Goal: Information Seeking & Learning: Learn about a topic

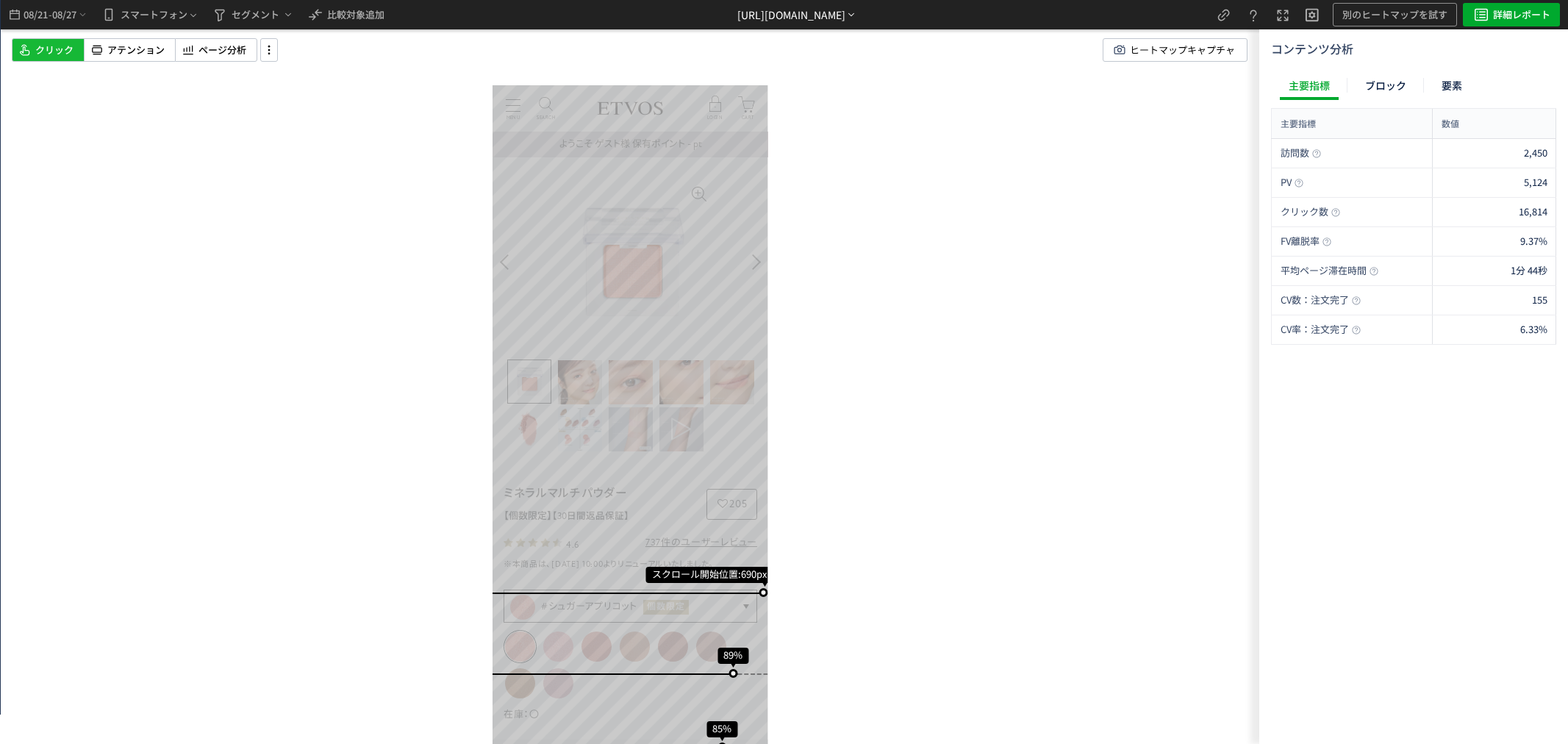
click at [845, 9] on div "[URL][DOMAIN_NAME]" at bounding box center [791, 15] width 108 height 16
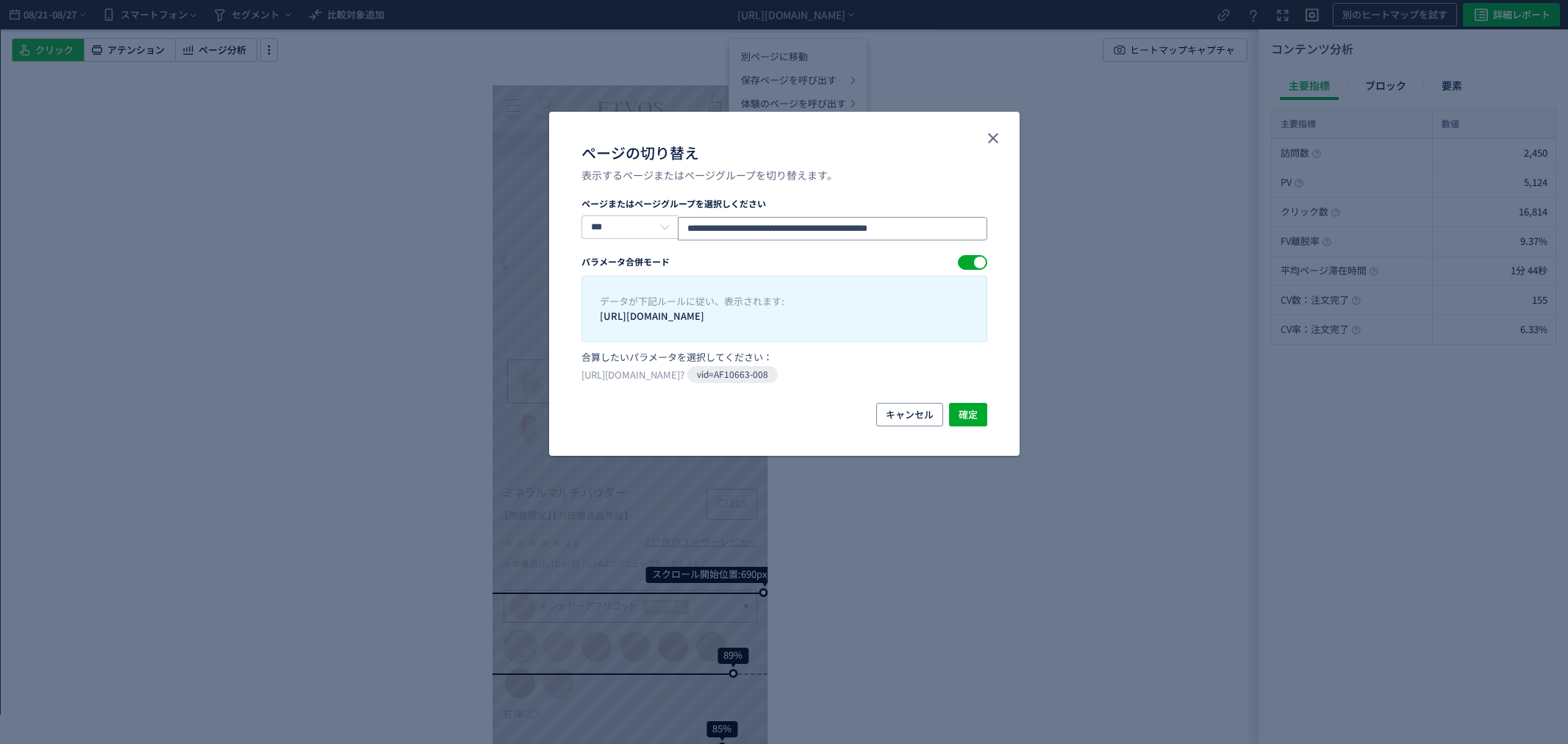
drag, startPoint x: 866, startPoint y: 228, endPoint x: 993, endPoint y: 235, distance: 127.2
click at [993, 235] on div "**********" at bounding box center [784, 300] width 470 height 206
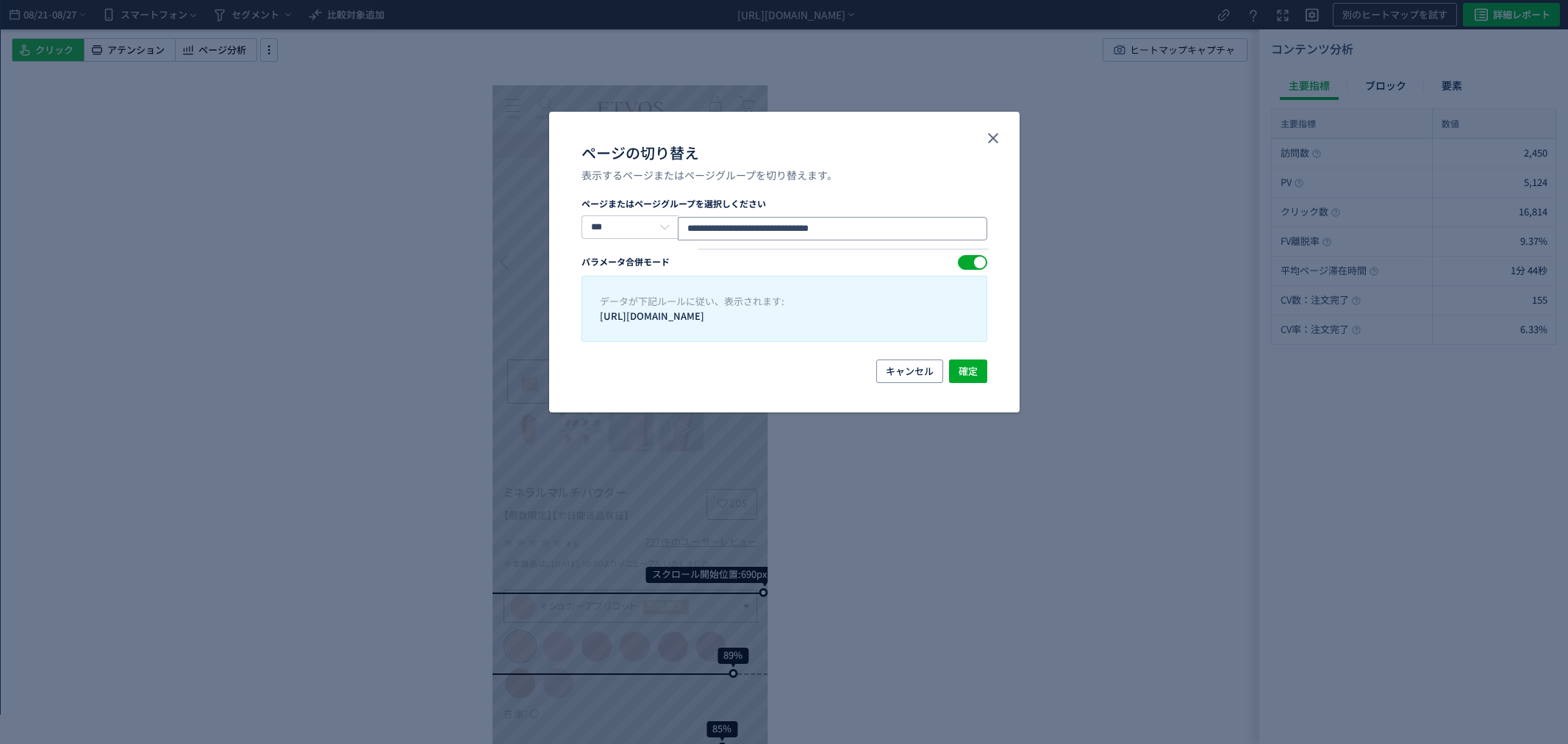
type input "**********"
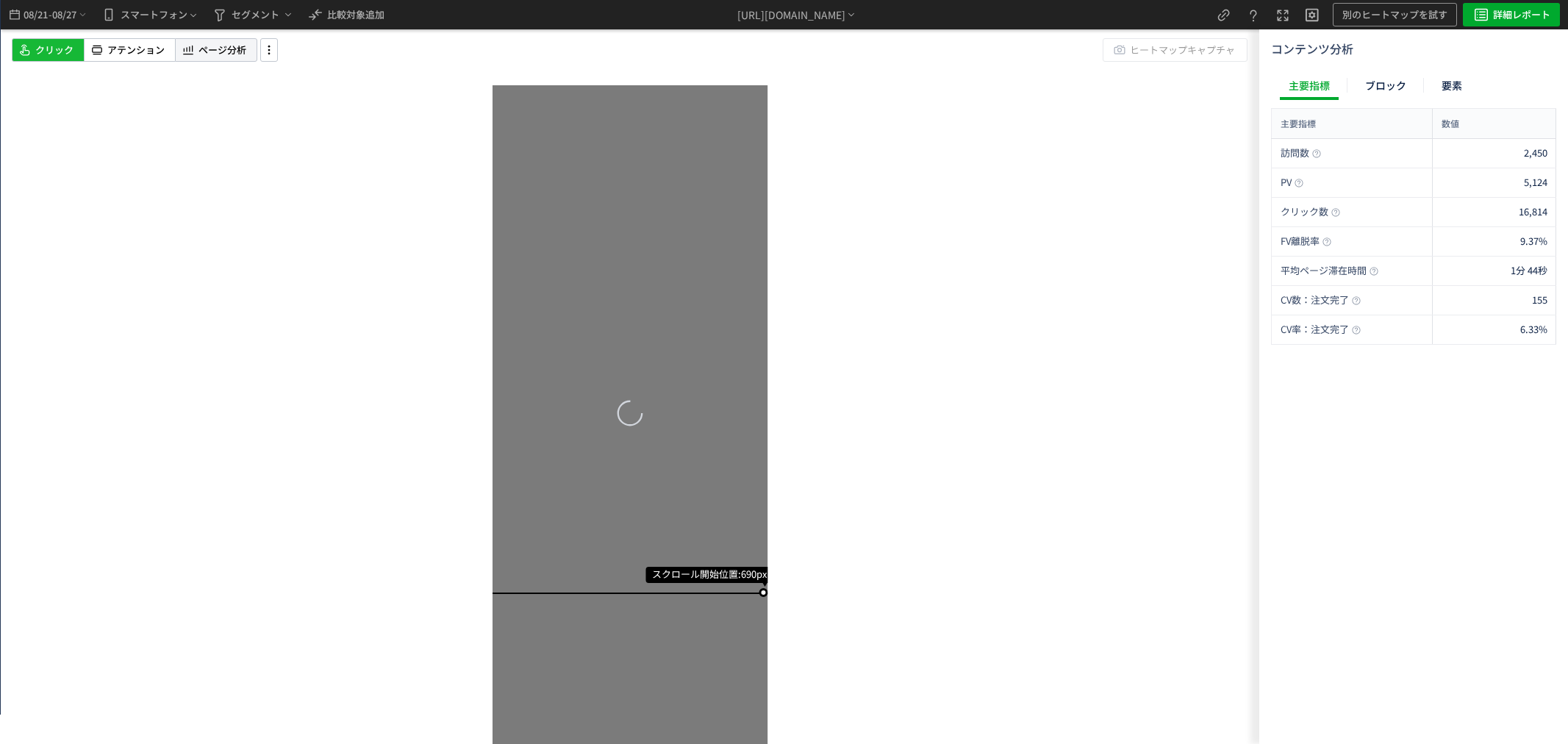
click at [221, 49] on span "ページ分析" at bounding box center [222, 50] width 48 height 14
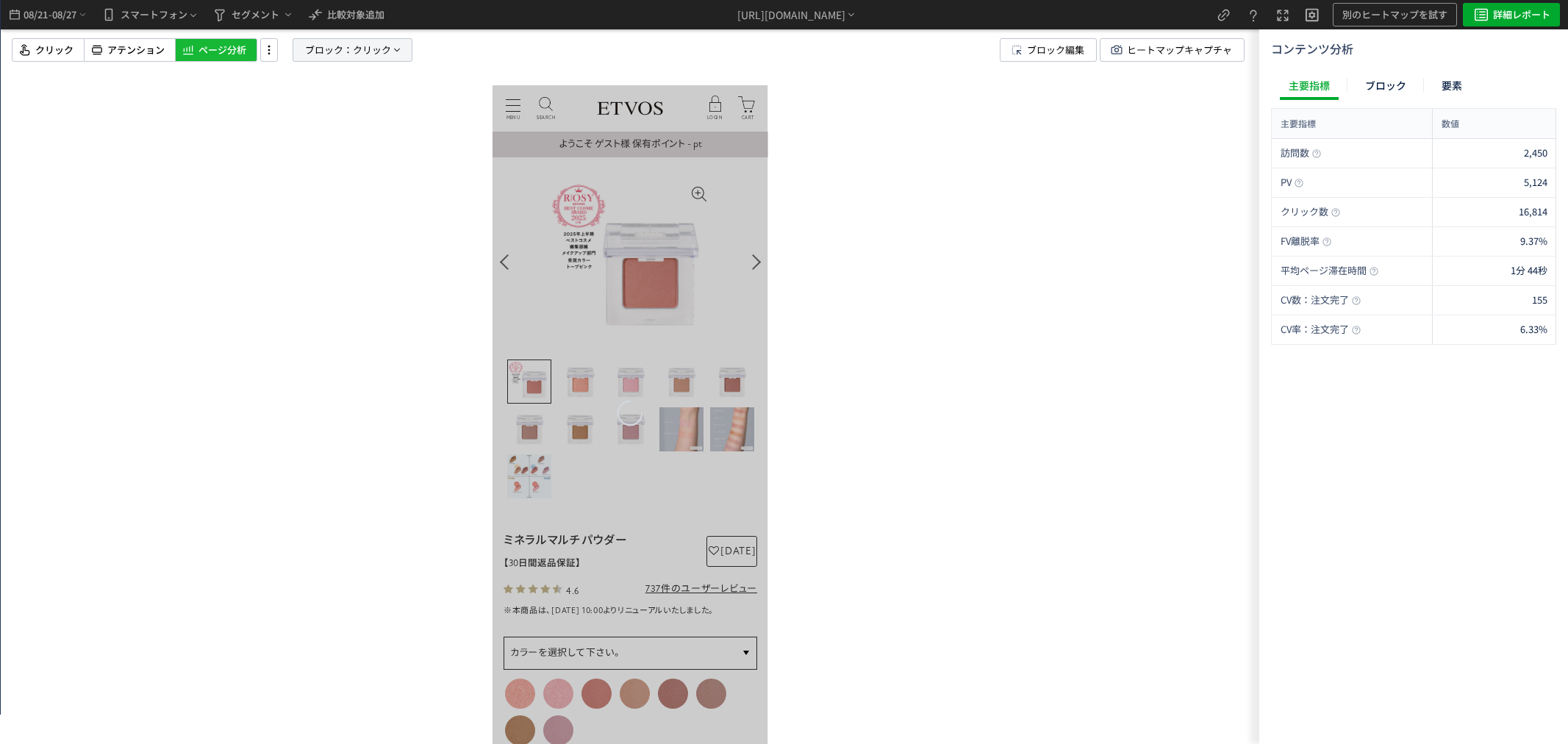
click at [339, 52] on span "ブロック：" at bounding box center [329, 49] width 48 height 22
click at [0, 0] on span "要素" at bounding box center [0, 0] width 0 height 0
click at [0, 0] on span "クリック" at bounding box center [0, 0] width 0 height 0
click at [361, 240] on p "クリック" at bounding box center [348, 245] width 113 height 25
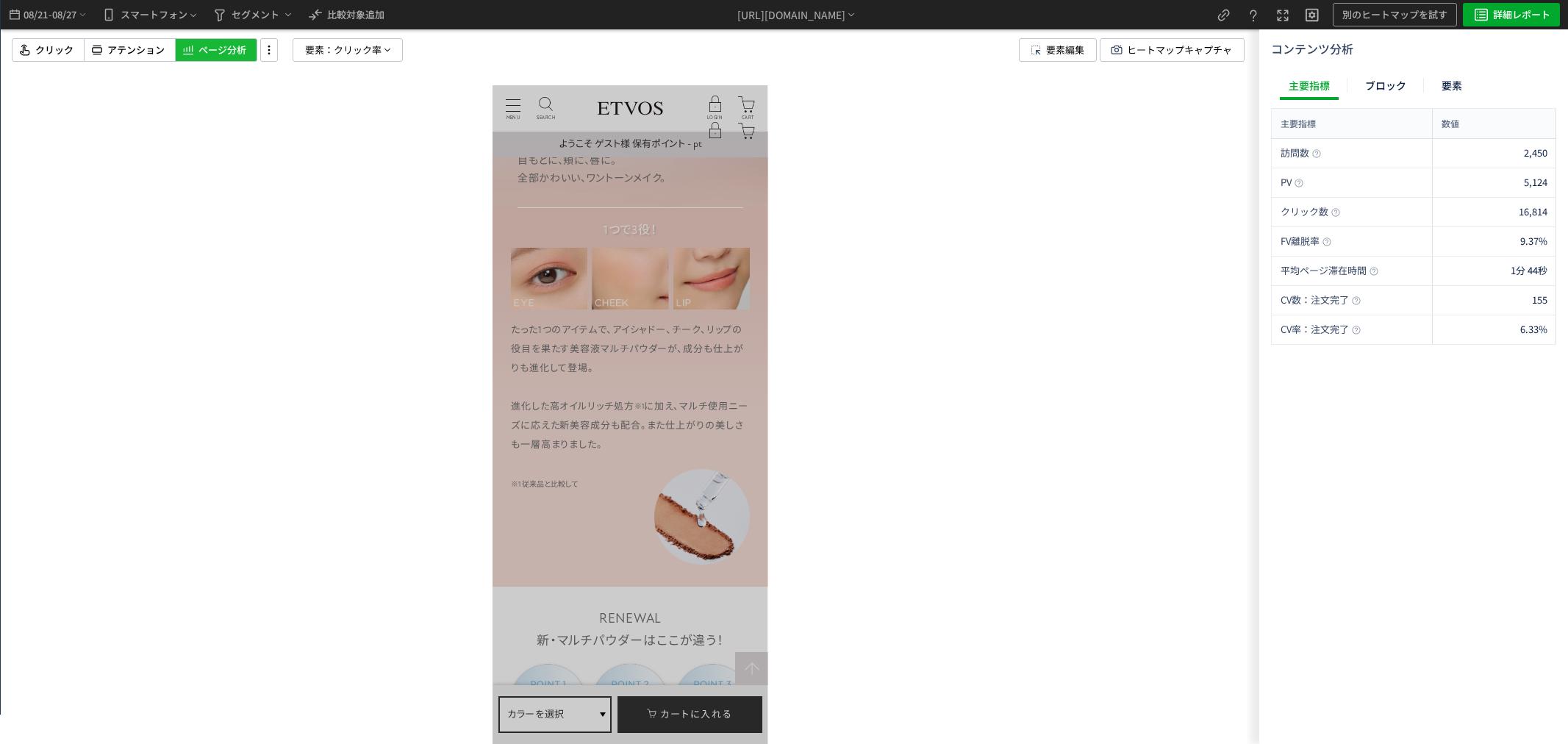
scroll to position [735, 0]
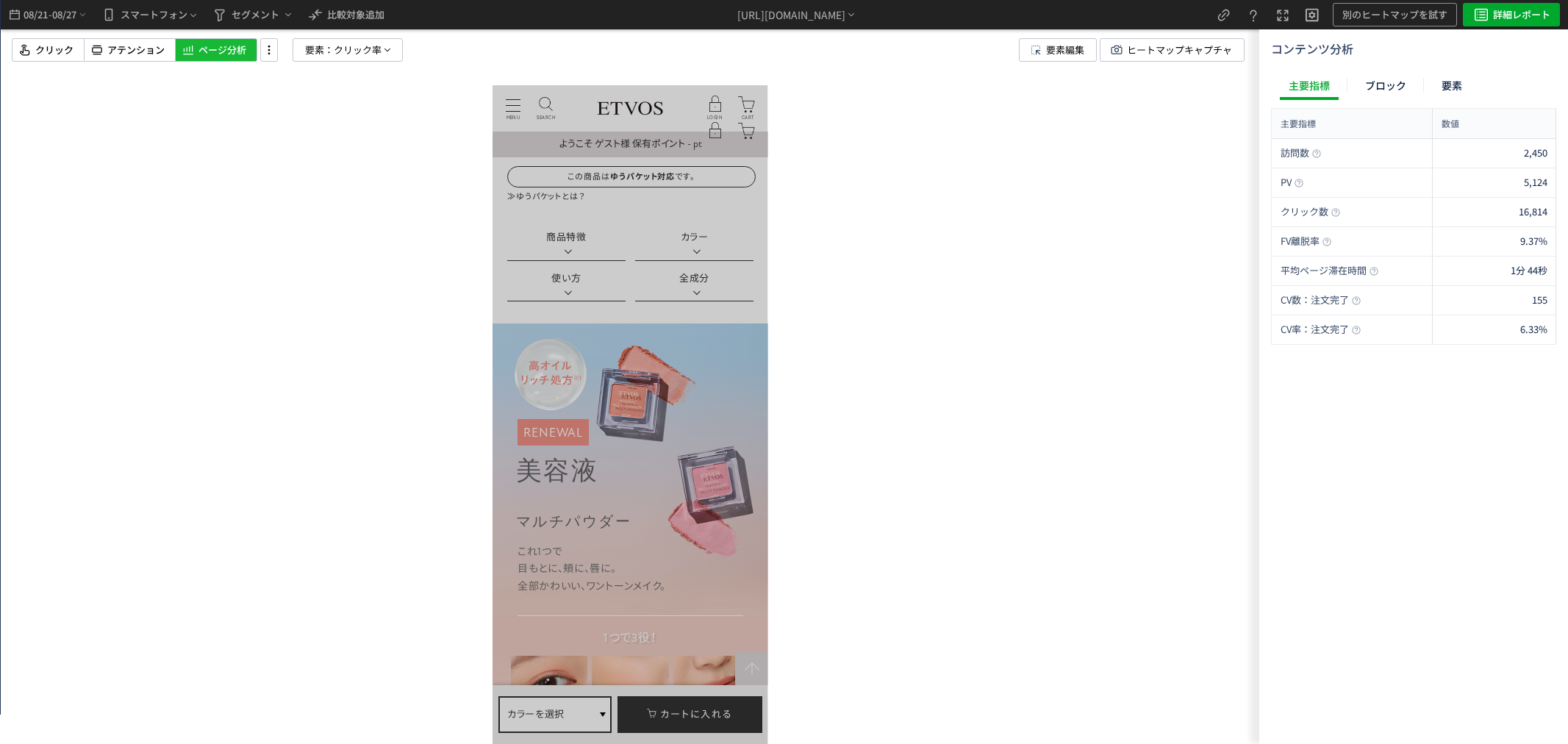
click at [1059, 32] on div at bounding box center [630, 372] width 1259 height 744
drag, startPoint x: 1057, startPoint y: 44, endPoint x: 1025, endPoint y: 77, distance: 46.0
click at [1057, 44] on span "要素編集" at bounding box center [1065, 49] width 38 height 22
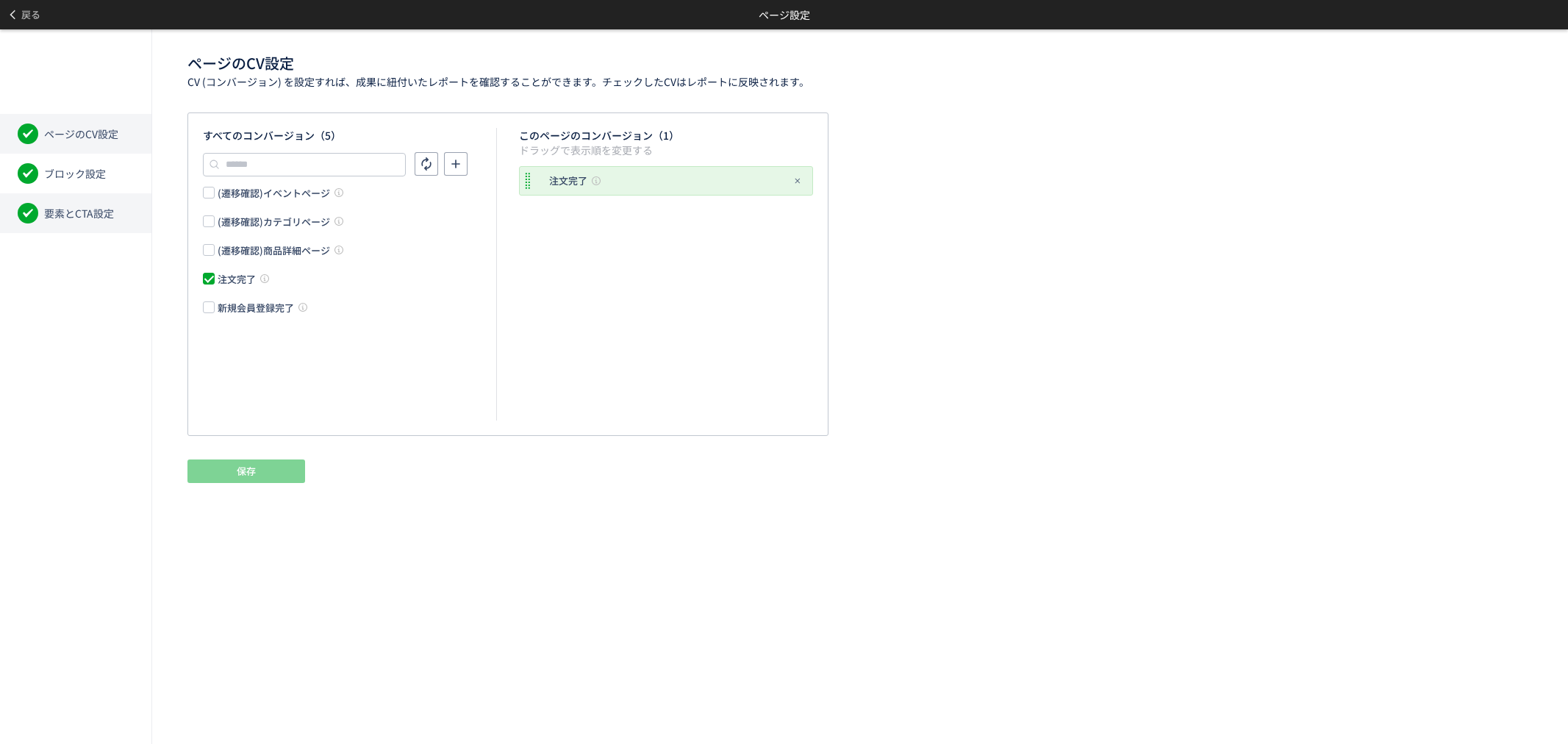
click at [56, 202] on li "要素とCTA設定" at bounding box center [76, 213] width 151 height 40
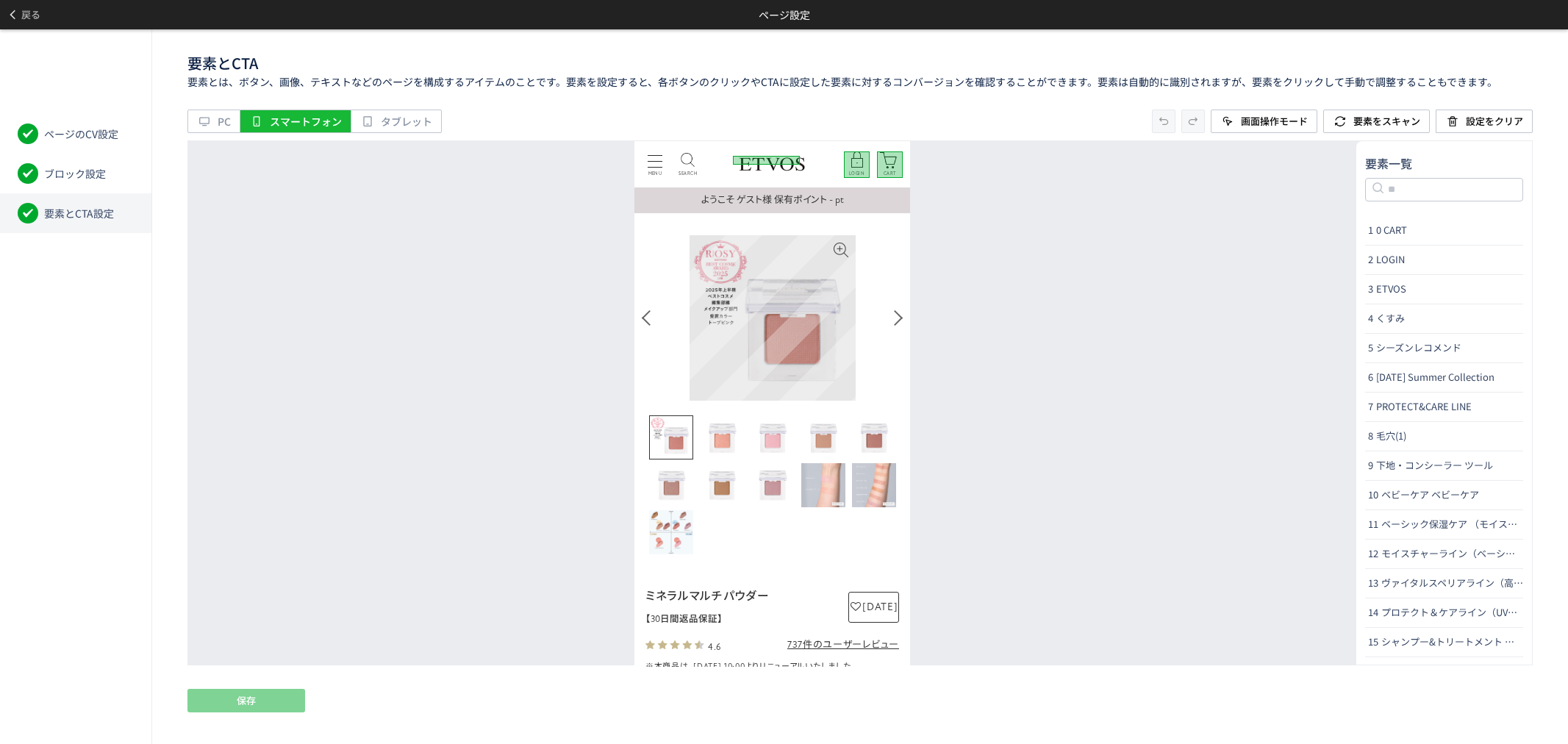
click at [828, 317] on img at bounding box center [772, 317] width 165 height 165
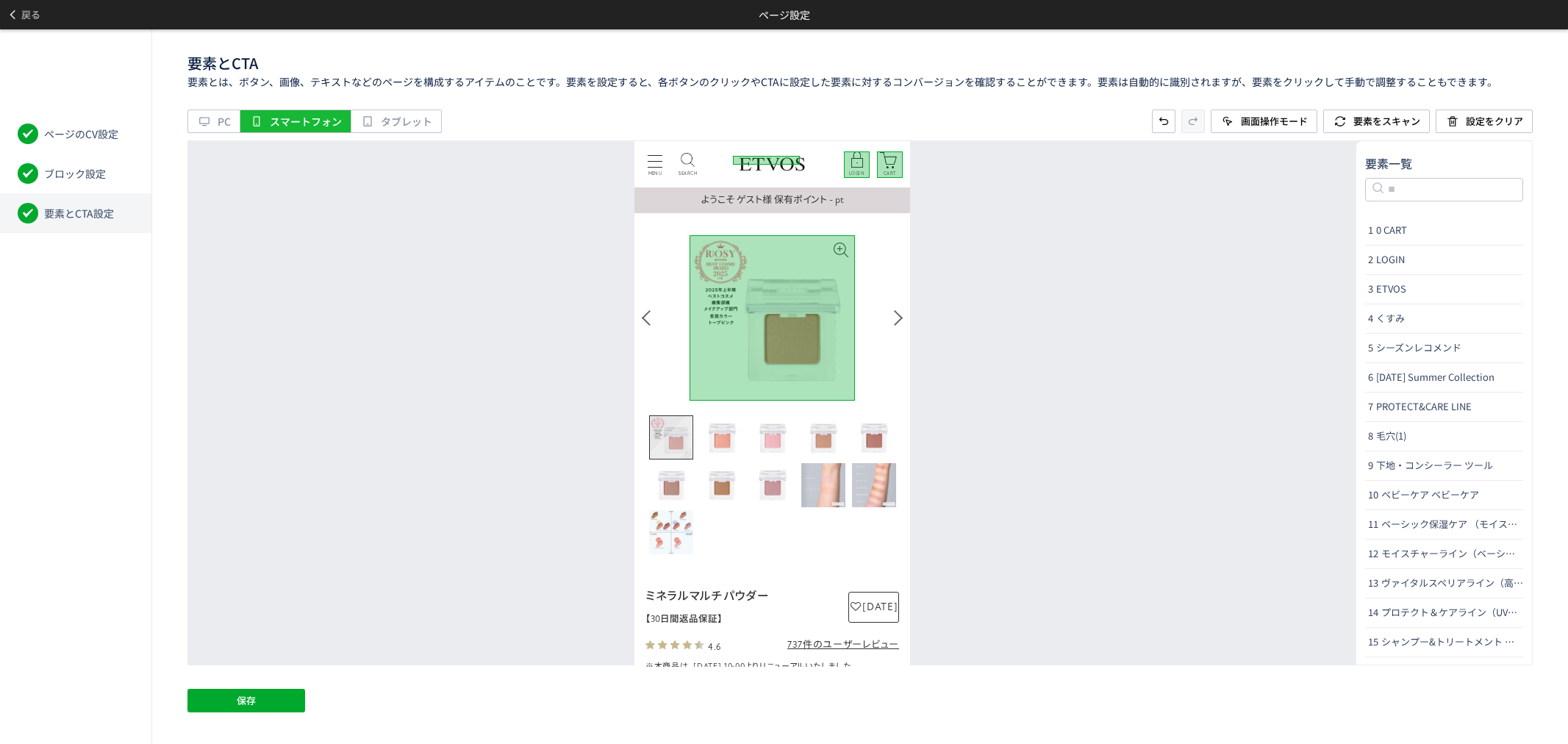
click at [688, 426] on img "Go to slide 1" at bounding box center [671, 437] width 43 height 43
click at [733, 429] on img "Go to slide 2" at bounding box center [722, 438] width 44 height 44
click at [766, 425] on img "Go to slide 3" at bounding box center [773, 438] width 44 height 44
drag, startPoint x: 812, startPoint y: 429, endPoint x: 889, endPoint y: 435, distance: 77.2
click at [813, 430] on img "Go to slide 4" at bounding box center [823, 438] width 44 height 44
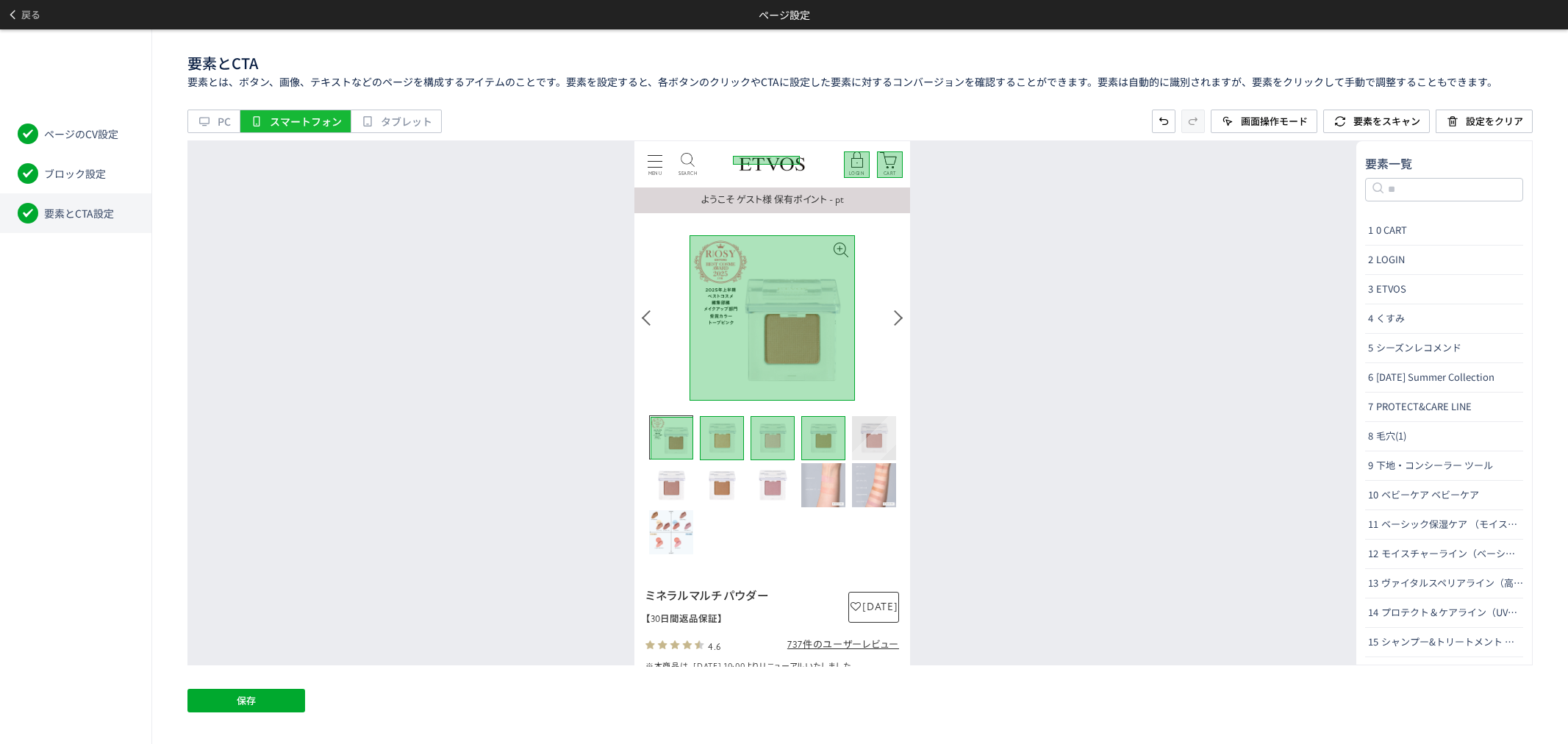
click at [864, 441] on img "Go to slide 5" at bounding box center [874, 438] width 44 height 44
click at [864, 477] on img "Go to slide 10" at bounding box center [874, 485] width 44 height 44
click at [836, 477] on img "Go to slide 9" at bounding box center [823, 485] width 44 height 44
click at [784, 484] on img "Go to slide 8" at bounding box center [773, 485] width 44 height 44
click at [730, 487] on img "Go to slide 7" at bounding box center [722, 485] width 44 height 44
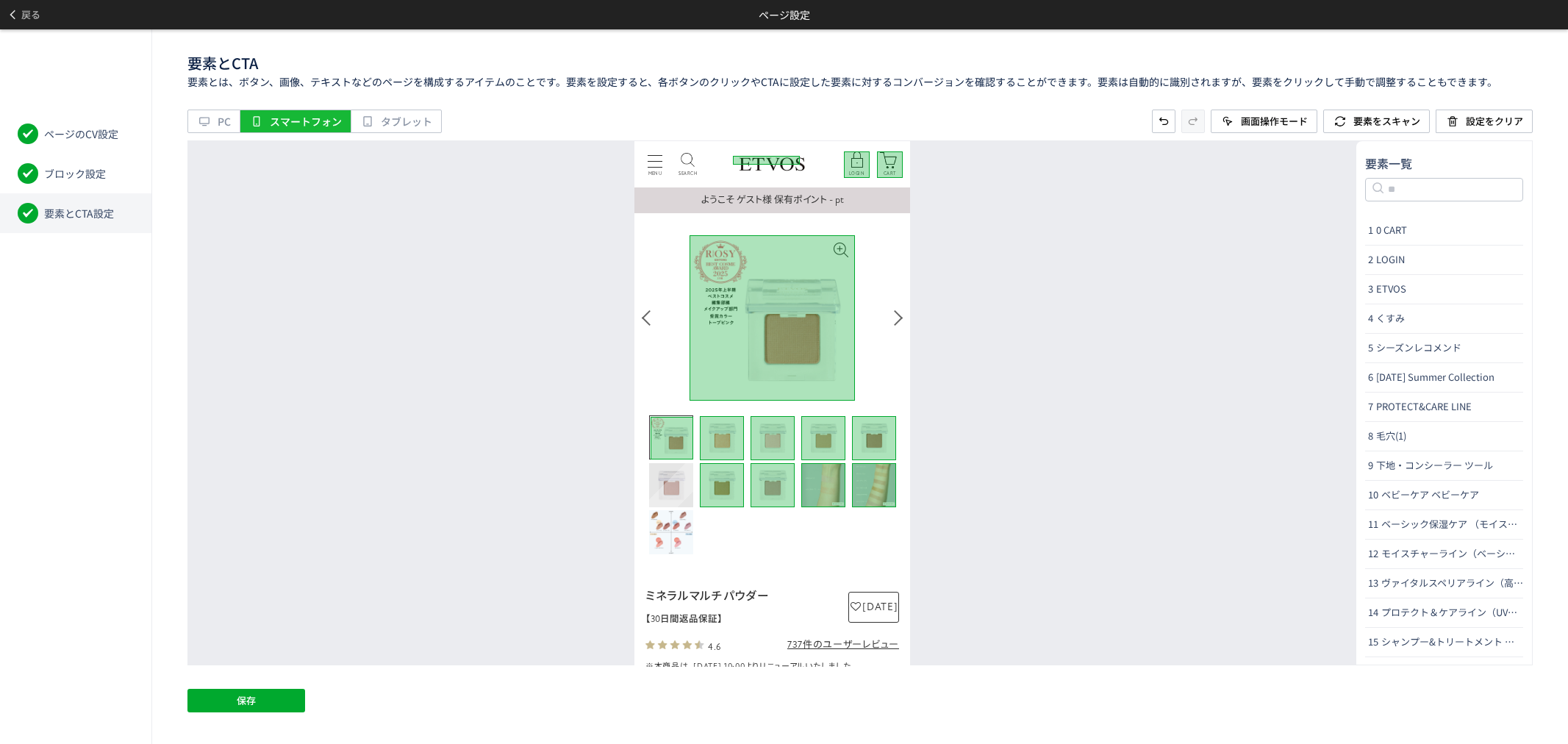
click at [688, 491] on img "Go to slide 6" at bounding box center [671, 485] width 44 height 44
click at [682, 528] on img "Go to slide 11" at bounding box center [671, 532] width 44 height 44
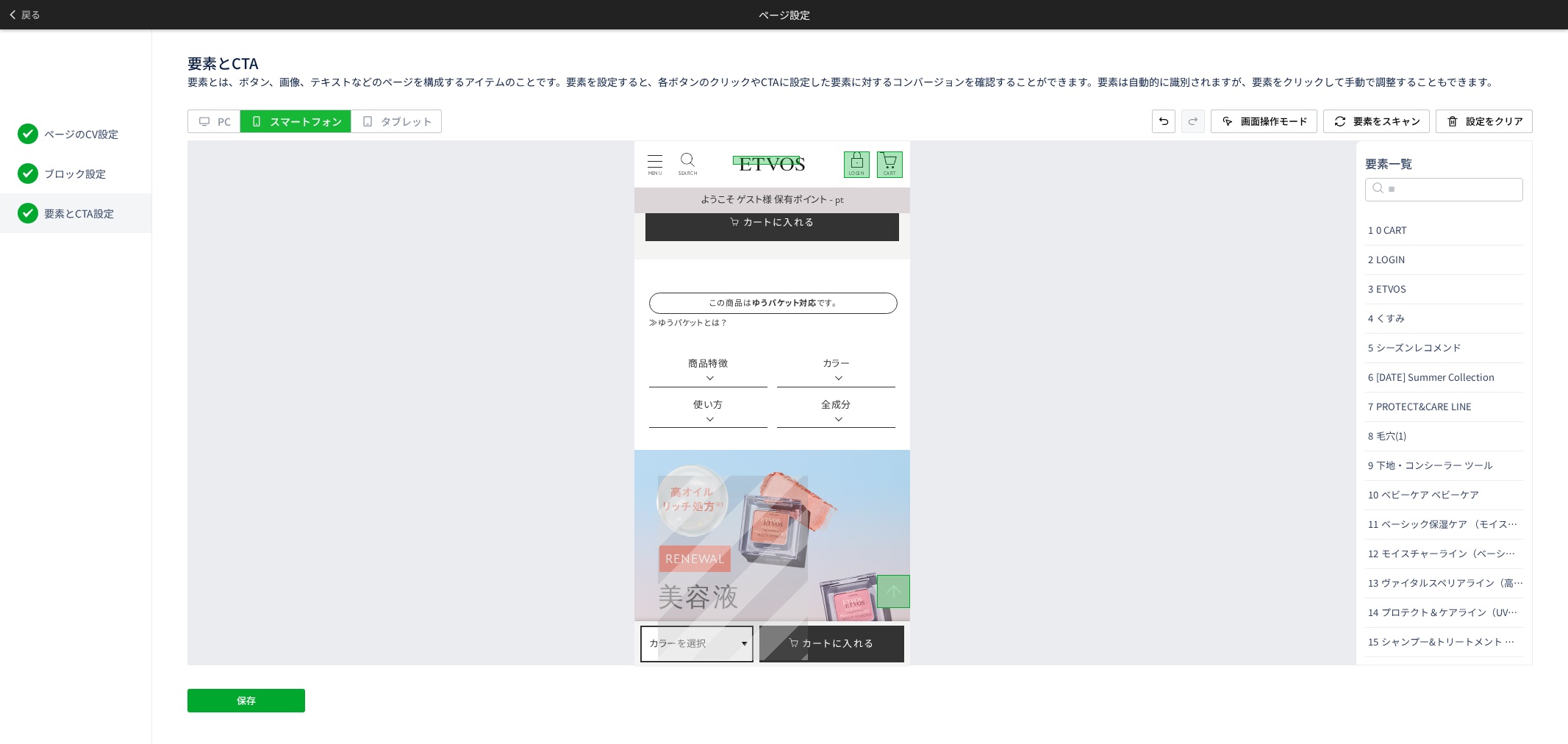
scroll to position [735, 0]
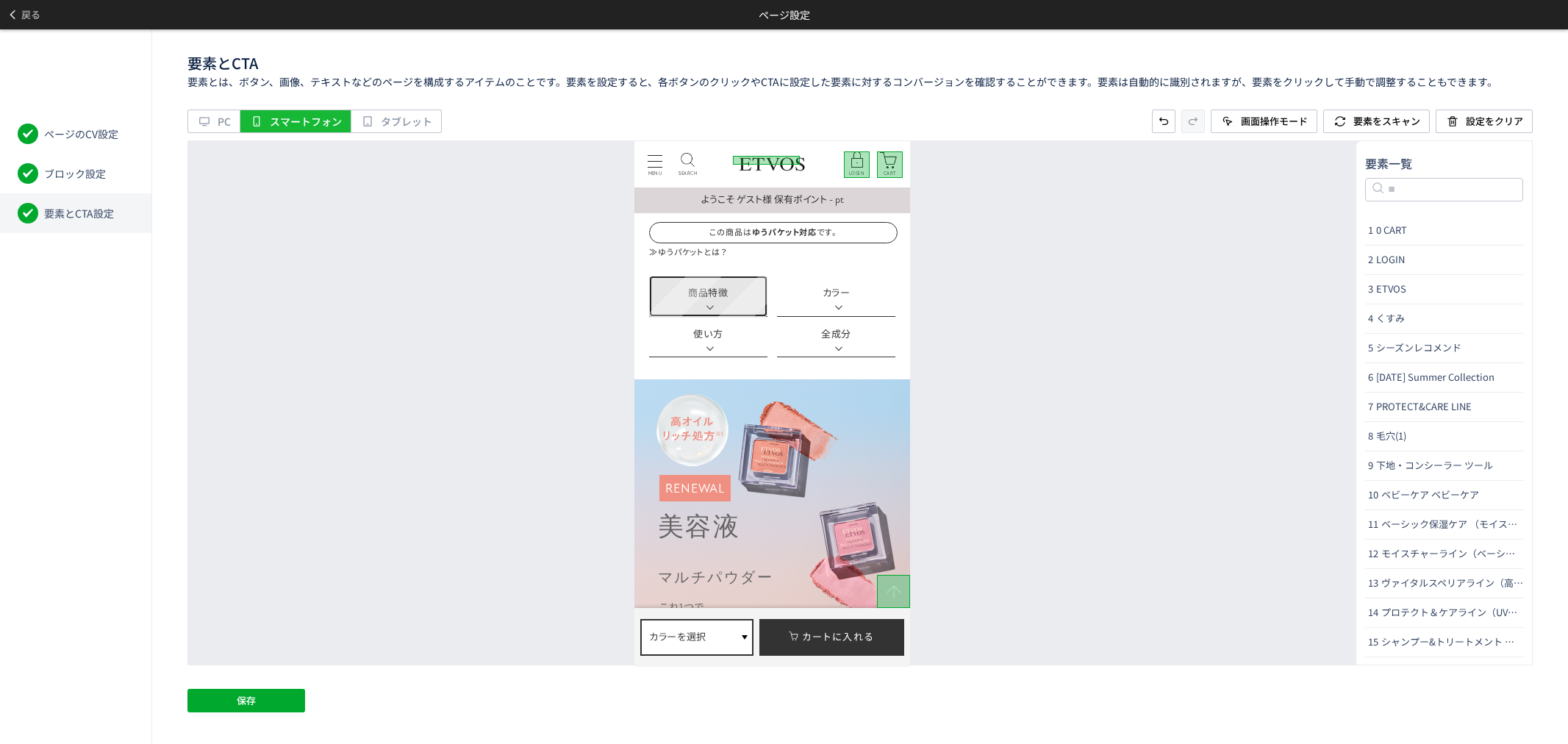
click at [753, 289] on link "商品特徴" at bounding box center [708, 295] width 119 height 41
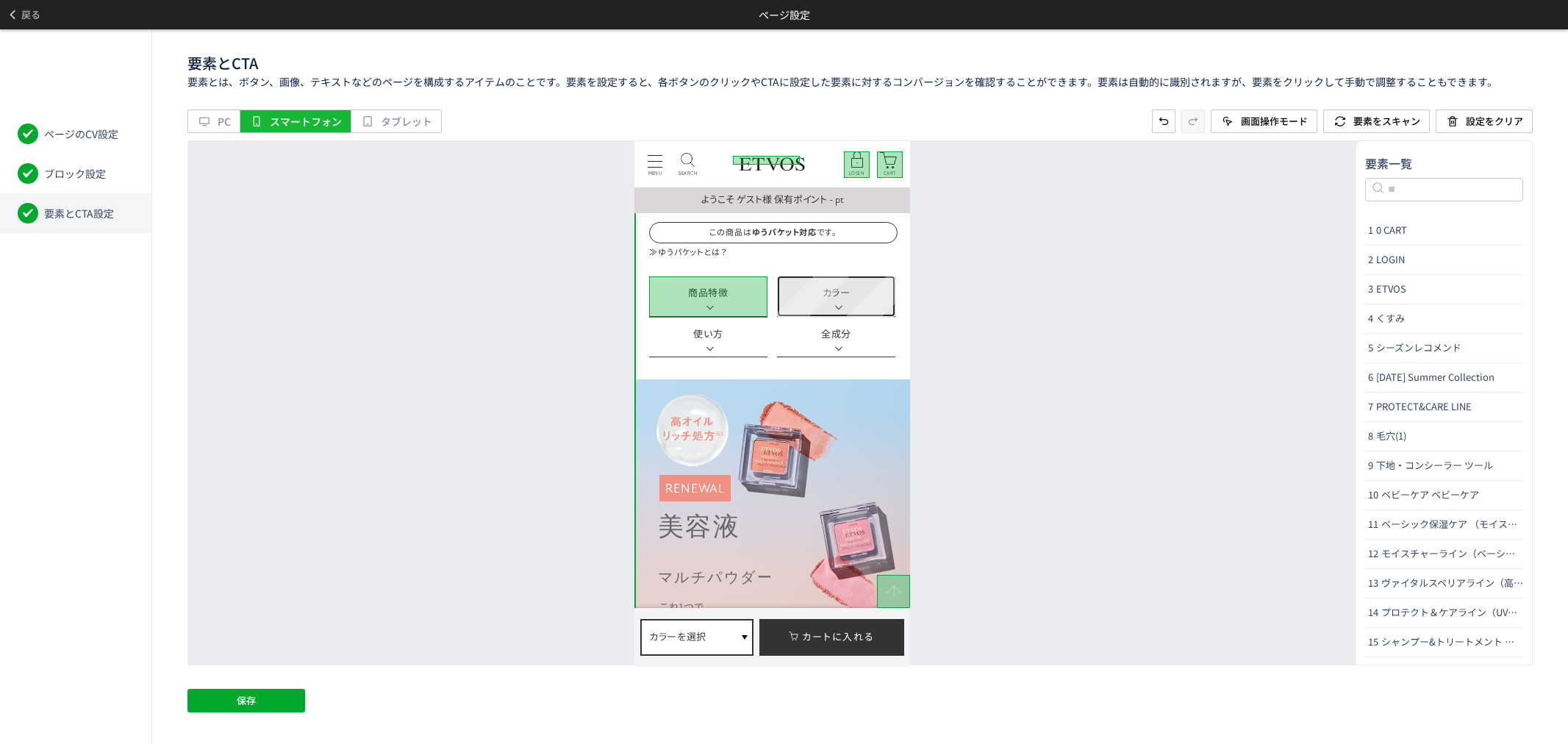
click at [855, 299] on link "カラー" at bounding box center [836, 295] width 119 height 41
click at [737, 338] on link "使い方" at bounding box center [708, 337] width 119 height 41
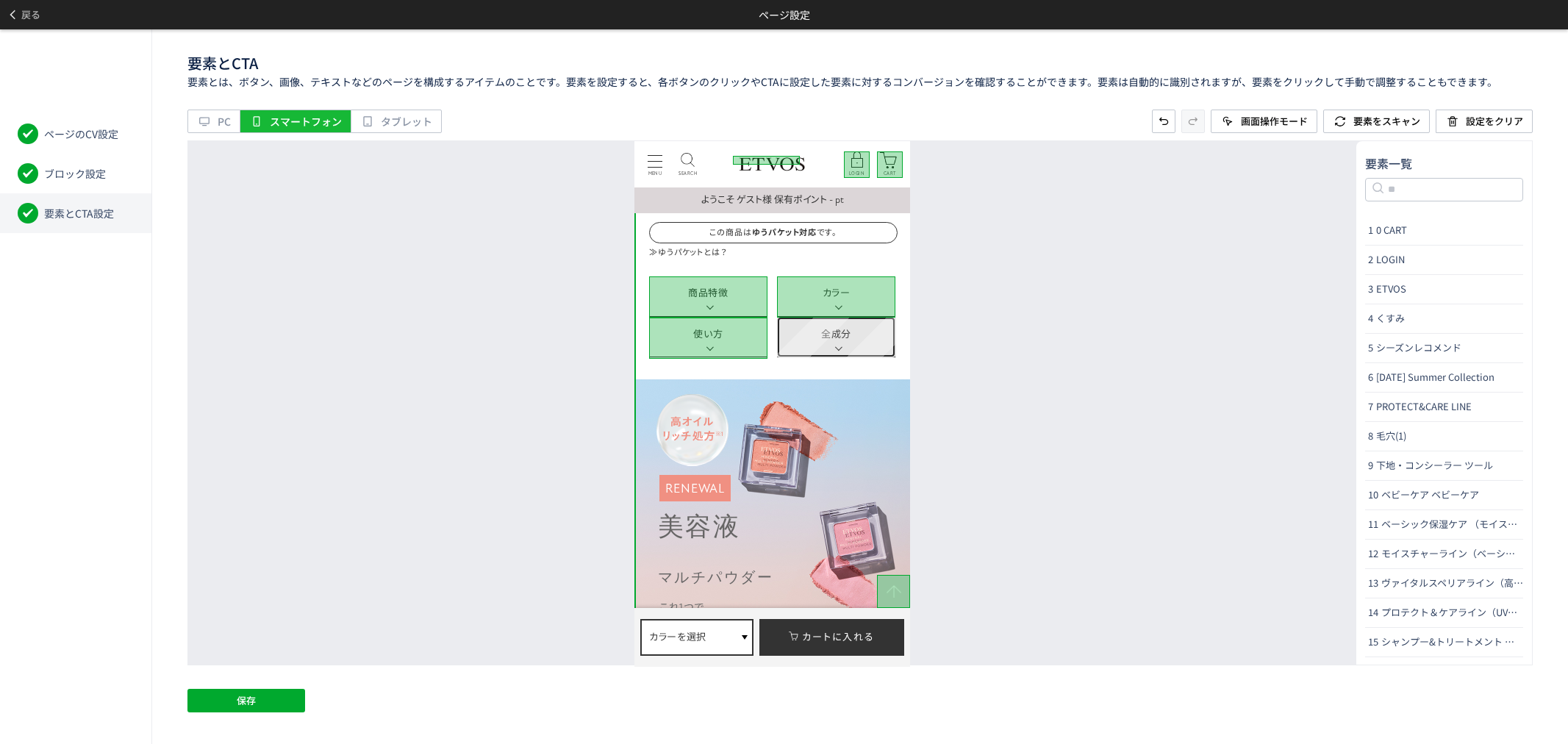
click at [860, 344] on link "全成分" at bounding box center [836, 337] width 119 height 41
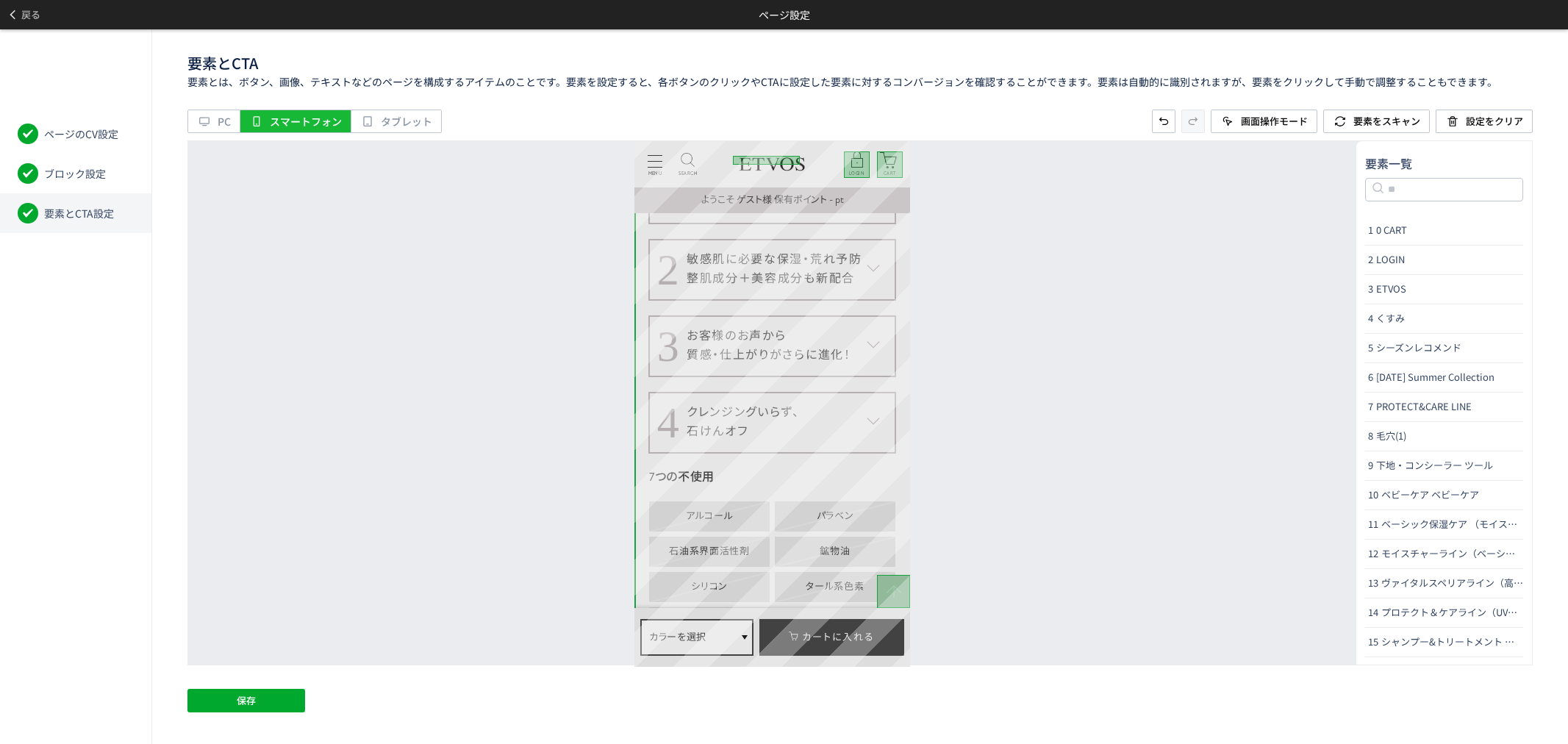
scroll to position [2857, 0]
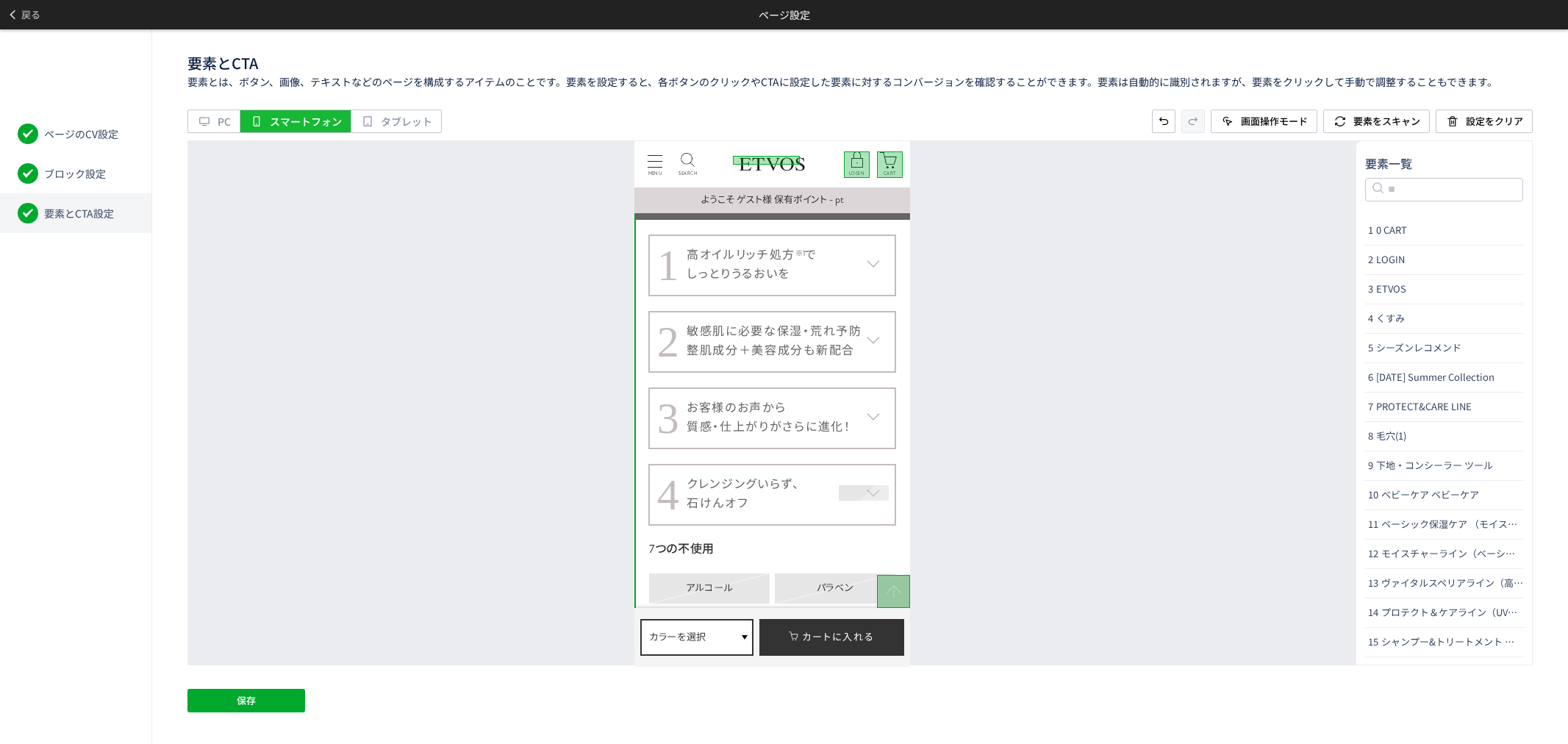
click at [842, 497] on div at bounding box center [863, 493] width 49 height 16
click at [843, 493] on div at bounding box center [863, 493] width 49 height 16
click at [804, 512] on dt "4 クレンジングいらず、 石けんオフ" at bounding box center [773, 494] width 249 height 62
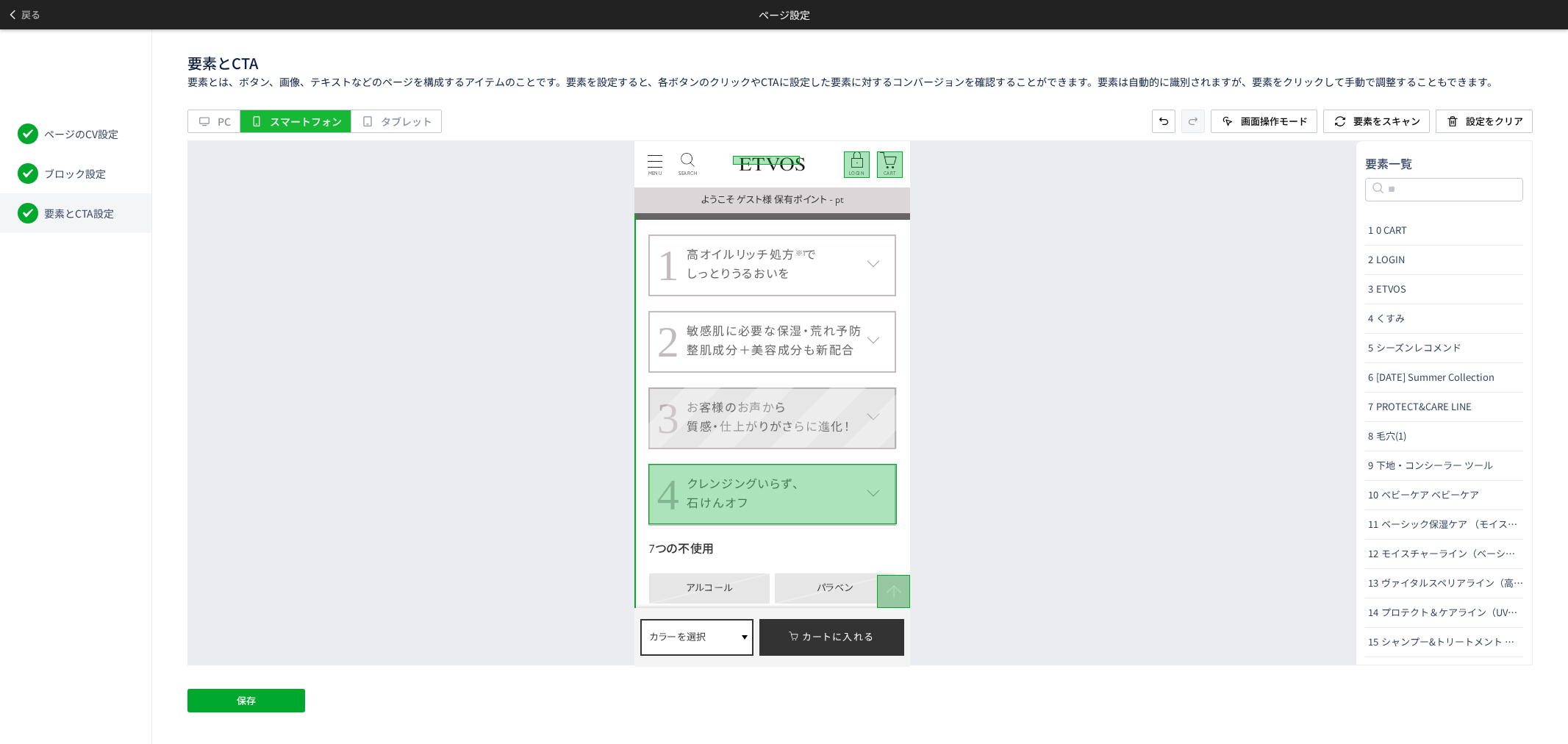
click at [853, 442] on dt "3 お客様のお声から 質感・仕上がりがさらに進化！" at bounding box center [773, 417] width 249 height 62
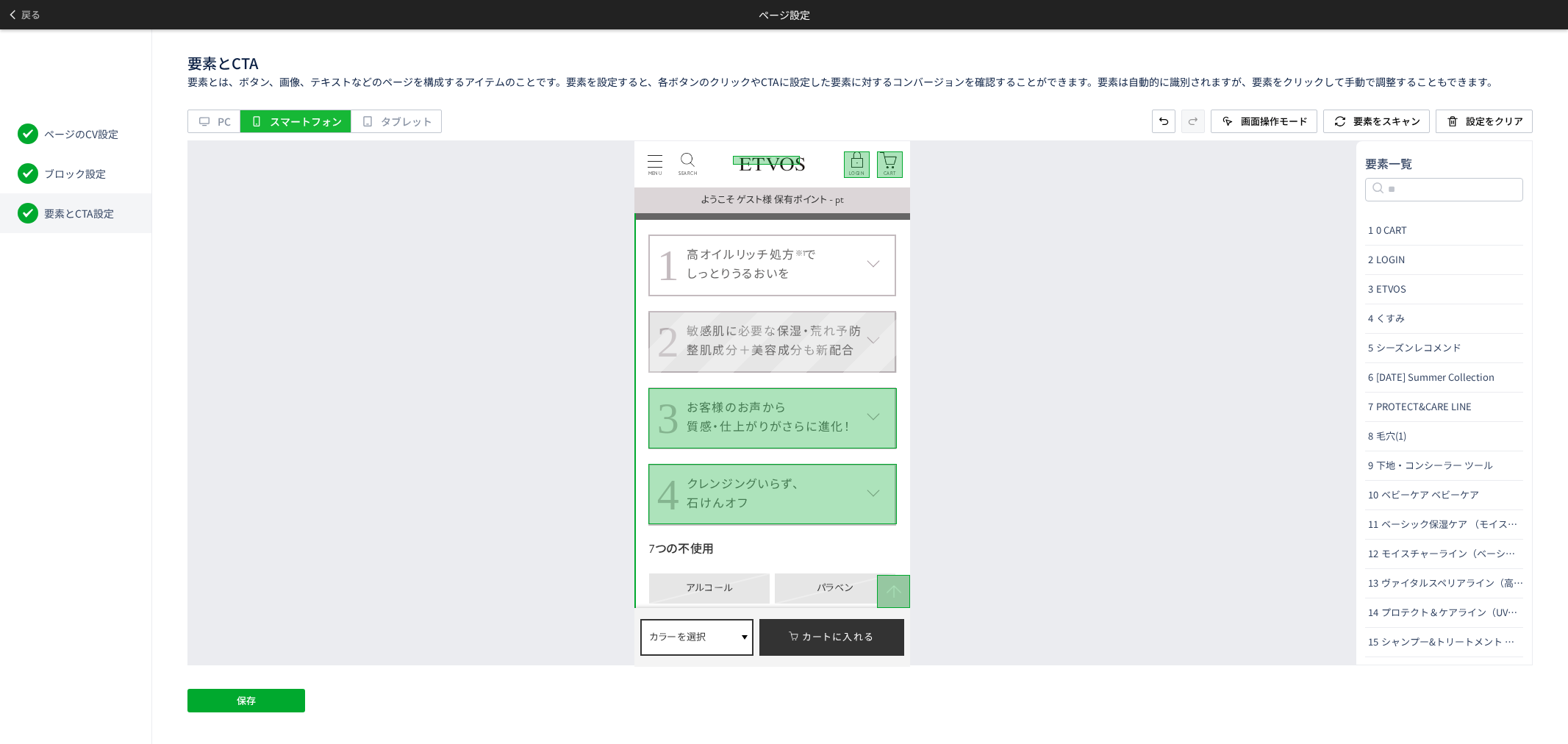
click at [853, 367] on dt "2 敏感肌に必要な保湿・荒れ予防 整肌成分＋美容成分も新配合" at bounding box center [773, 341] width 249 height 62
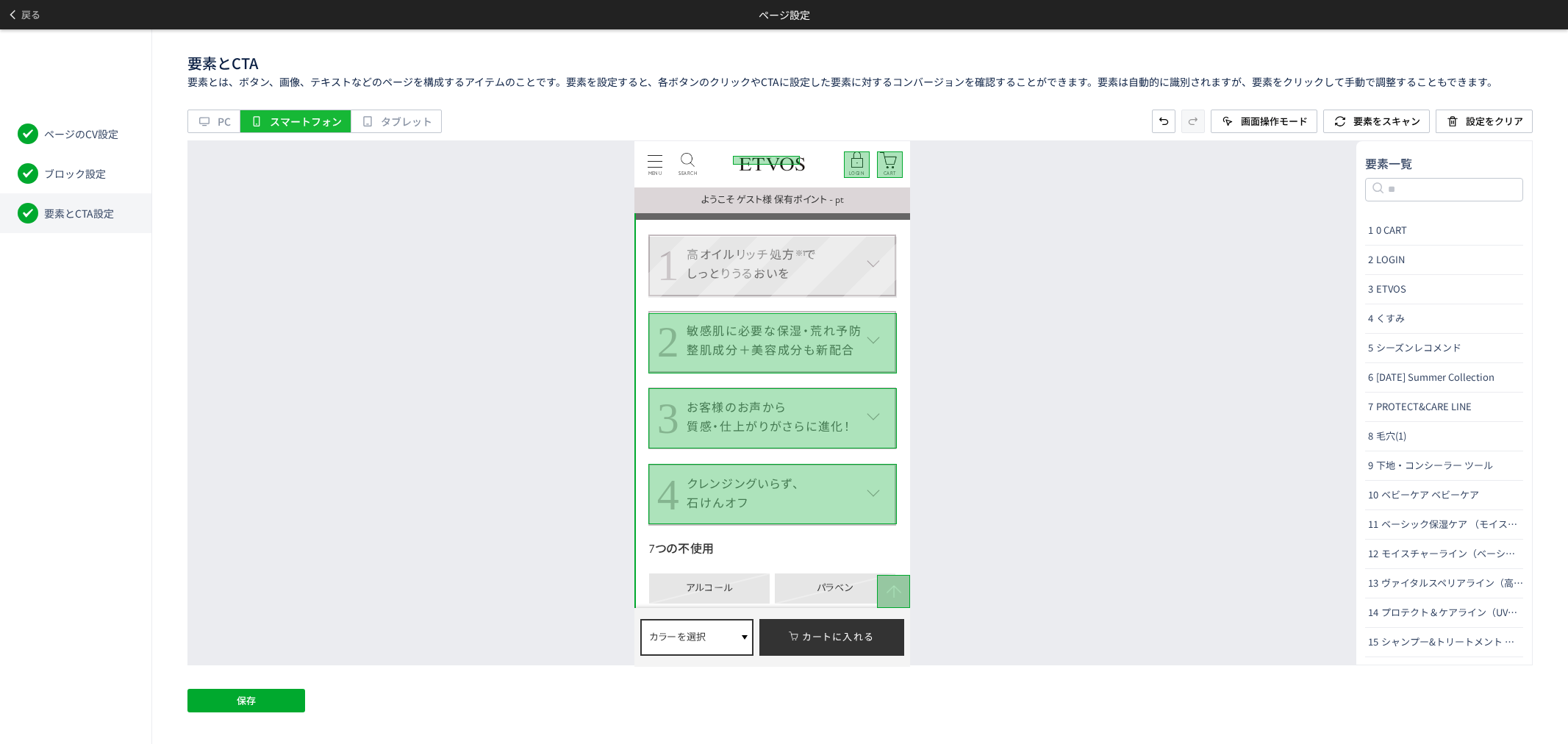
click at [844, 282] on dt "1 高オイルリッチ処方 ※1 で しっとりうるおいを" at bounding box center [773, 264] width 249 height 62
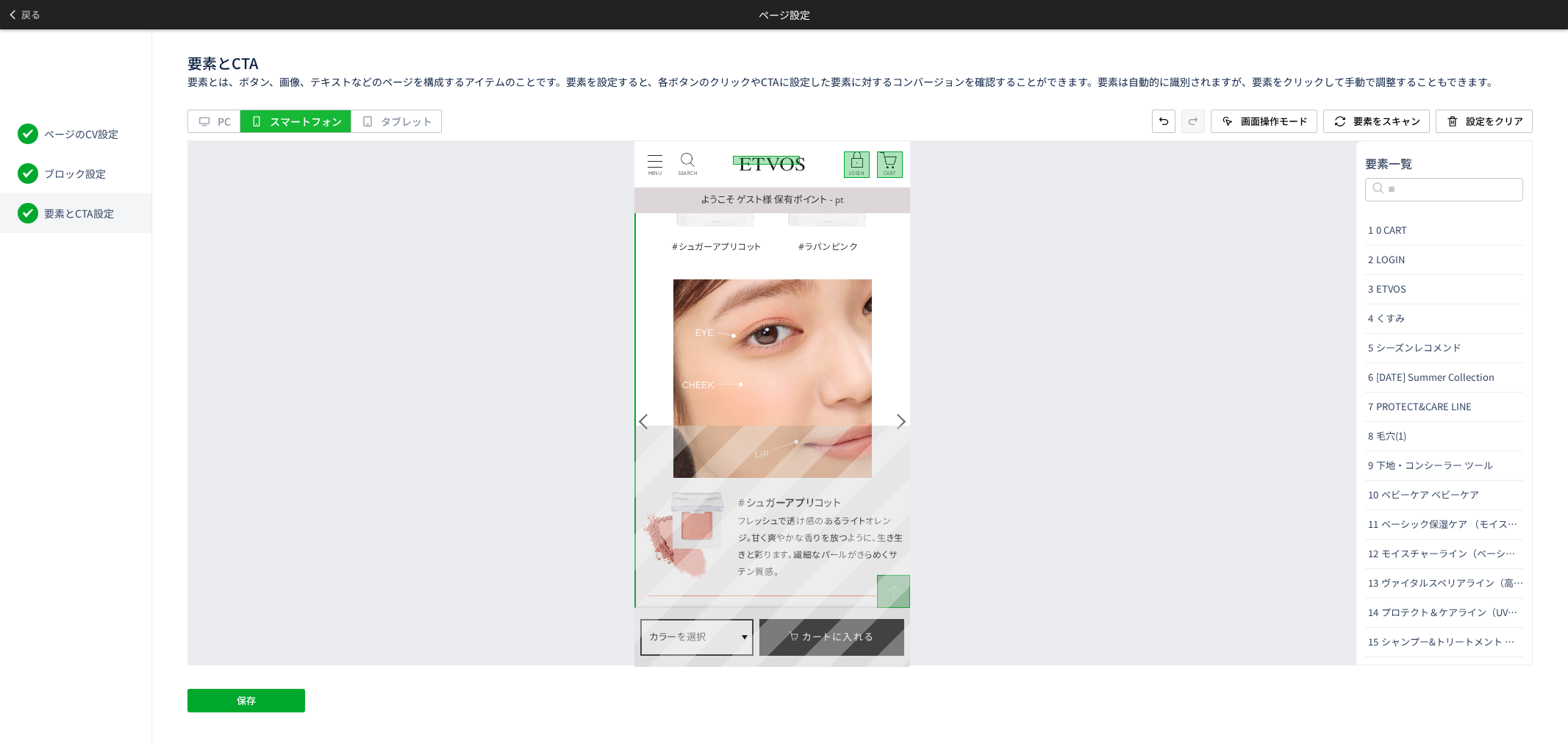
scroll to position [3756, 0]
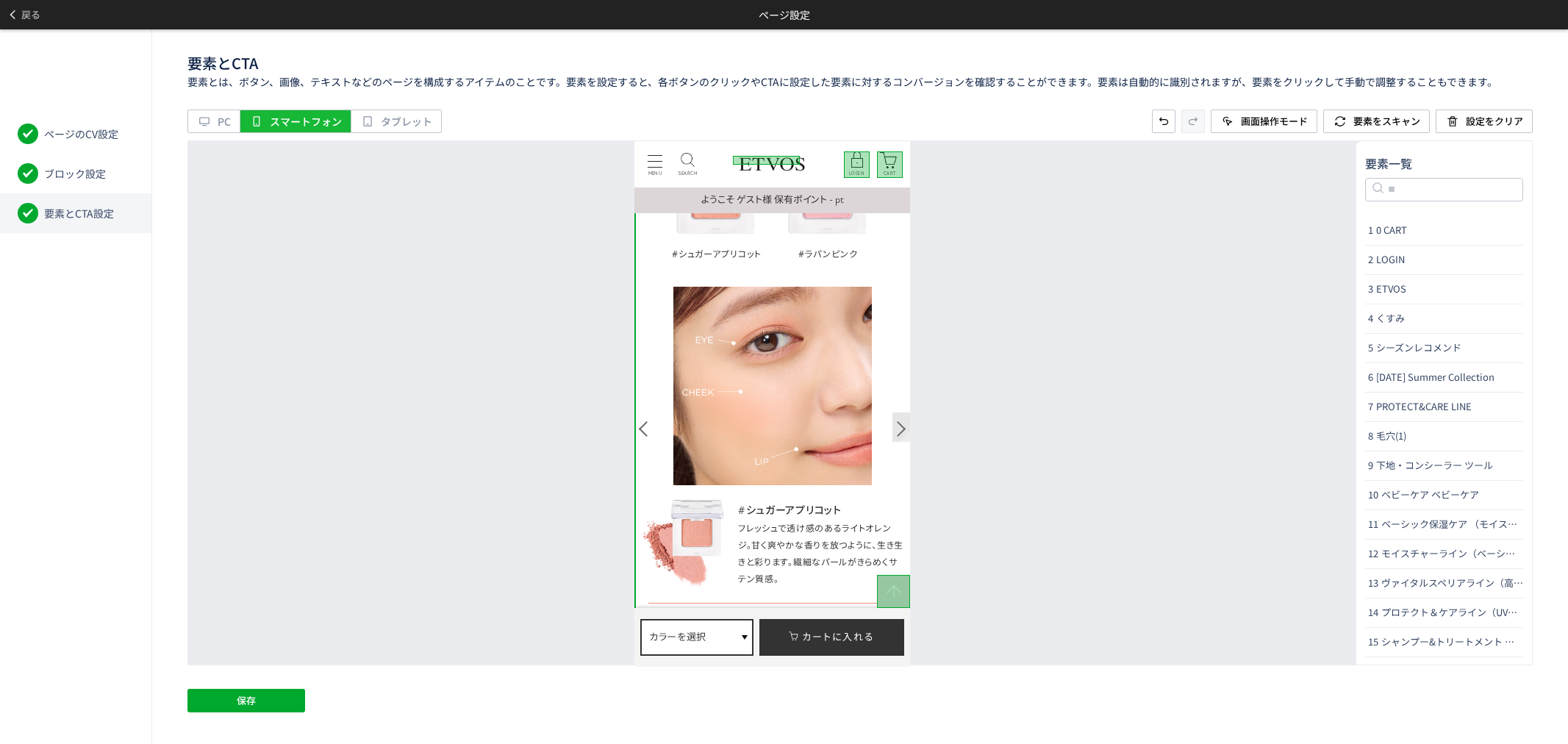
click at [896, 424] on div at bounding box center [900, 429] width 18 height 30
click at [647, 428] on div at bounding box center [644, 429] width 18 height 30
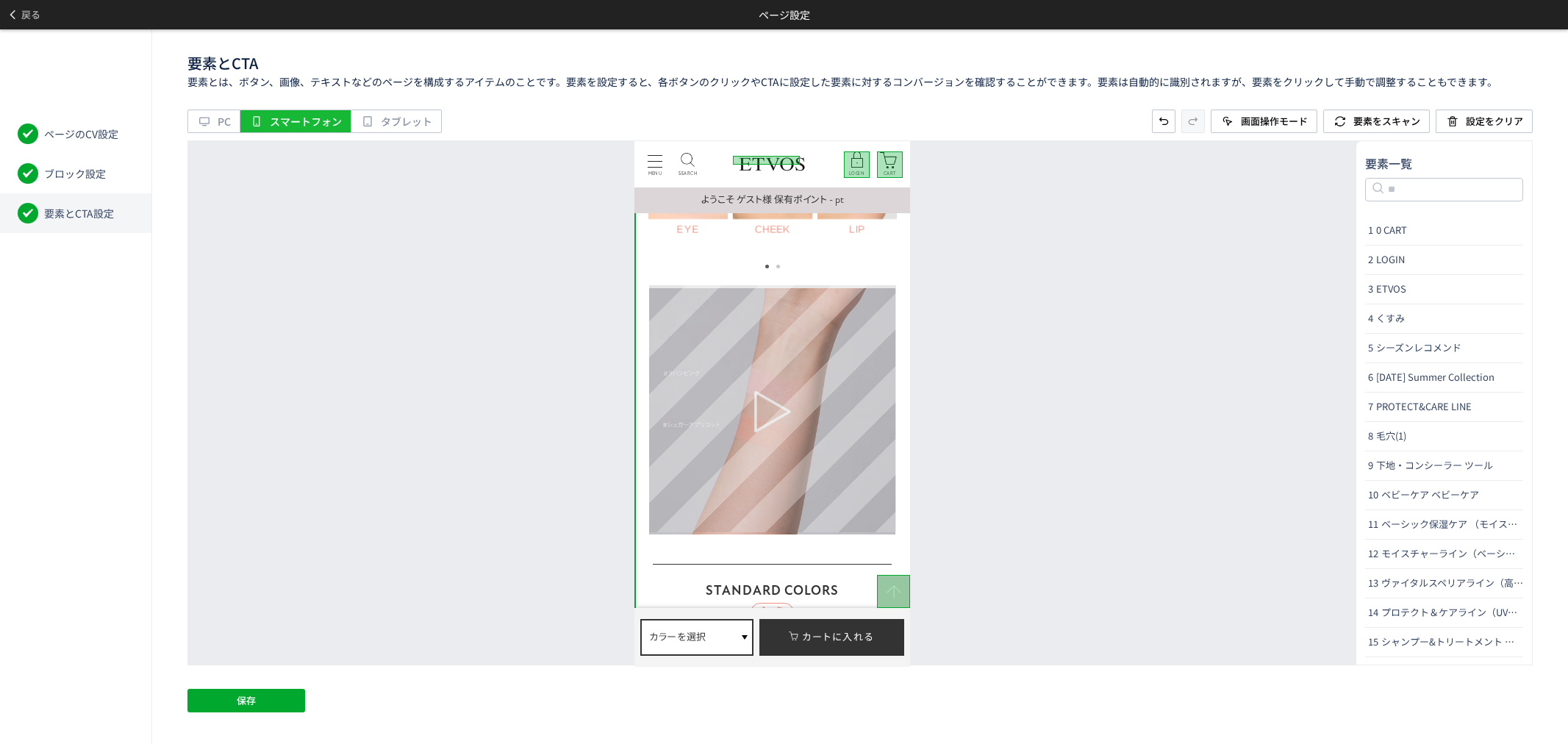
click at [841, 454] on div at bounding box center [771, 410] width 246 height 246
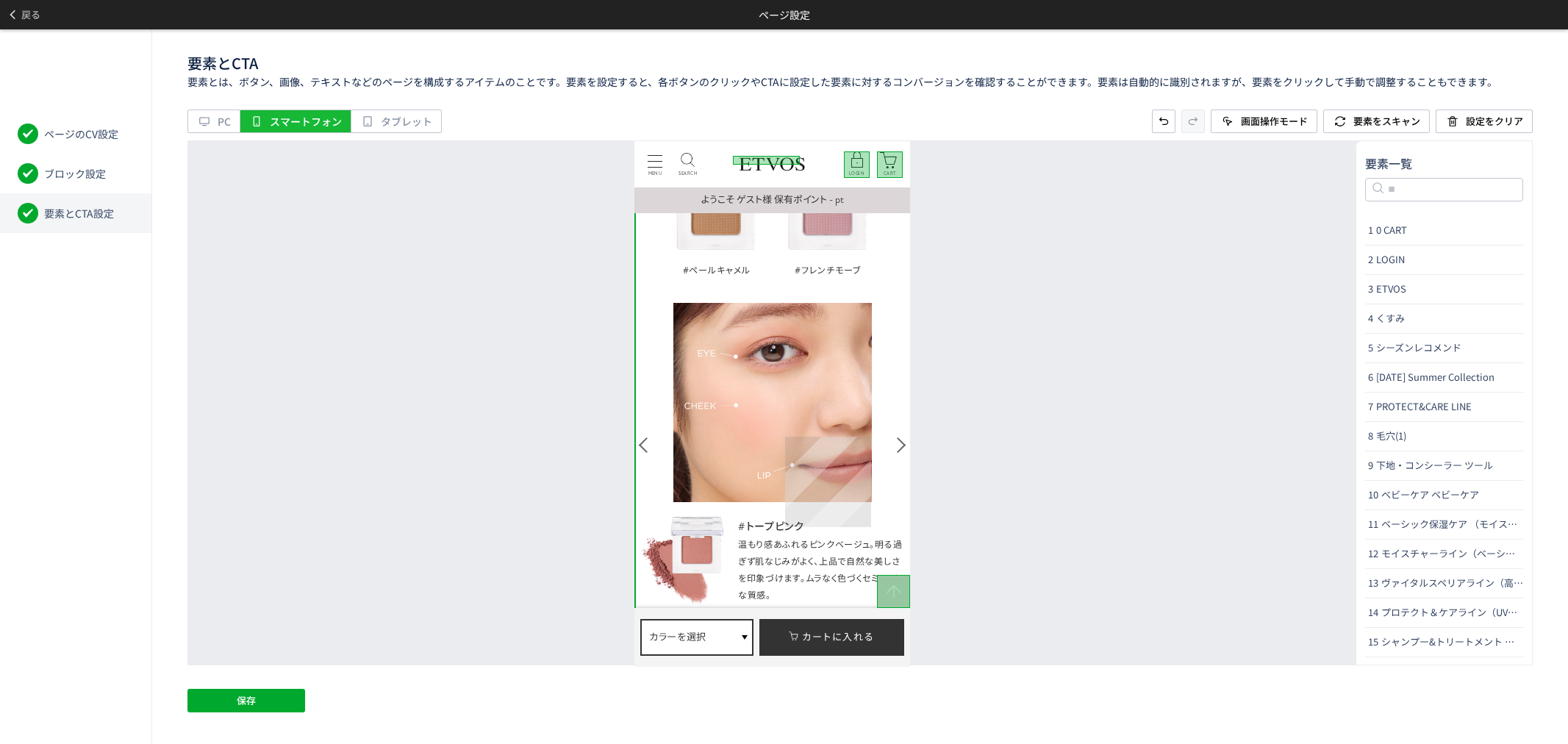
scroll to position [5226, 0]
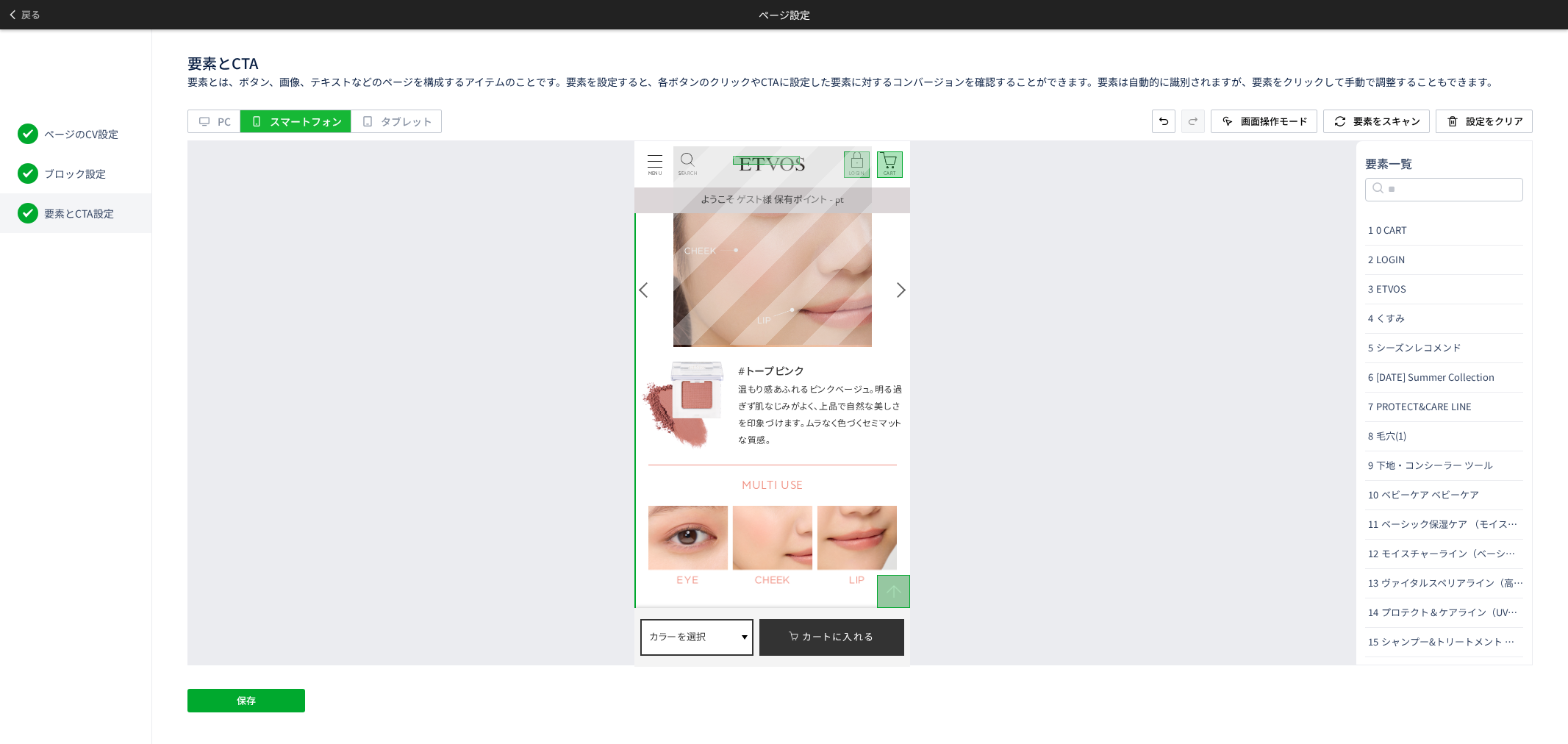
click at [814, 323] on img at bounding box center [773, 247] width 199 height 199
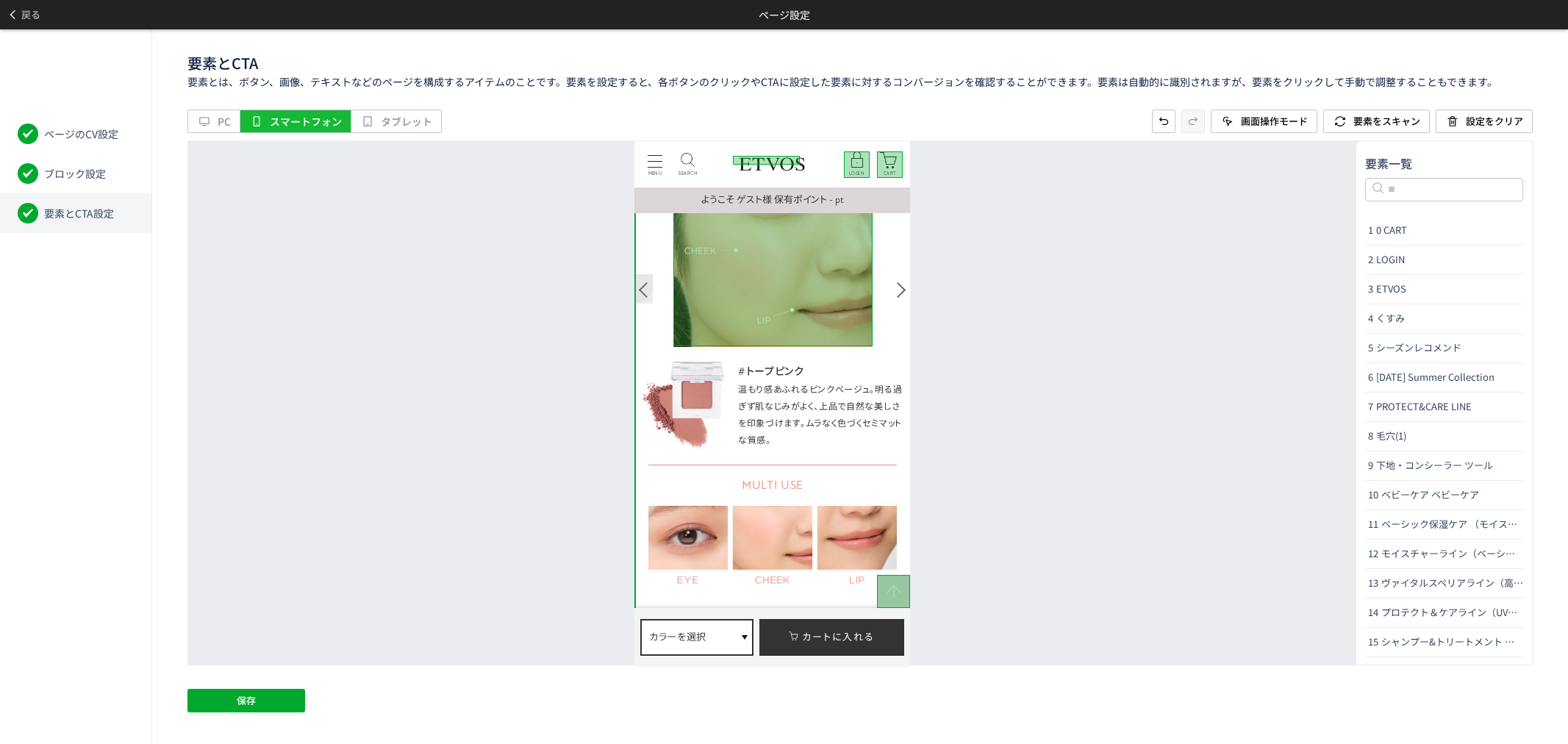
click at [640, 291] on div at bounding box center [644, 290] width 18 height 30
click at [896, 289] on div at bounding box center [900, 290] width 18 height 30
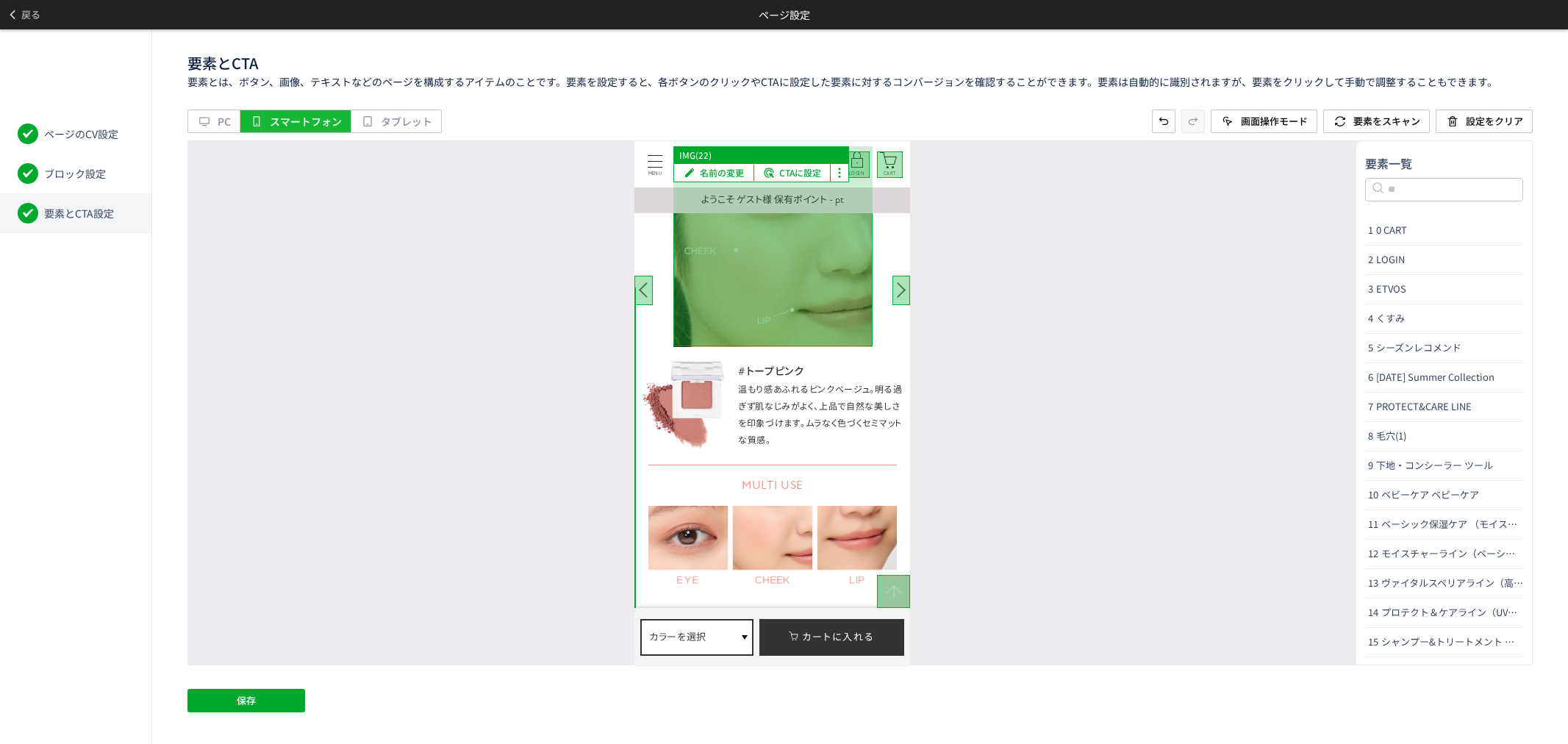
click at [819, 312] on div at bounding box center [773, 246] width 199 height 198
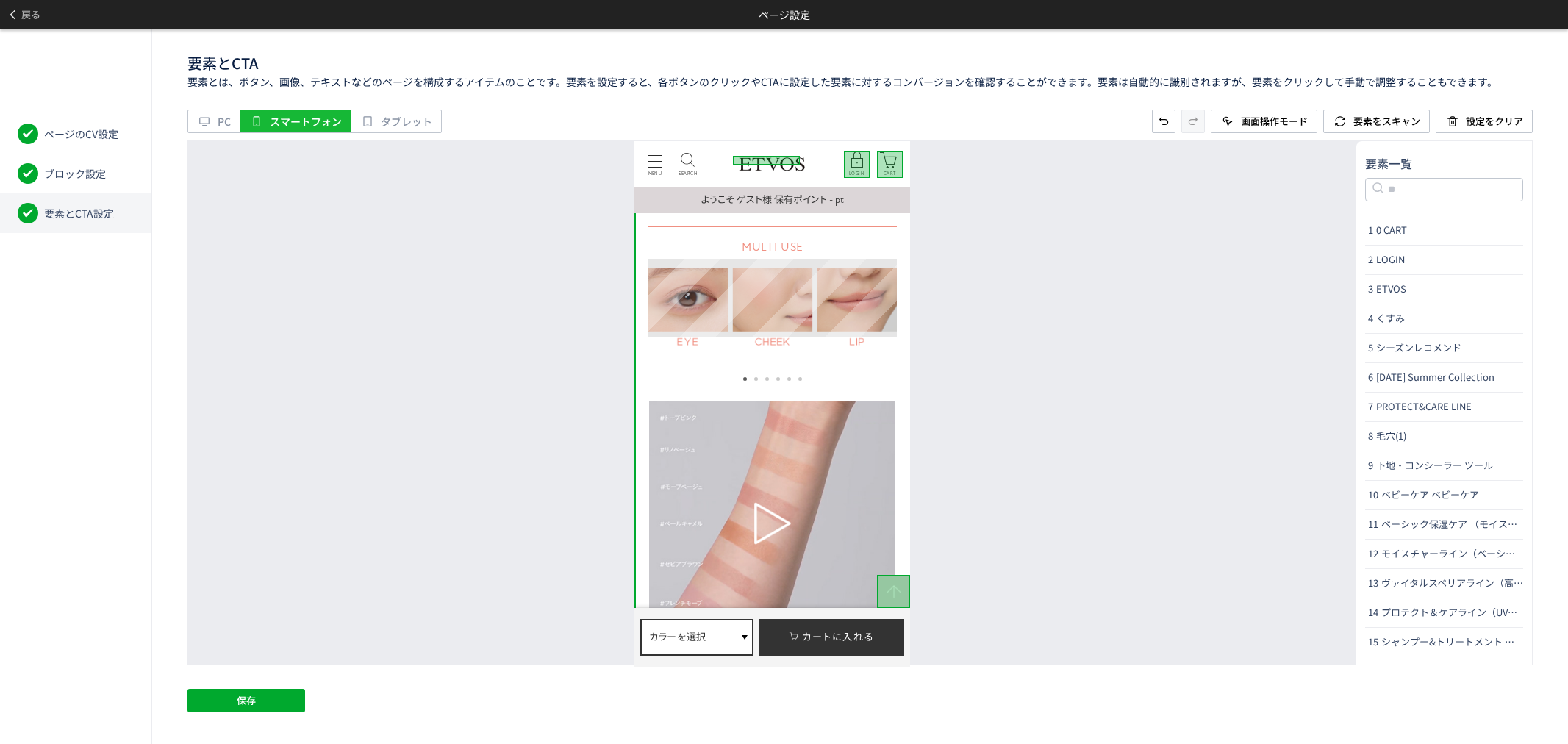
scroll to position [5471, 0]
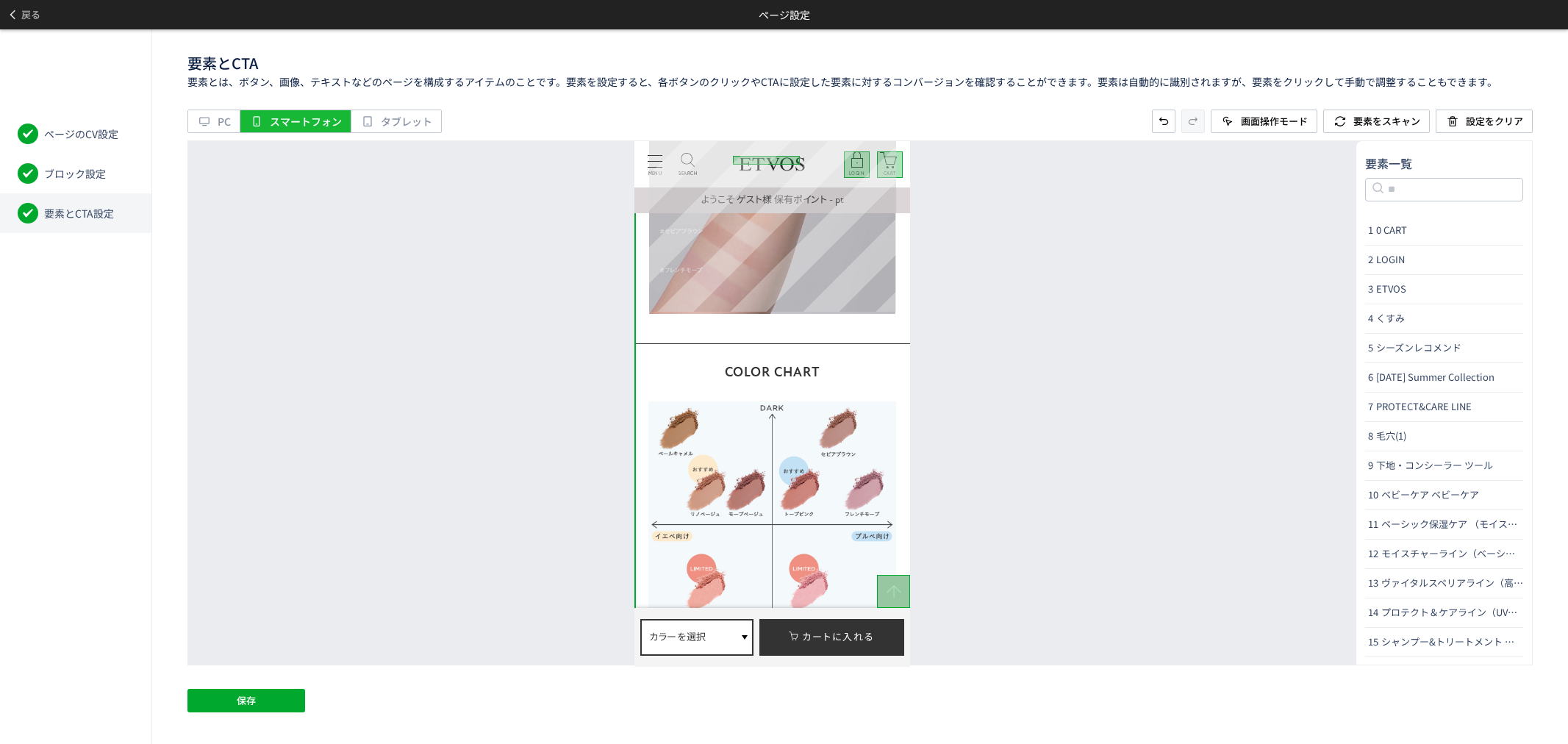
click at [822, 289] on div at bounding box center [771, 189] width 246 height 246
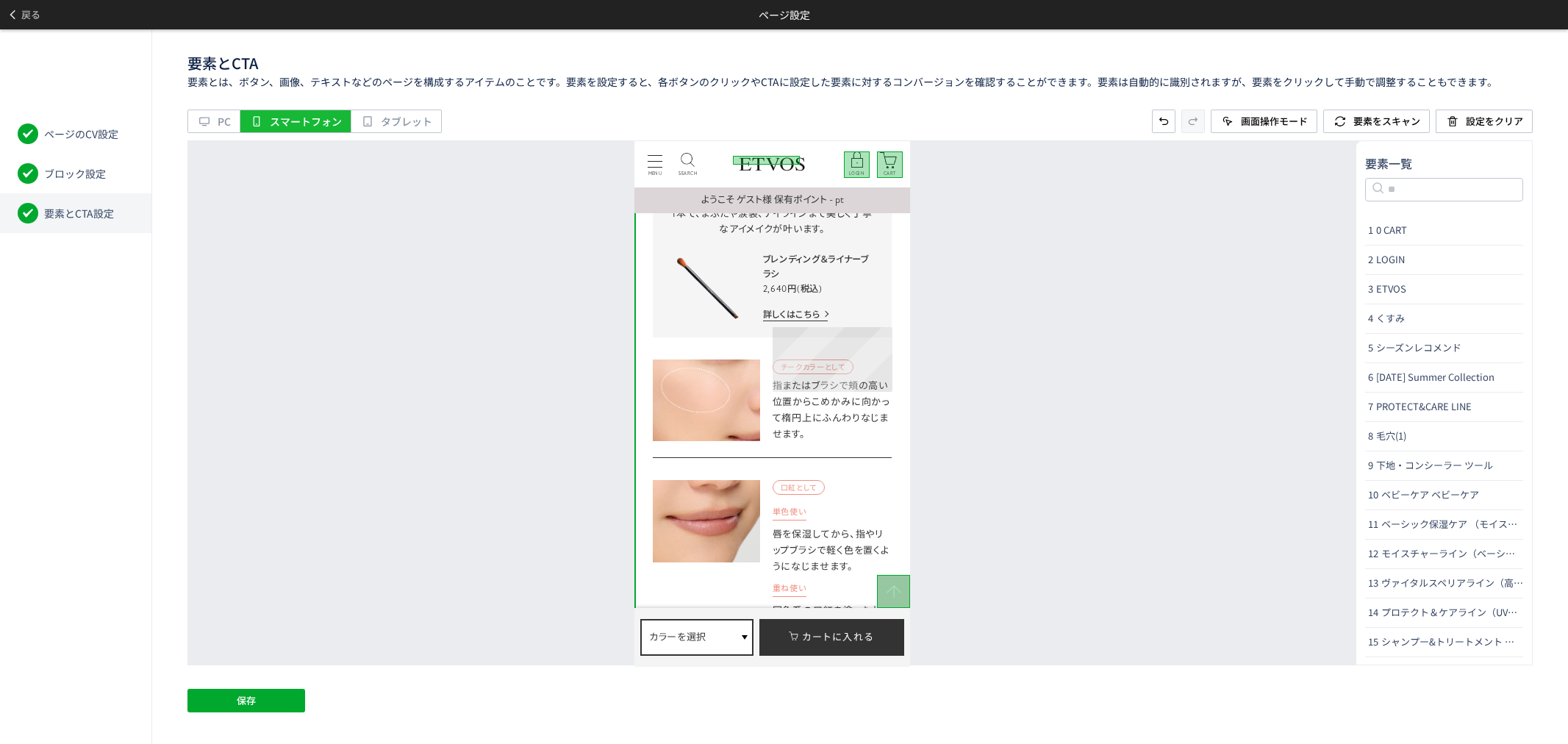
scroll to position [6615, 0]
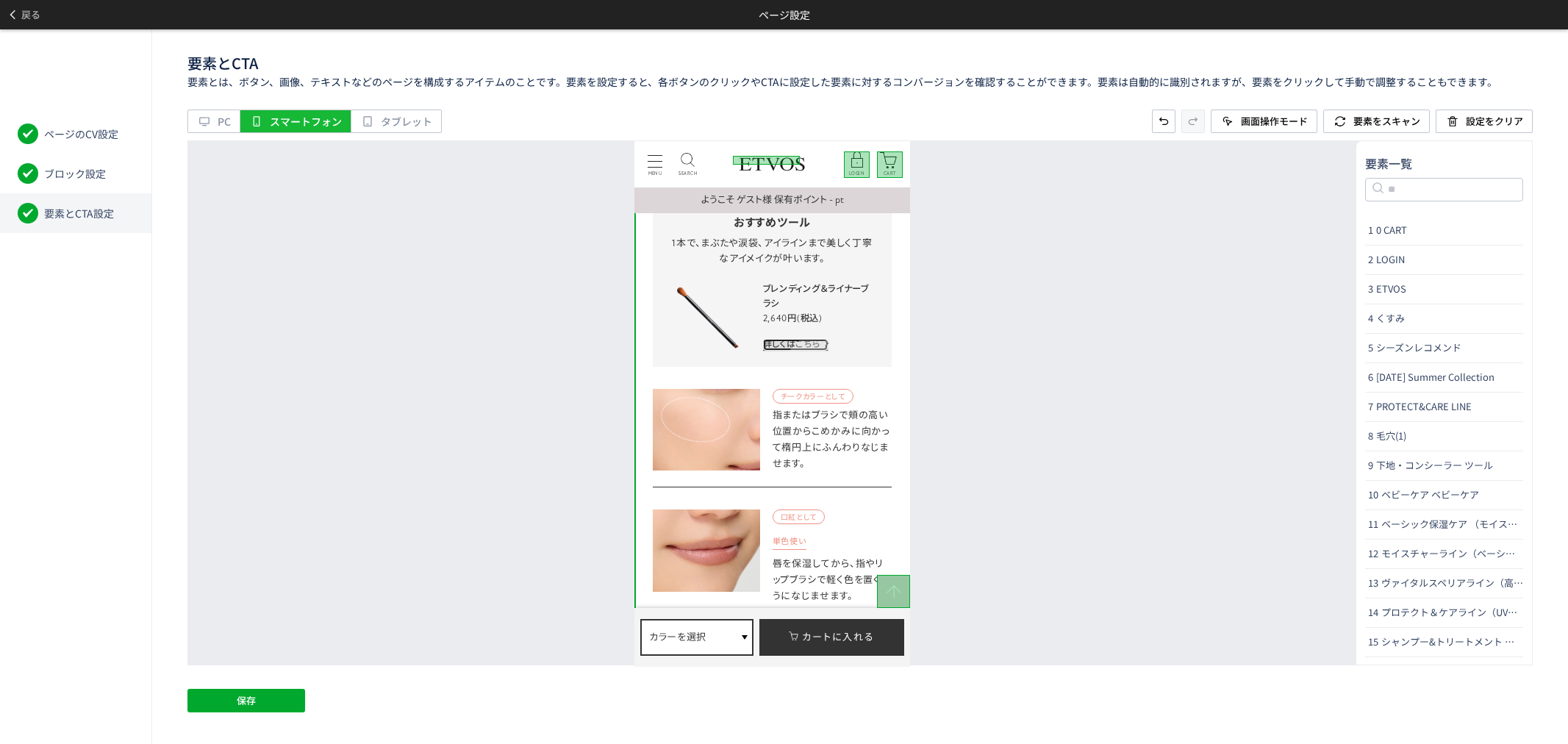
click at [803, 346] on link "詳しくはこちら" at bounding box center [795, 343] width 65 height 11
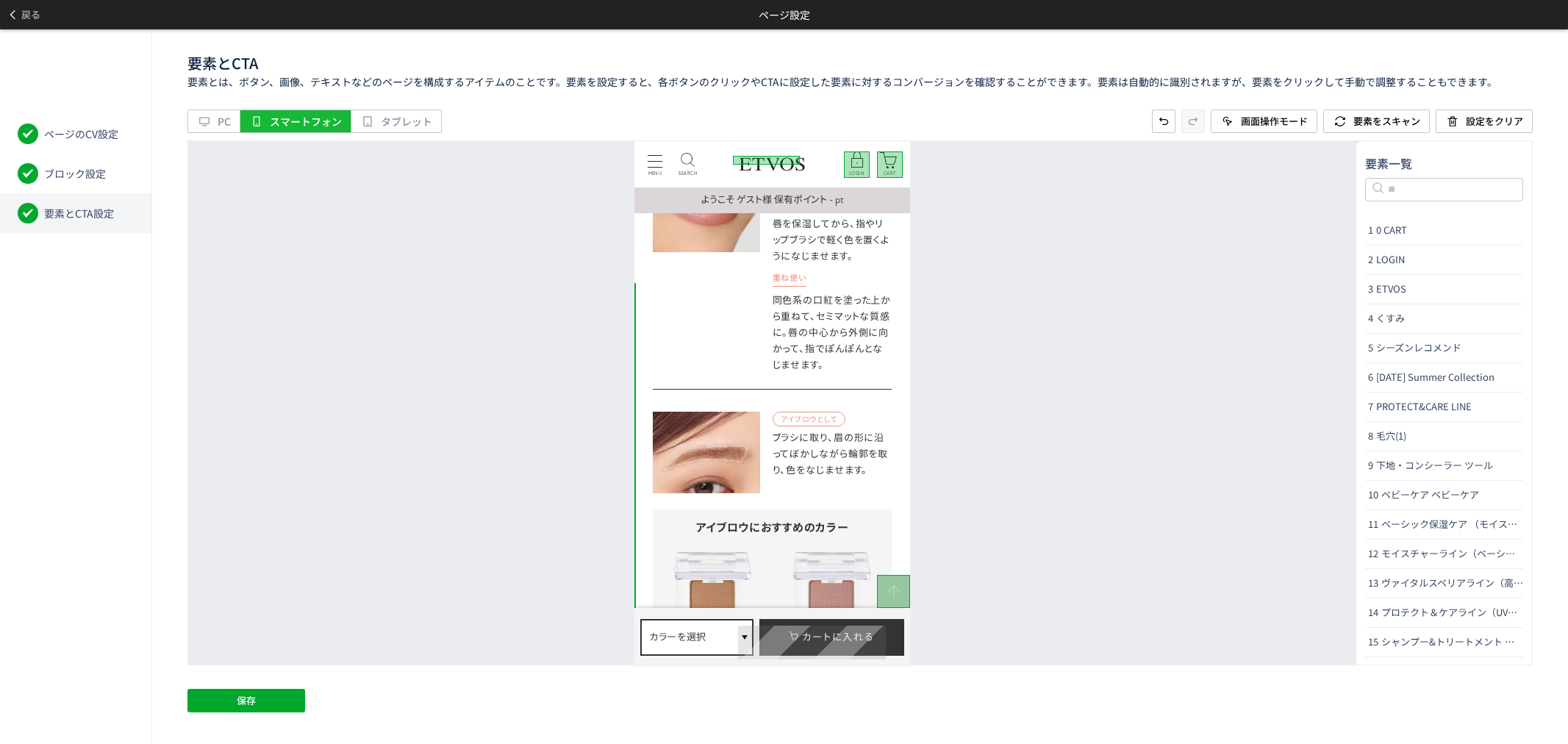
scroll to position [6859, 0]
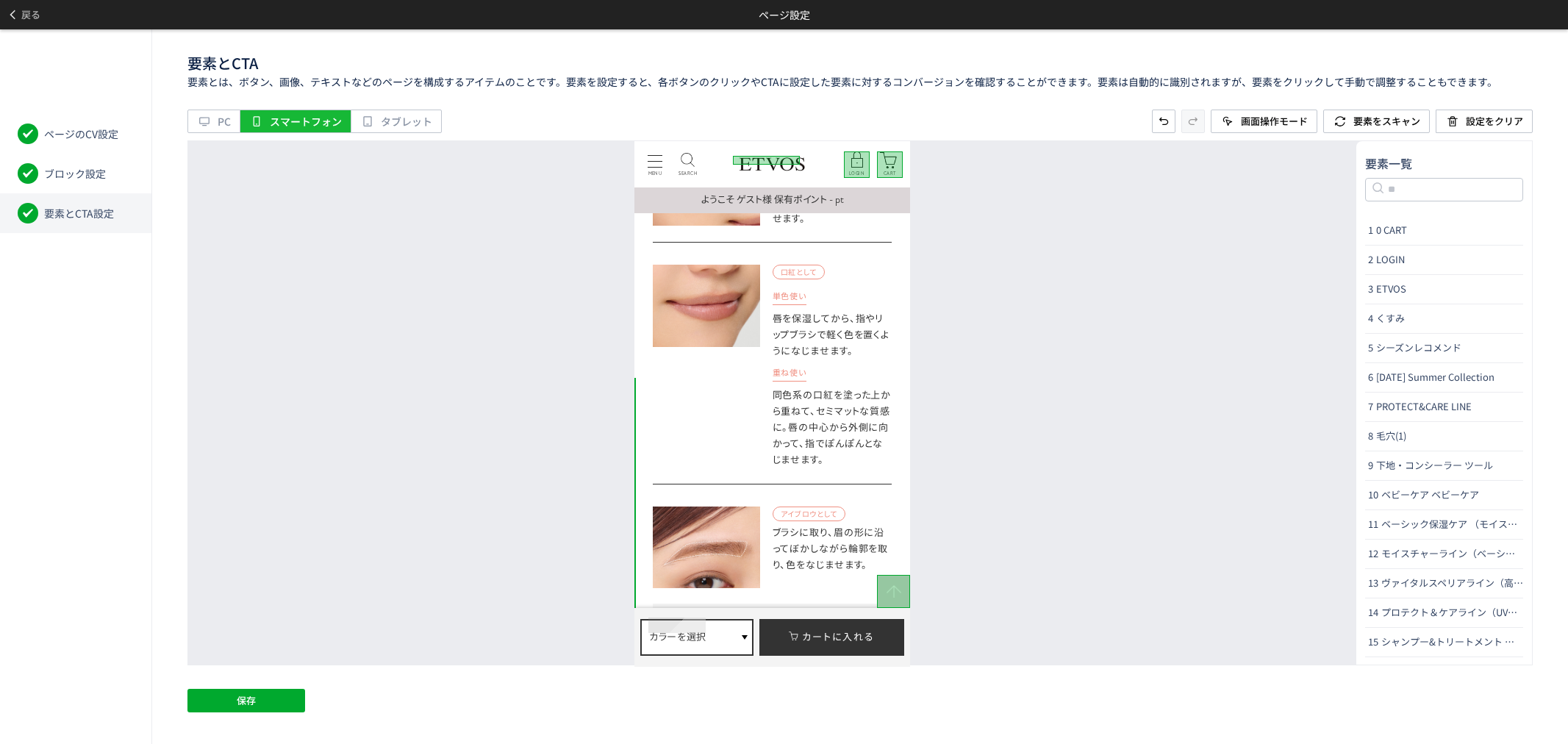
click at [688, 631] on span "カラーを選択" at bounding box center [677, 636] width 58 height 16
click at [689, 629] on span "カラーを選択" at bounding box center [677, 636] width 58 height 16
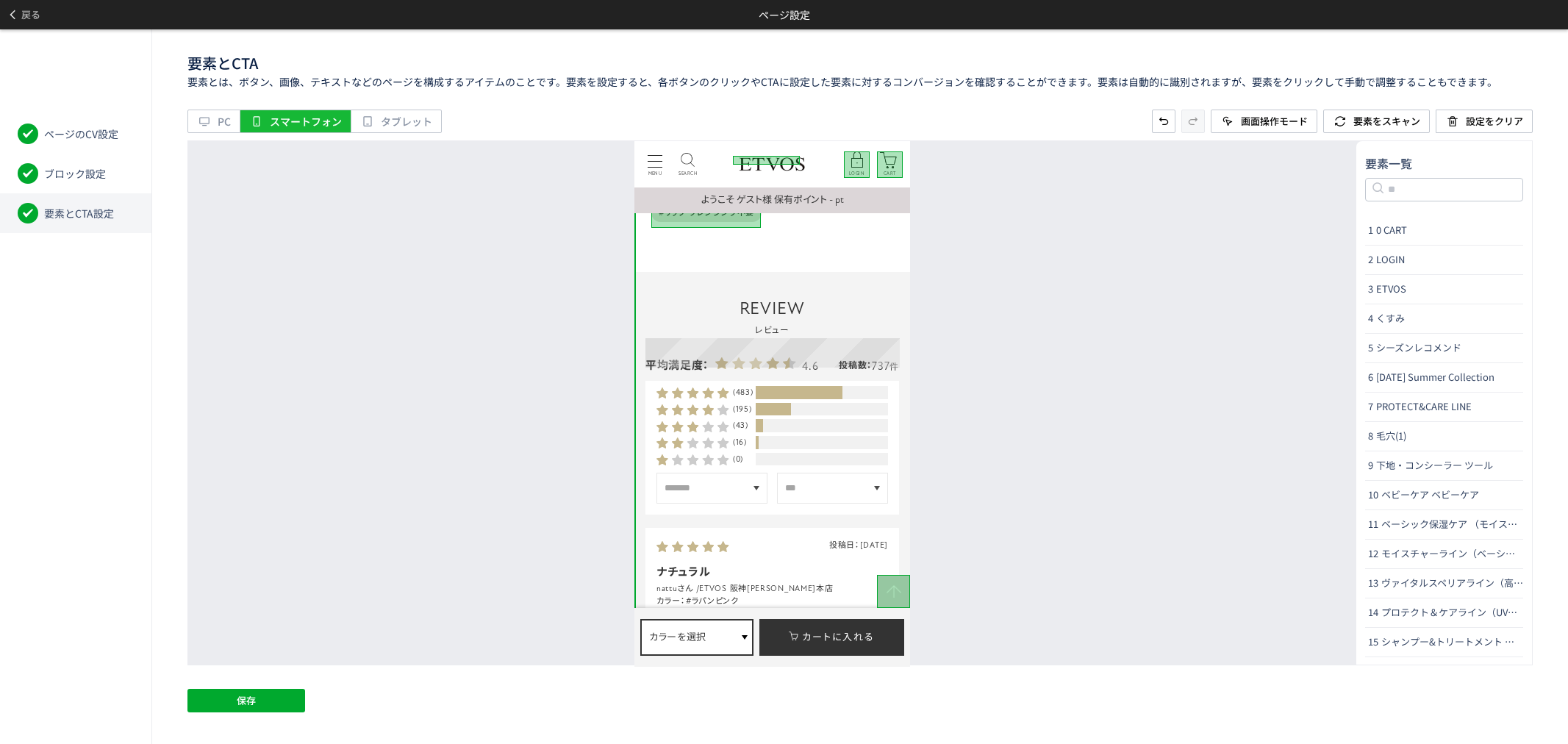
scroll to position [7921, 0]
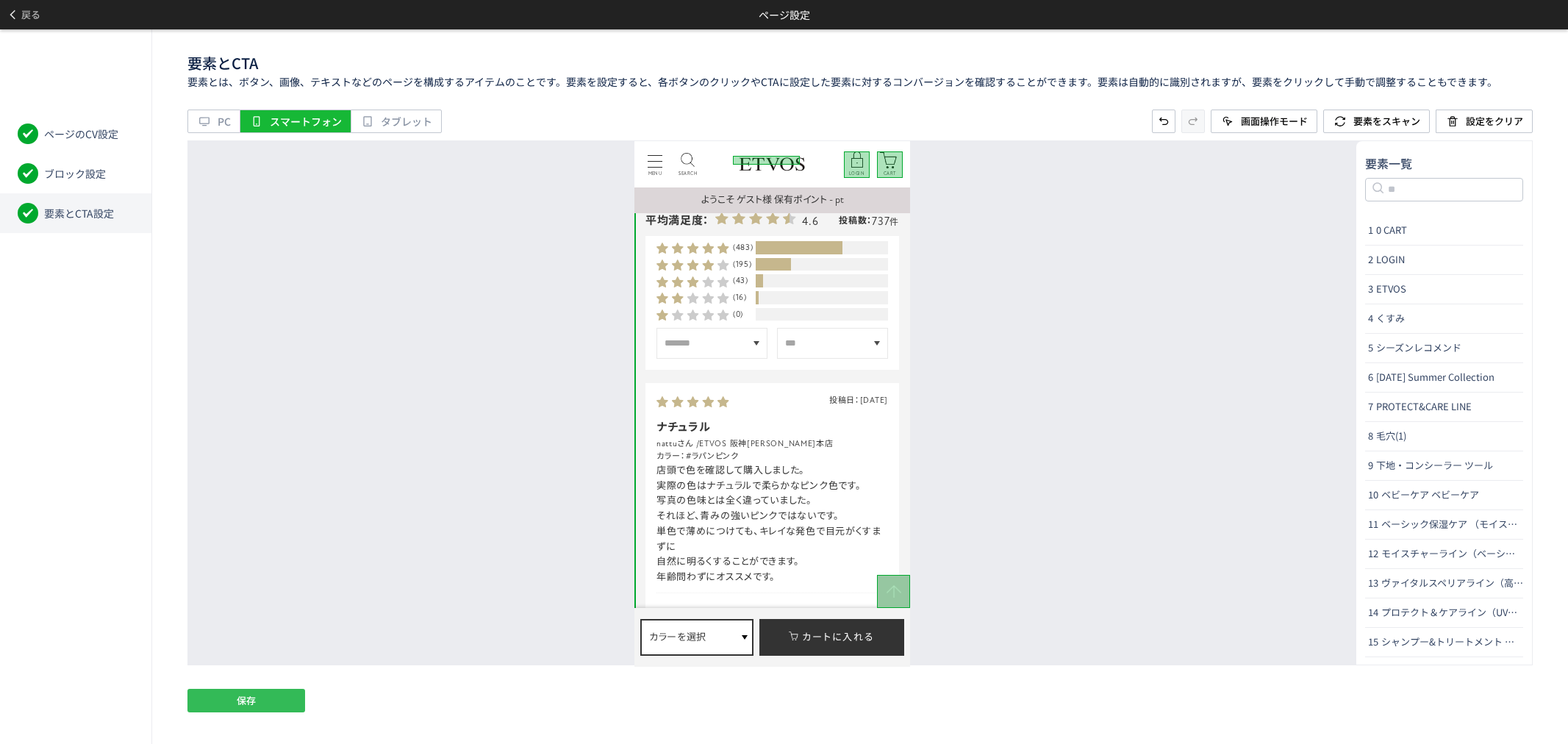
click at [231, 700] on button "保存" at bounding box center [246, 700] width 118 height 24
click at [19, 16] on span at bounding box center [14, 14] width 15 height 26
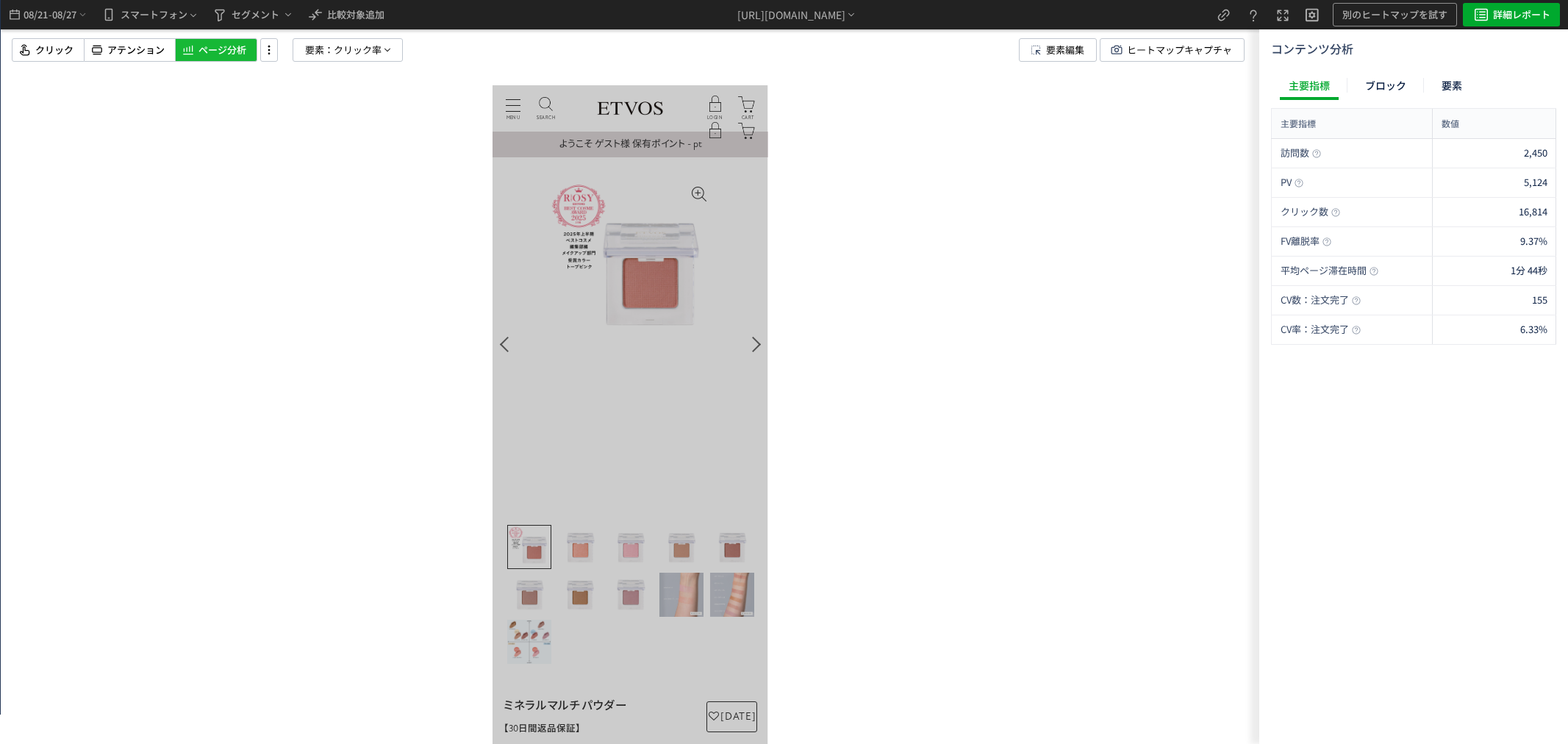
click at [216, 54] on span "ページ分析" at bounding box center [222, 50] width 48 height 14
click at [63, 17] on span "08/27" at bounding box center [64, 15] width 25 height 30
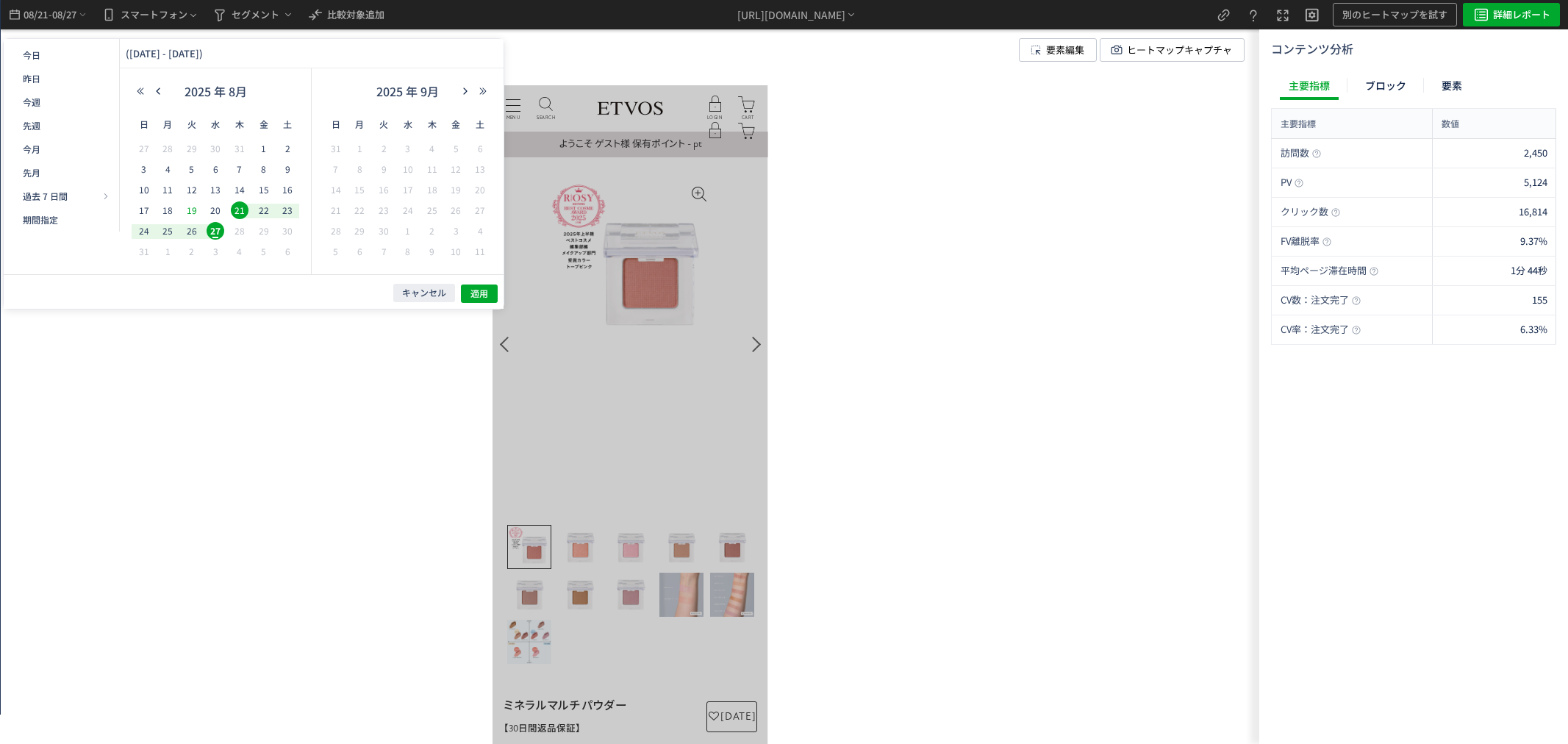
click at [193, 209] on span "19" at bounding box center [191, 210] width 17 height 17
click at [0, 0] on icon "button" at bounding box center [0, 0] width 0 height 0
click at [216, 208] on span "23" at bounding box center [215, 210] width 17 height 17
click at [0, 0] on button "適用" at bounding box center [0, 0] width 0 height 0
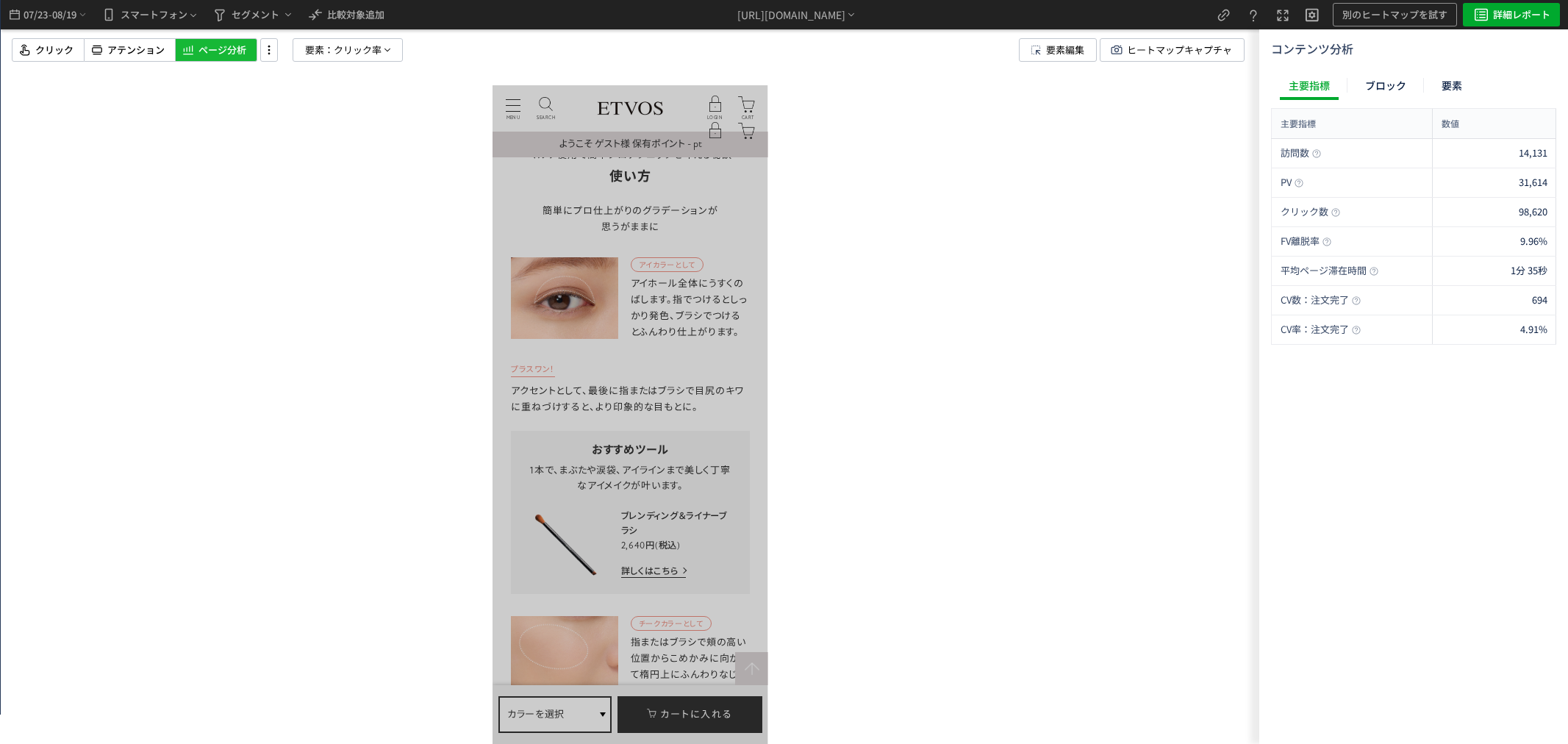
scroll to position [7022, 0]
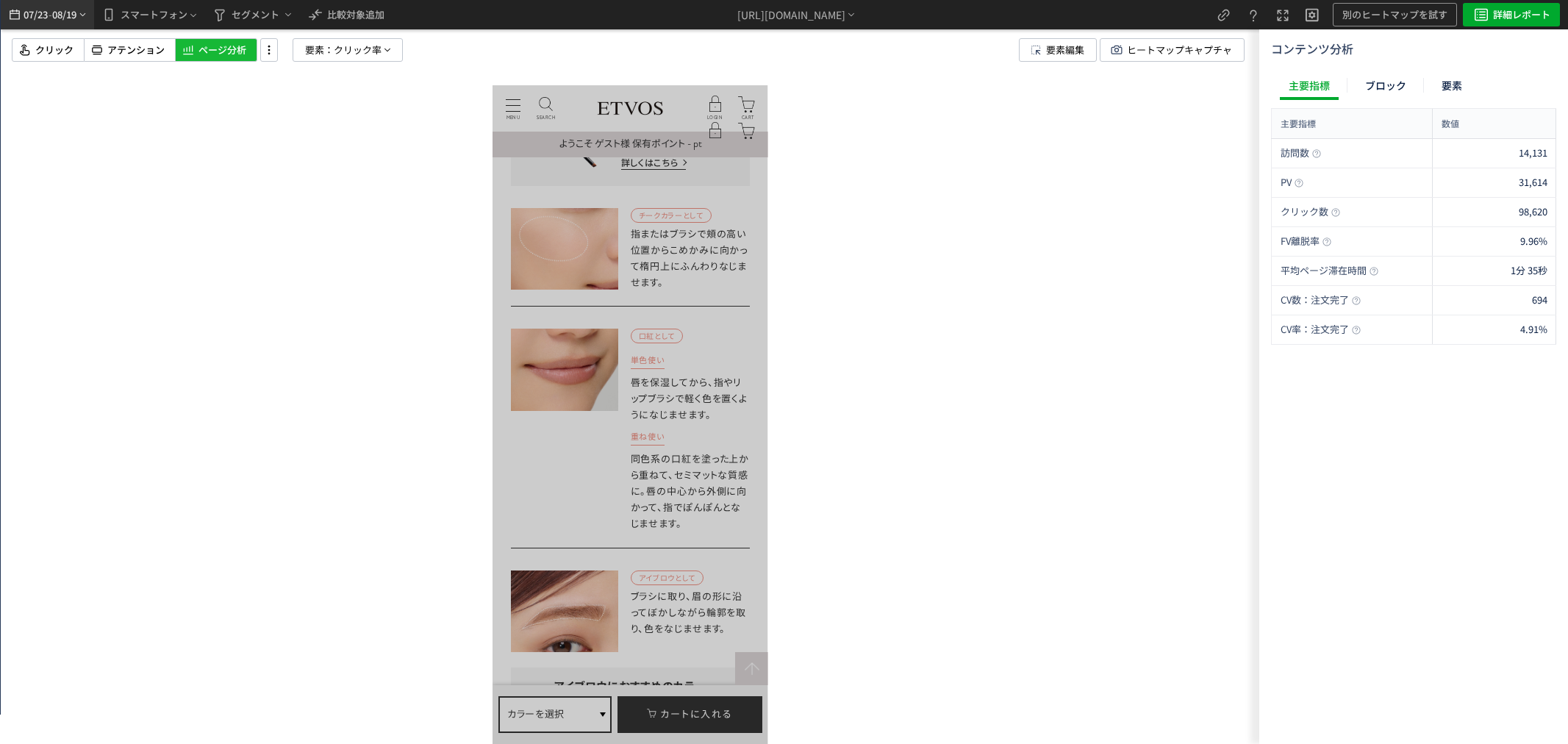
click at [39, 17] on span "07/23" at bounding box center [35, 15] width 25 height 30
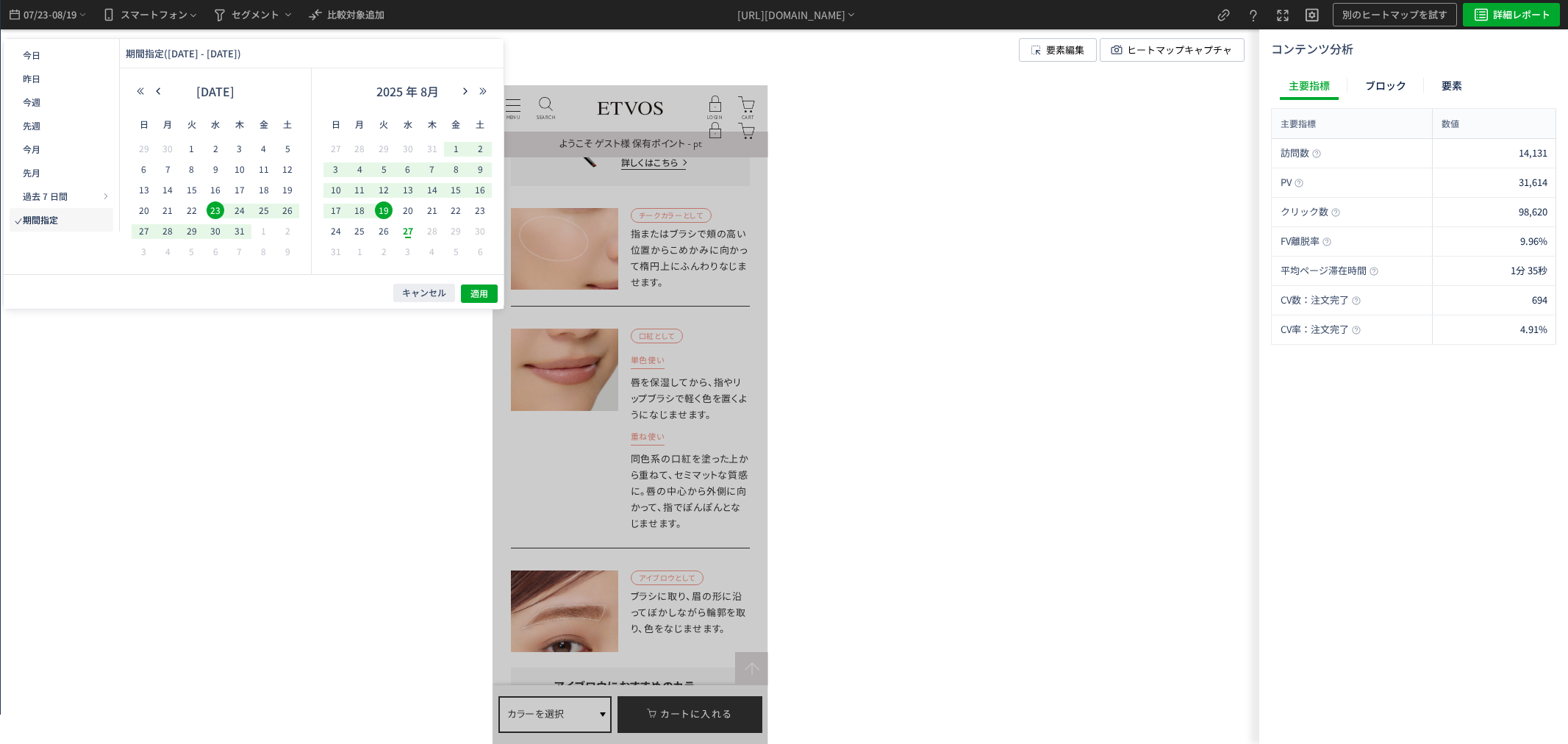
click at [0, 0] on span "19" at bounding box center [0, 0] width 0 height 0
click at [0, 0] on span "16" at bounding box center [0, 0] width 0 height 0
click at [0, 0] on span "適用" at bounding box center [0, 0] width 0 height 0
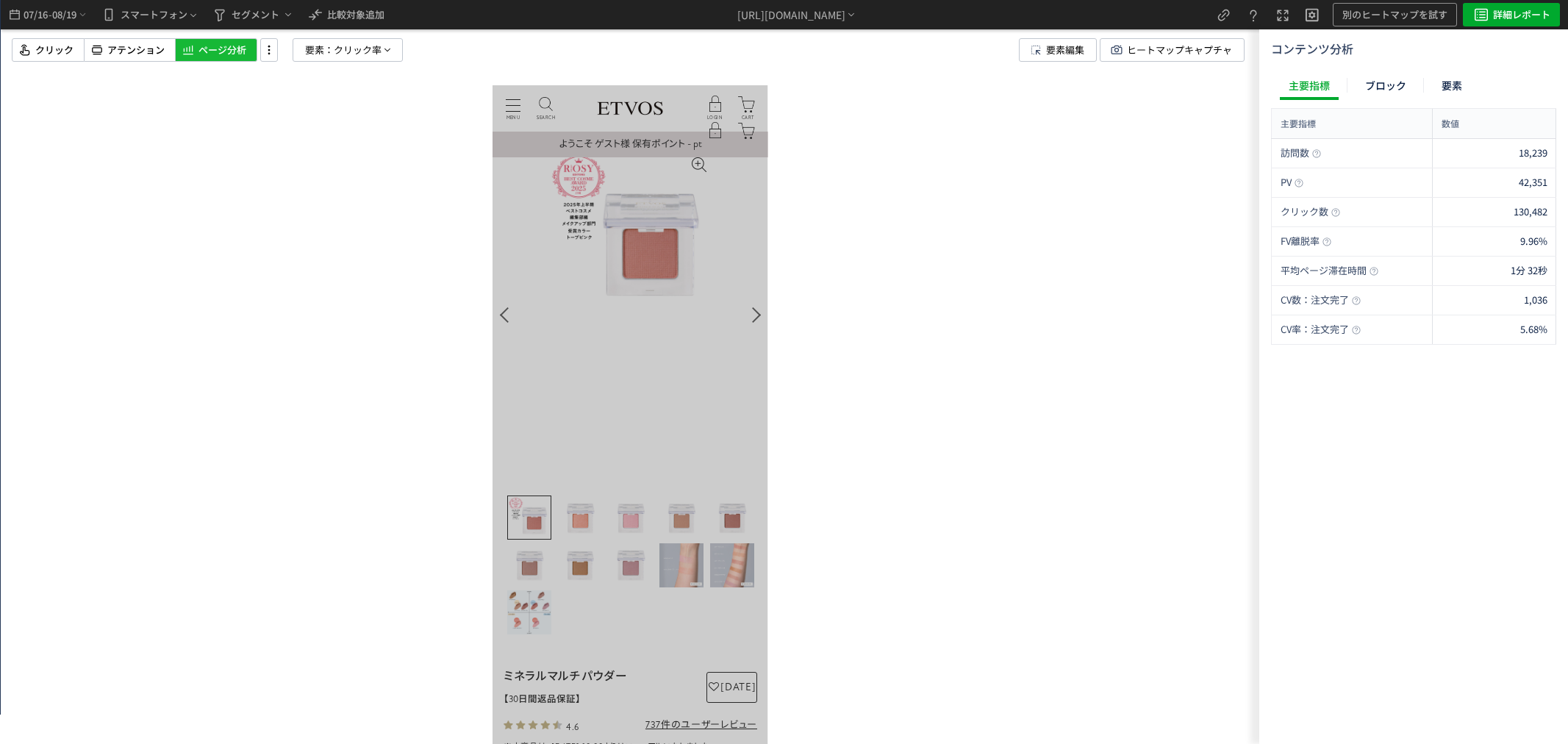
scroll to position [0, 0]
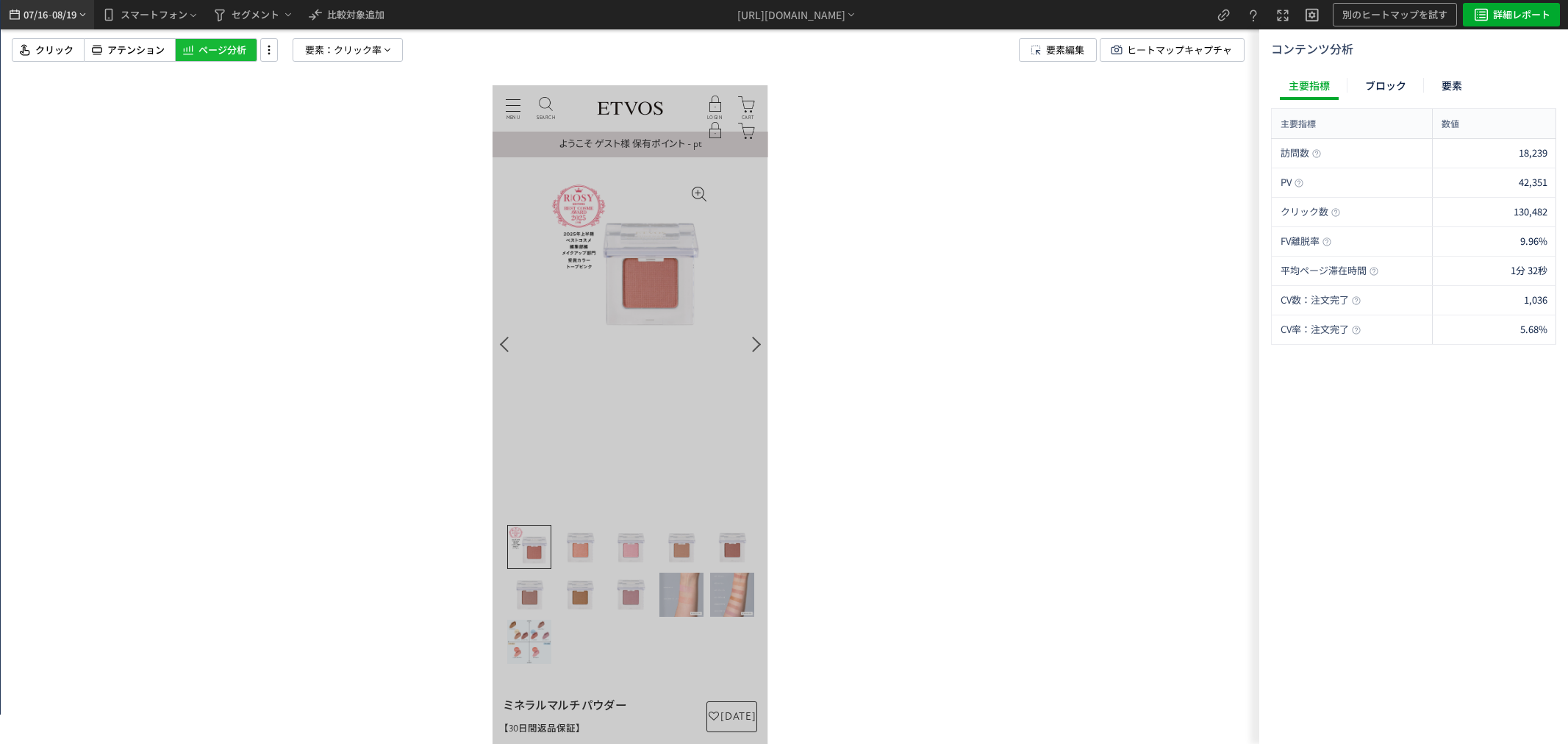
click at [77, 11] on span "08/19" at bounding box center [64, 15] width 25 height 30
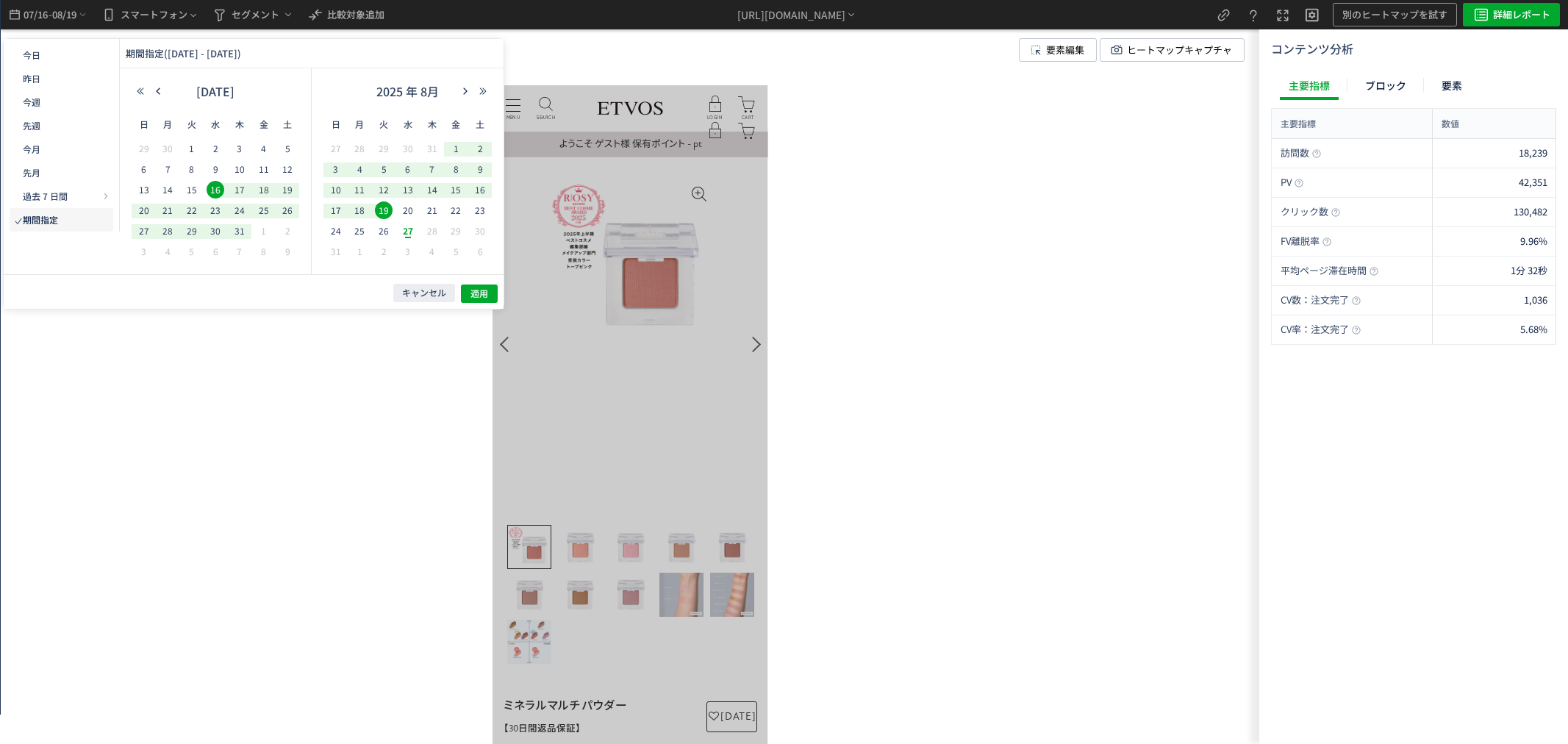
click at [0, 0] on span "19" at bounding box center [0, 0] width 0 height 0
click at [0, 0] on span "1" at bounding box center [0, 0] width 0 height 0
click at [0, 0] on button "適用" at bounding box center [0, 0] width 0 height 0
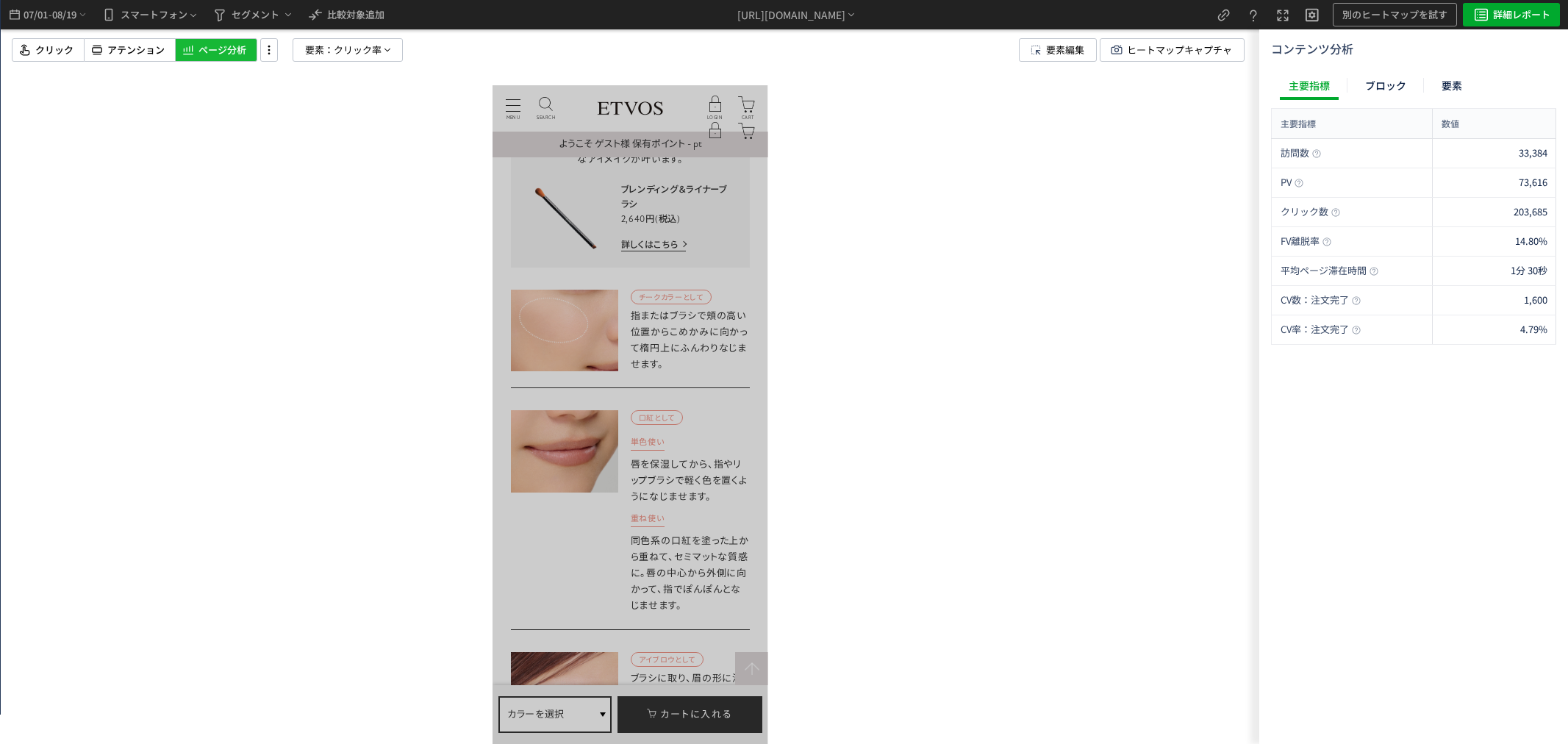
scroll to position [7349, 0]
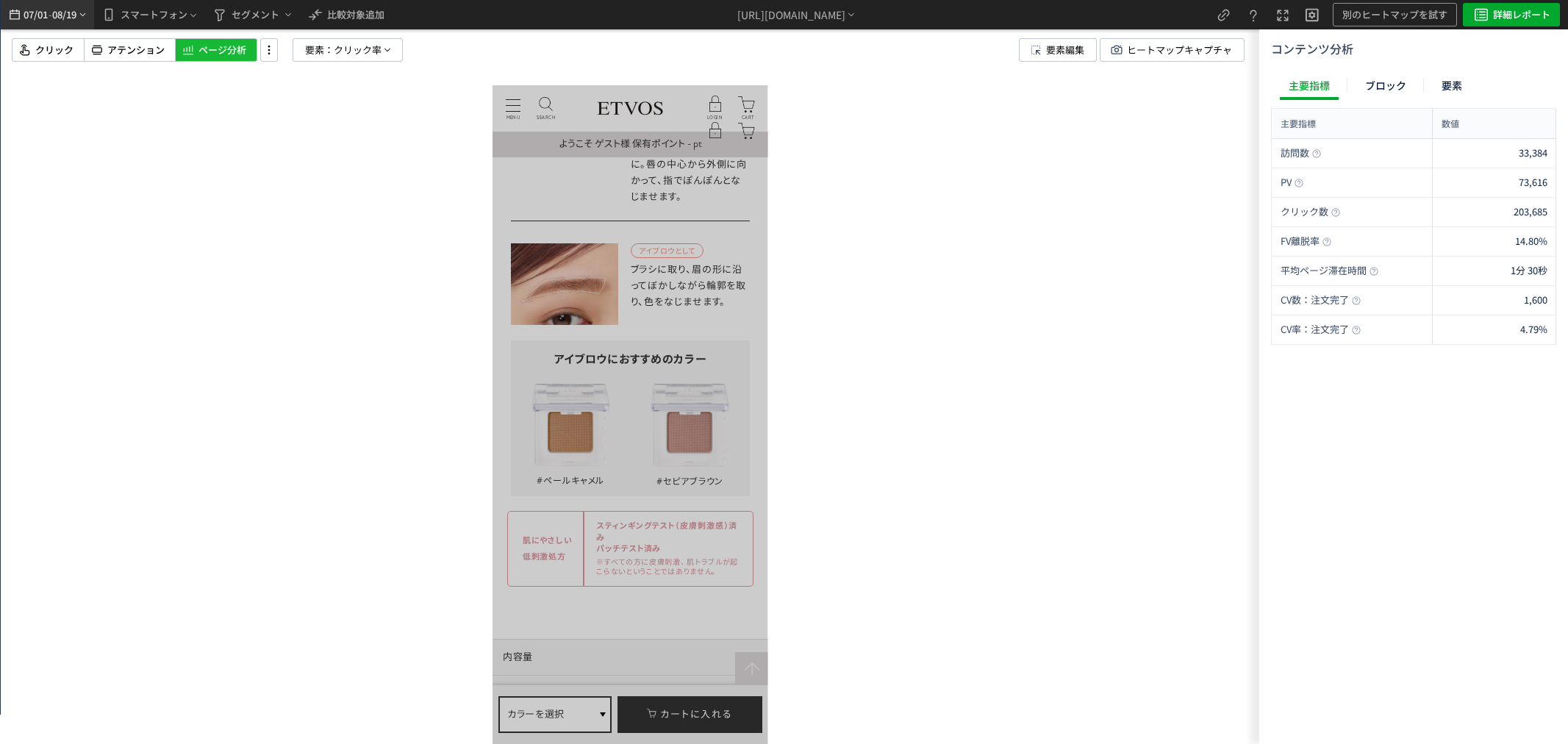
click at [86, 17] on icon "heatmap-top-bar" at bounding box center [82, 15] width 11 height 12
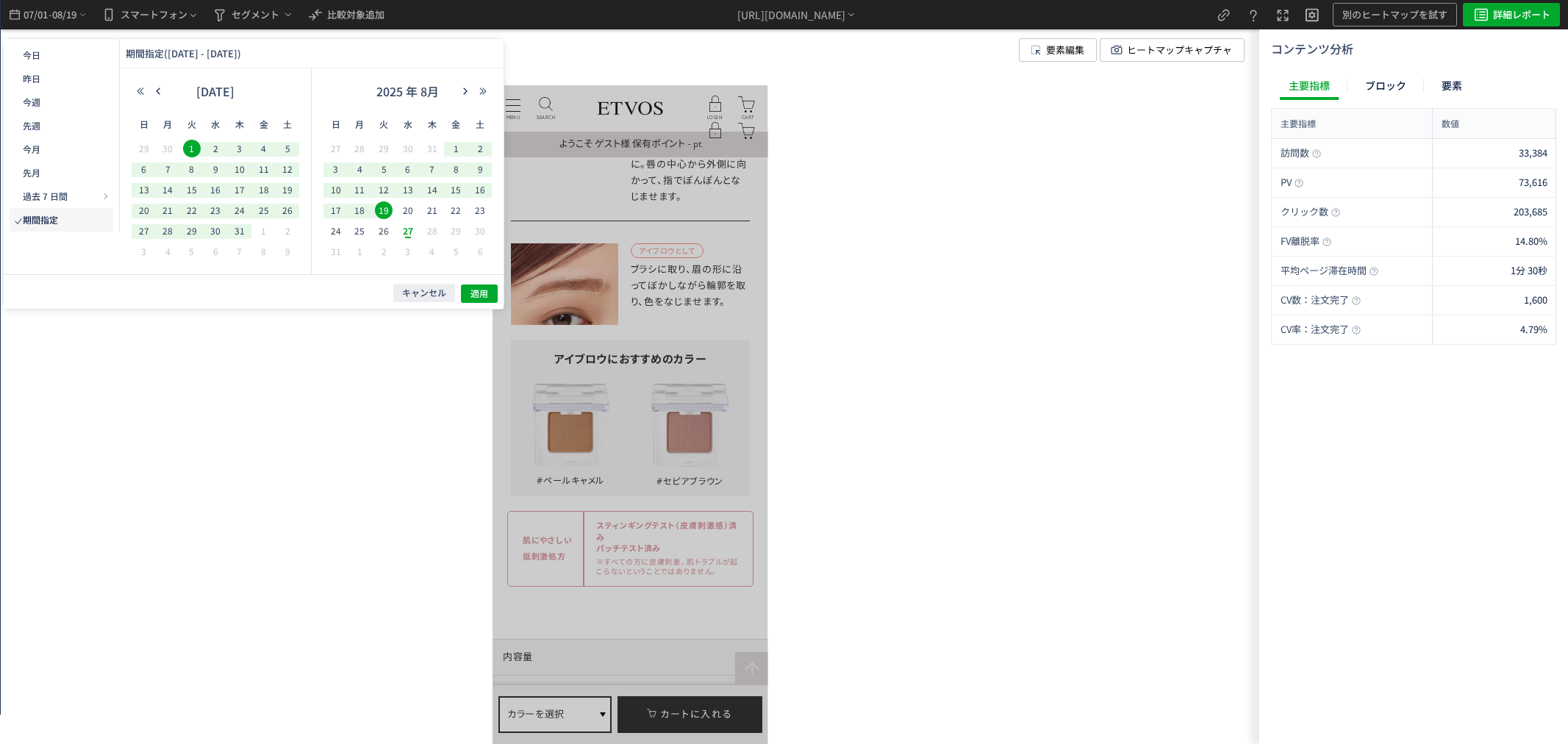
click at [0, 0] on span "19" at bounding box center [0, 0] width 0 height 0
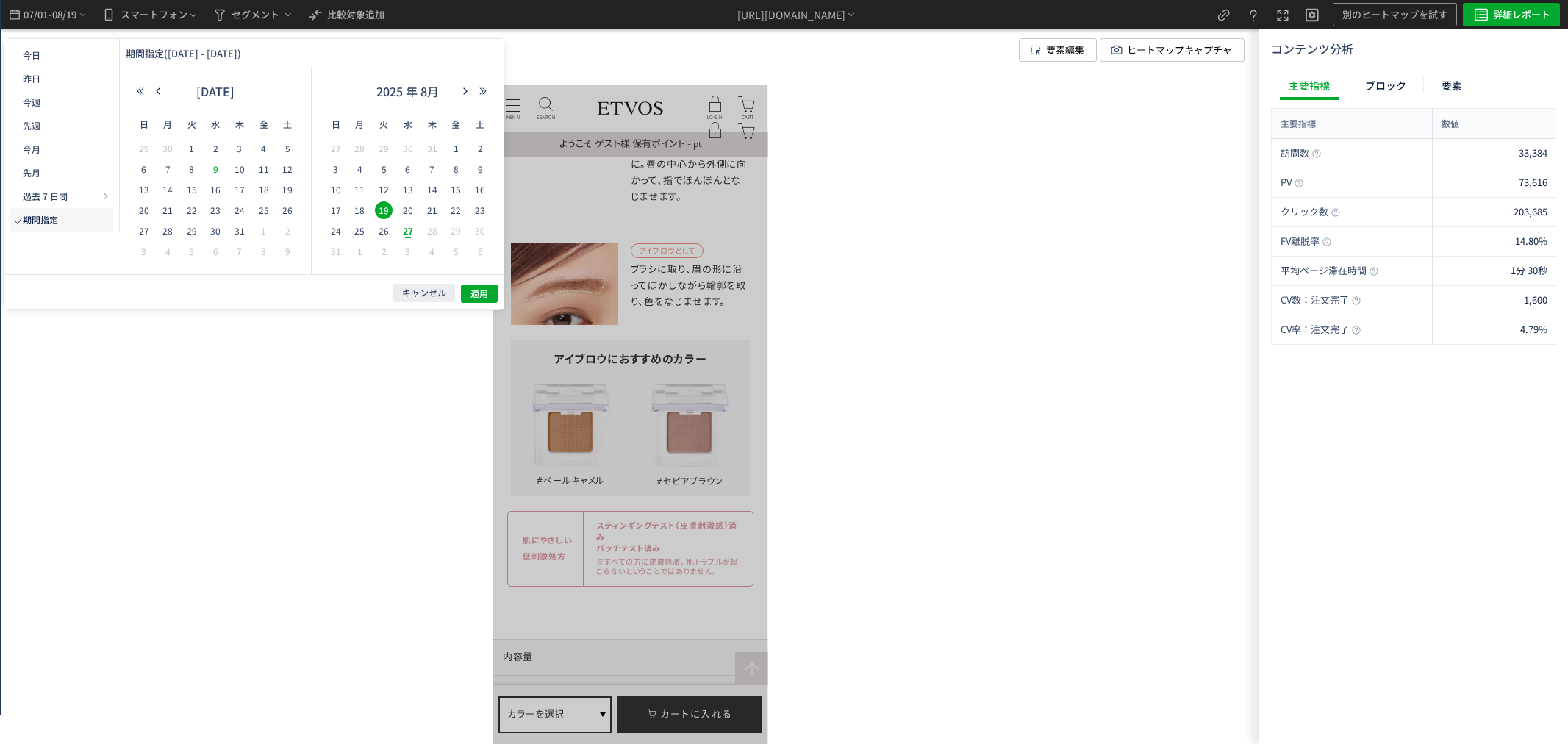
click at [410, 367] on span "9" at bounding box center [483, 440] width 147 height 147
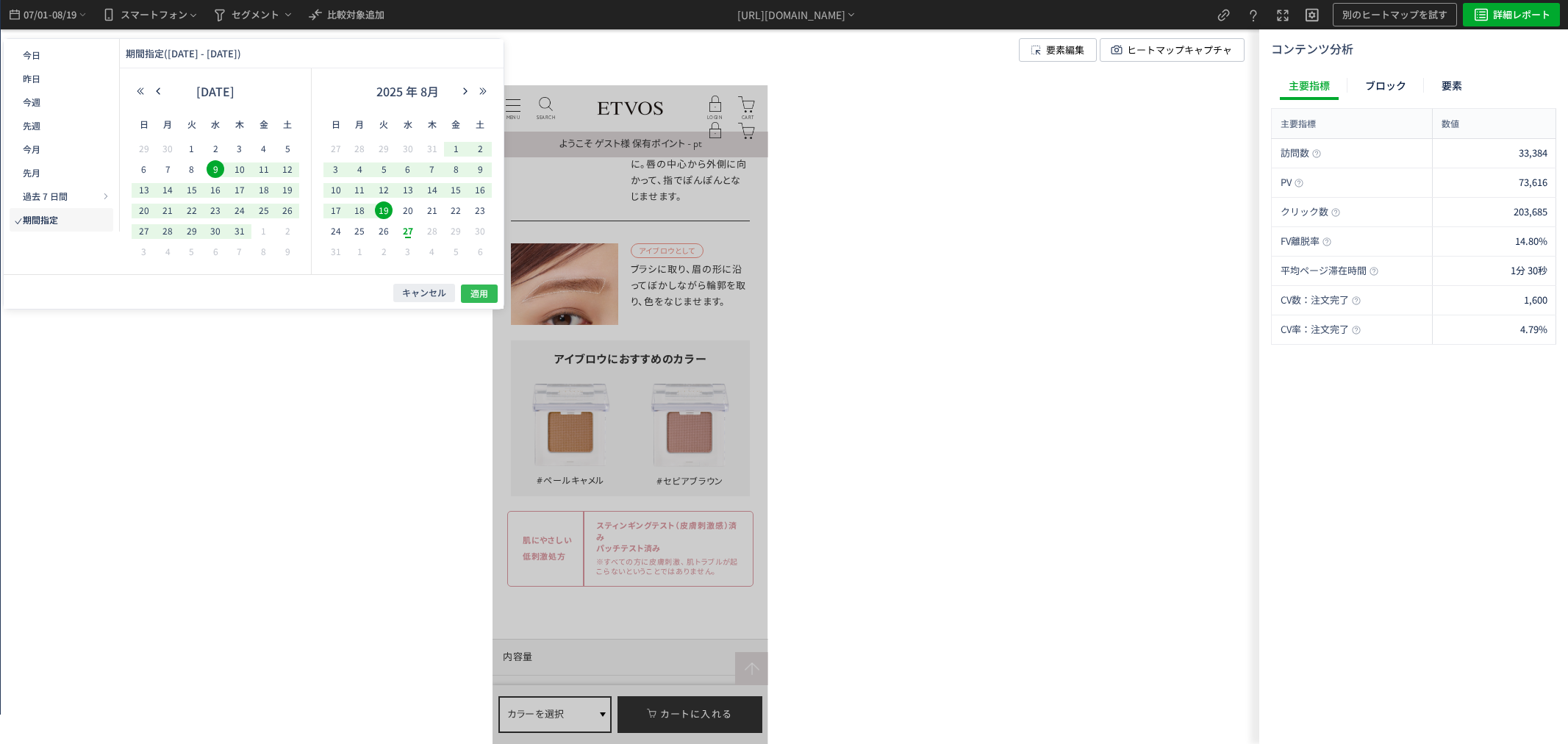
click at [0, 0] on button "適用" at bounding box center [0, 0] width 0 height 0
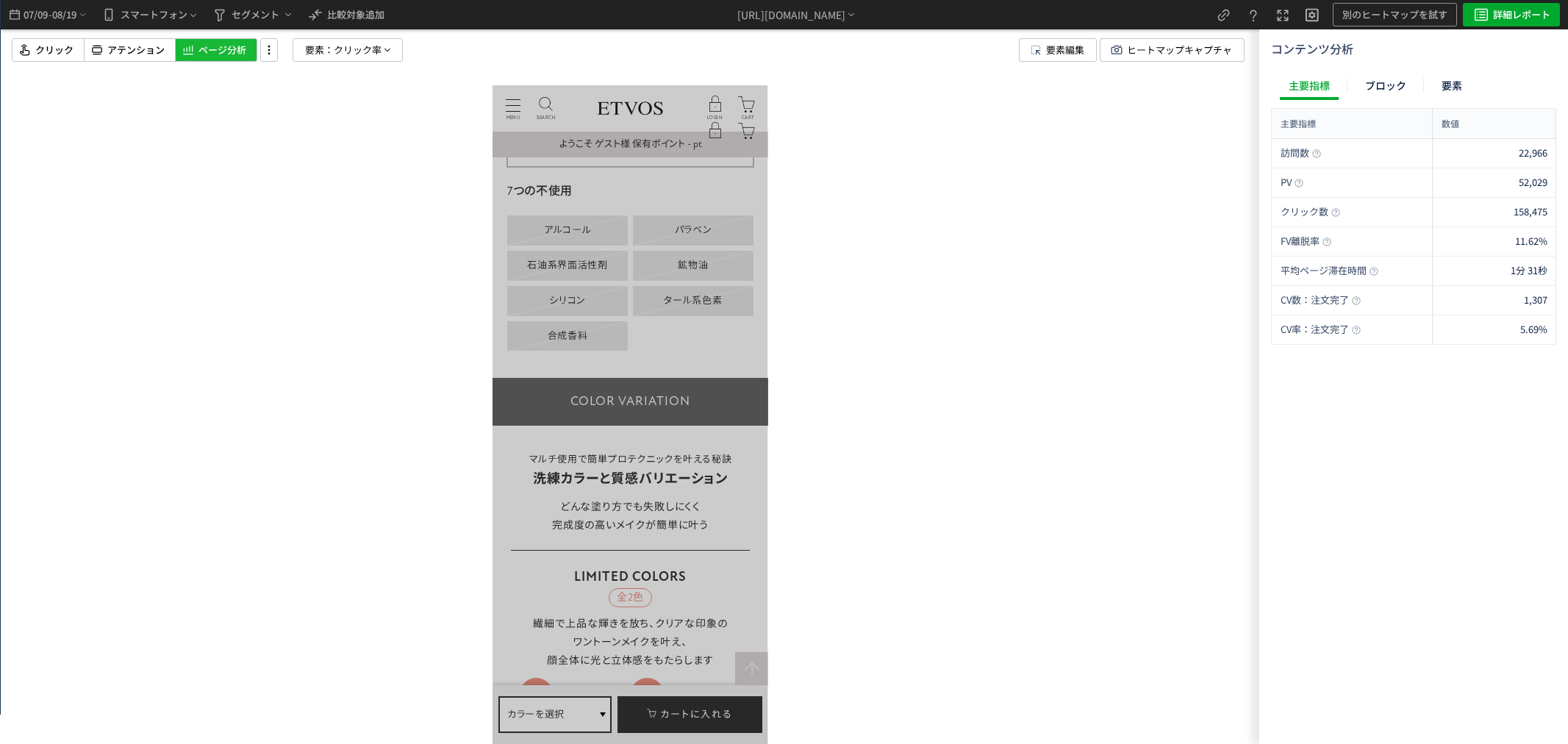
scroll to position [3266, 0]
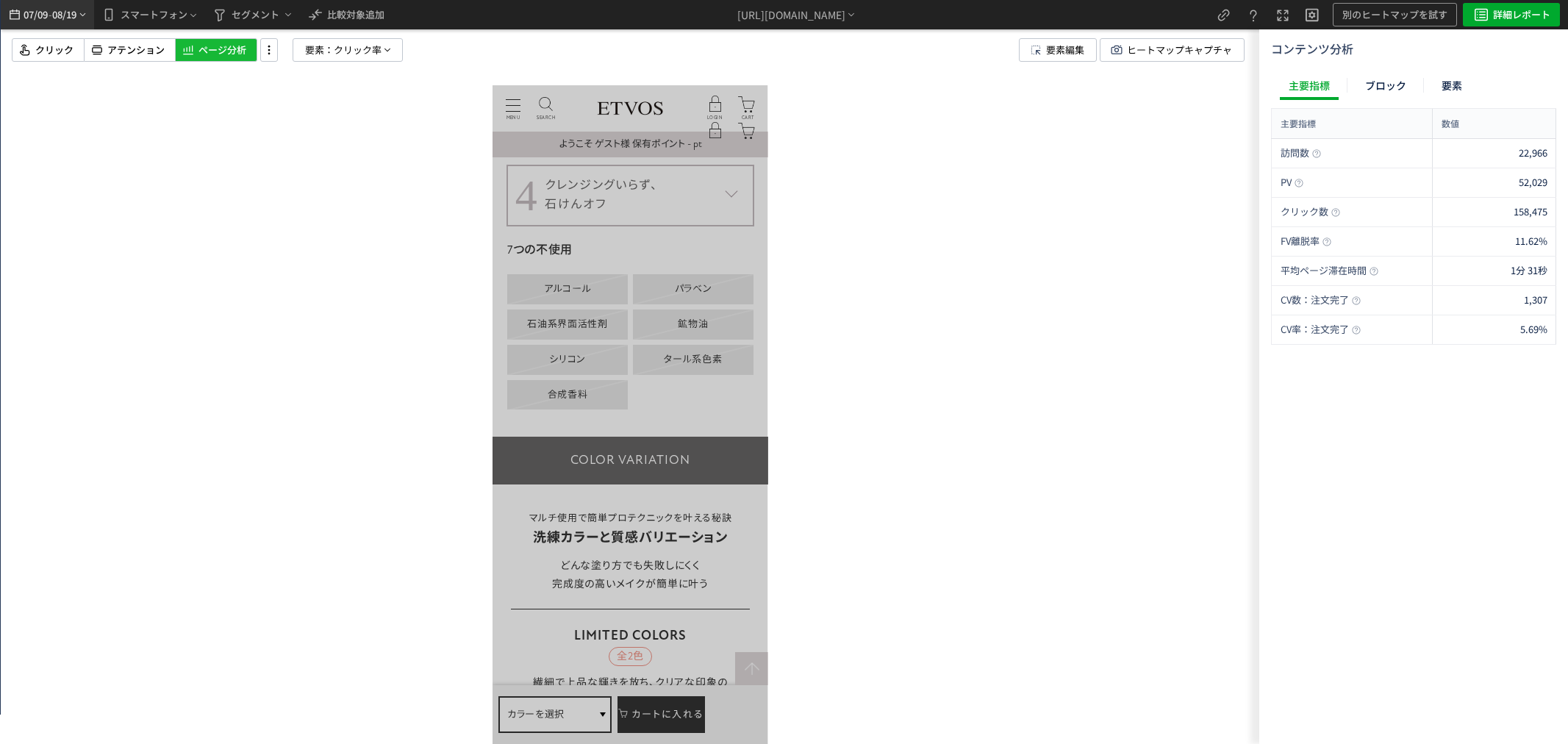
click at [73, 19] on span "08/19" at bounding box center [64, 15] width 25 height 30
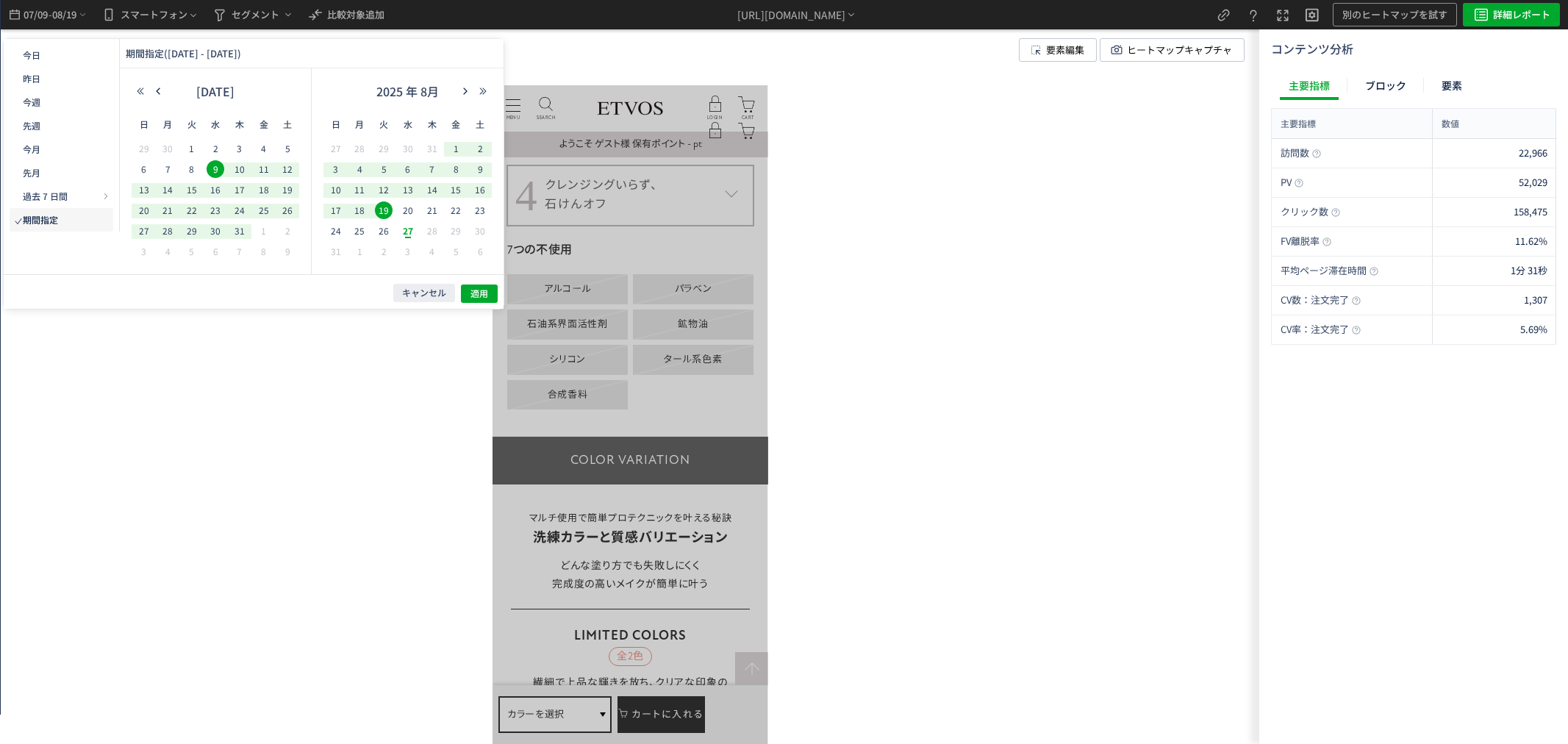
click at [307, 422] on div at bounding box center [630, 372] width 1259 height 744
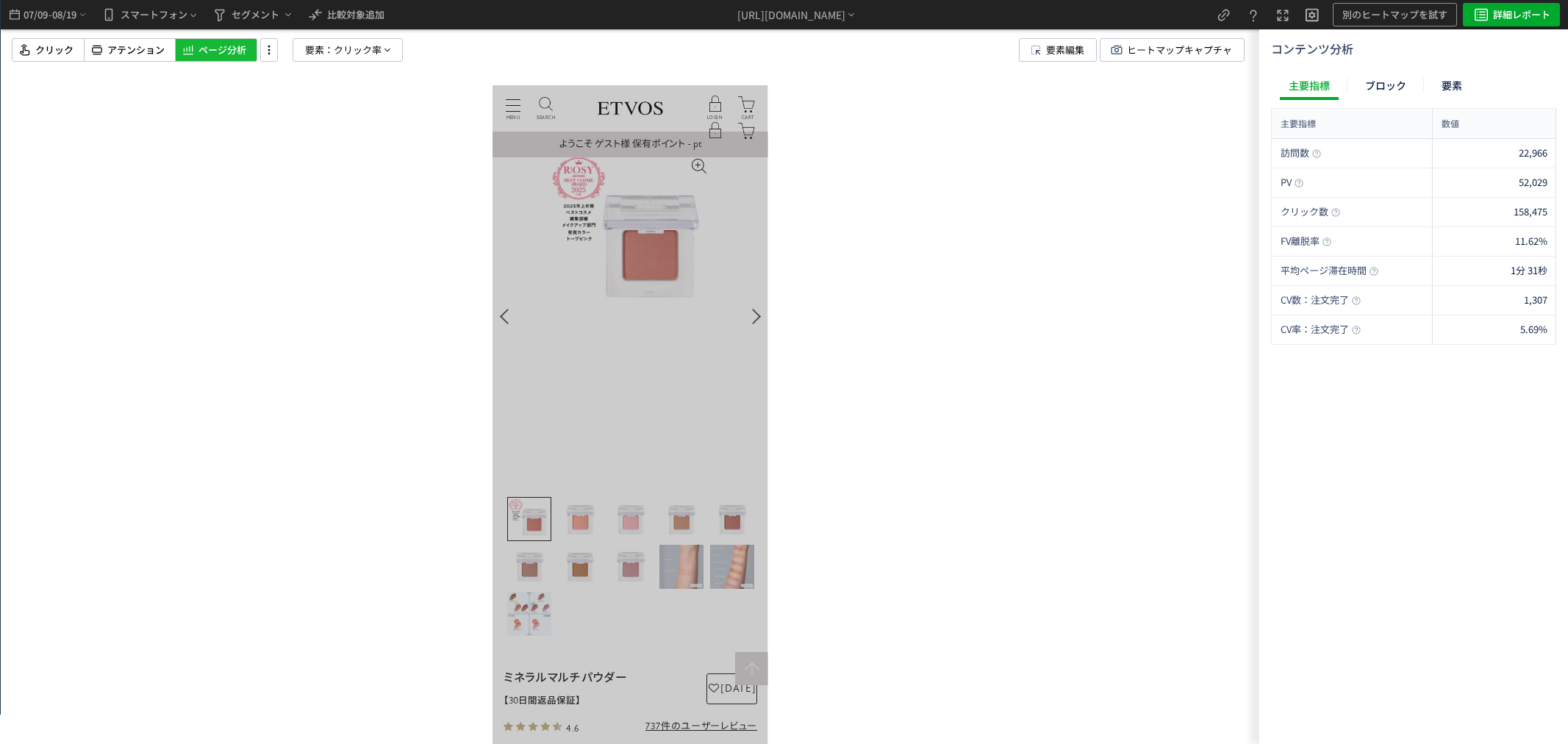
scroll to position [0, 0]
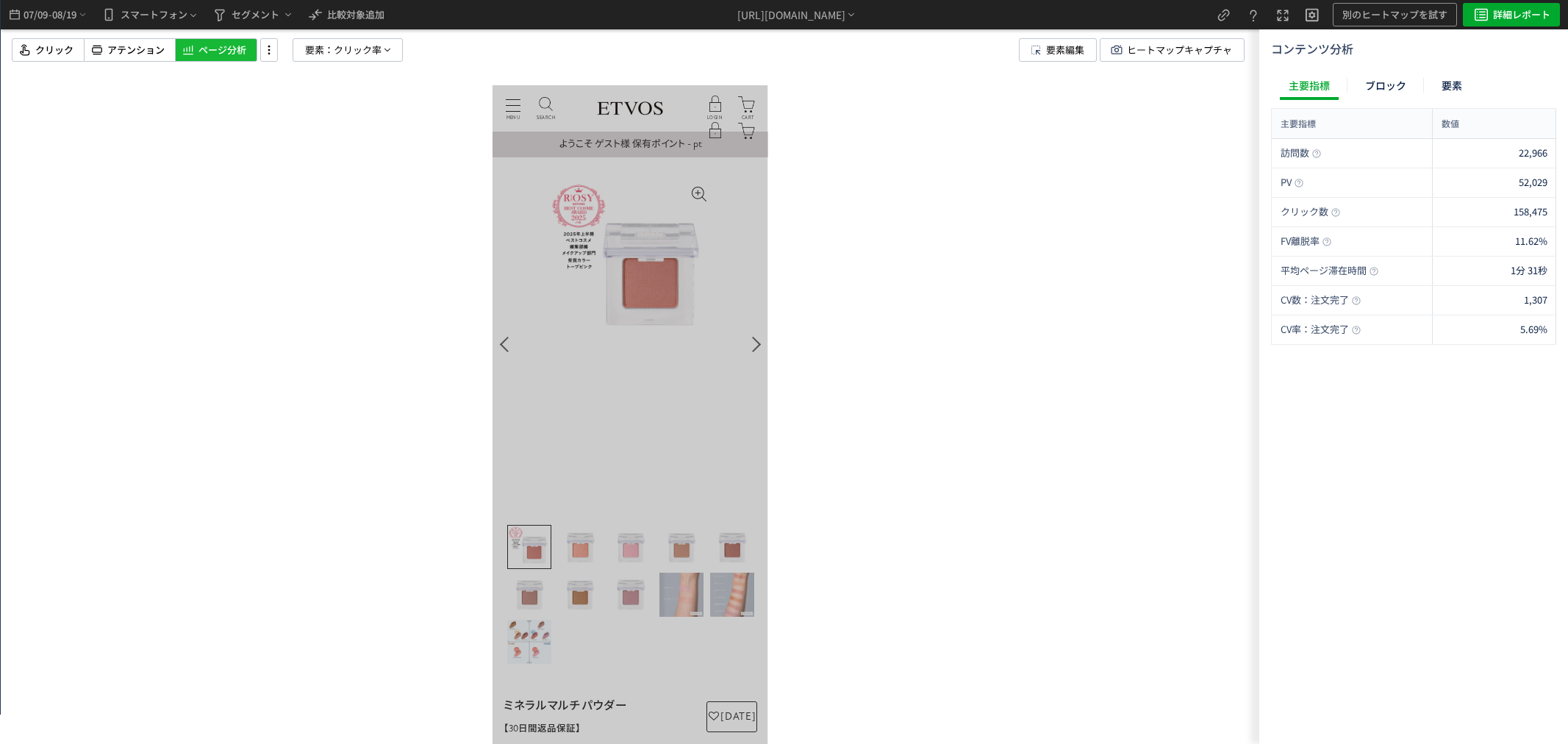
click at [882, 342] on div at bounding box center [630, 372] width 1259 height 744
click at [67, 15] on span "08/19" at bounding box center [64, 15] width 25 height 30
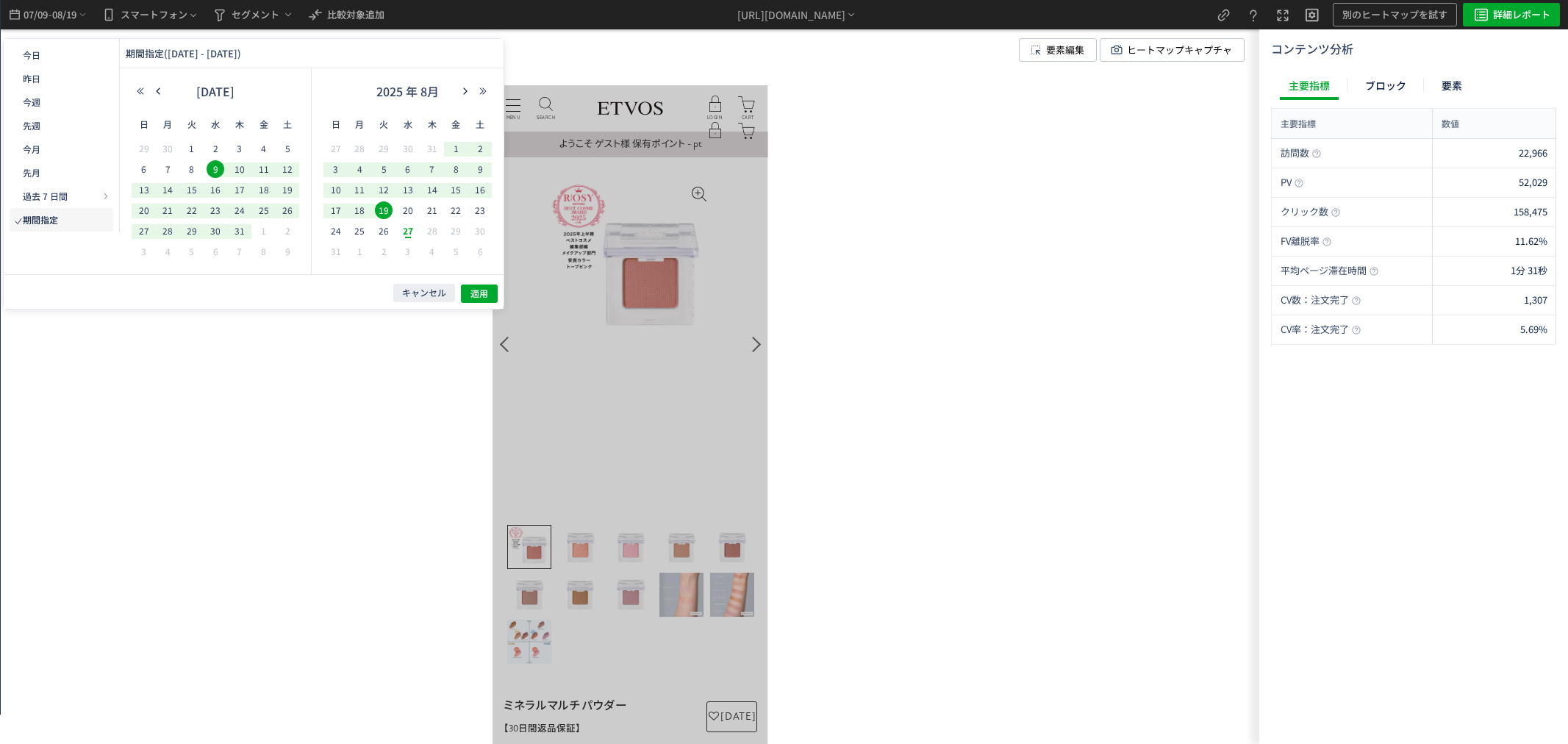
click at [998, 287] on div at bounding box center [630, 372] width 1259 height 744
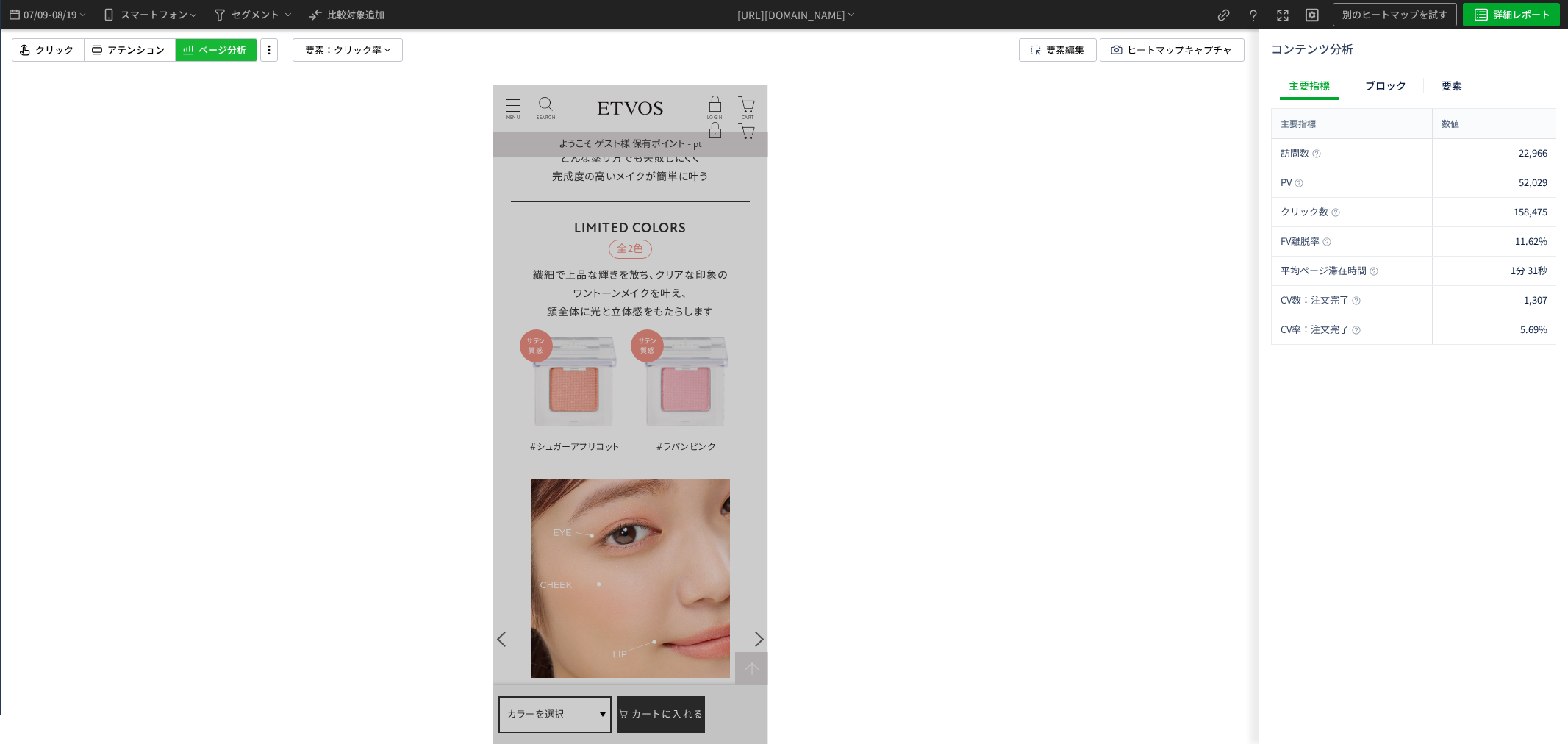
scroll to position [3266, 0]
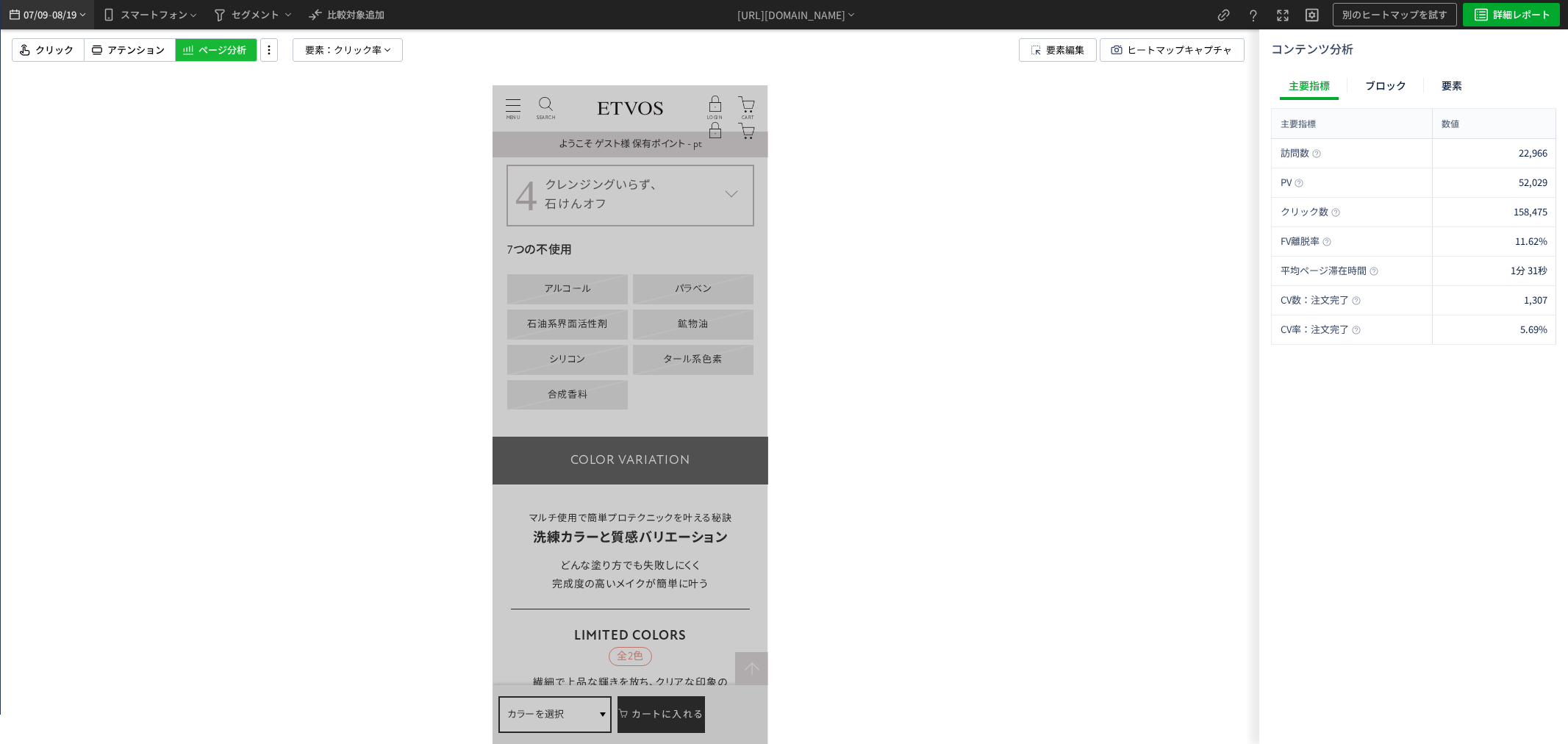
click at [46, 18] on span "07/09" at bounding box center [35, 15] width 25 height 30
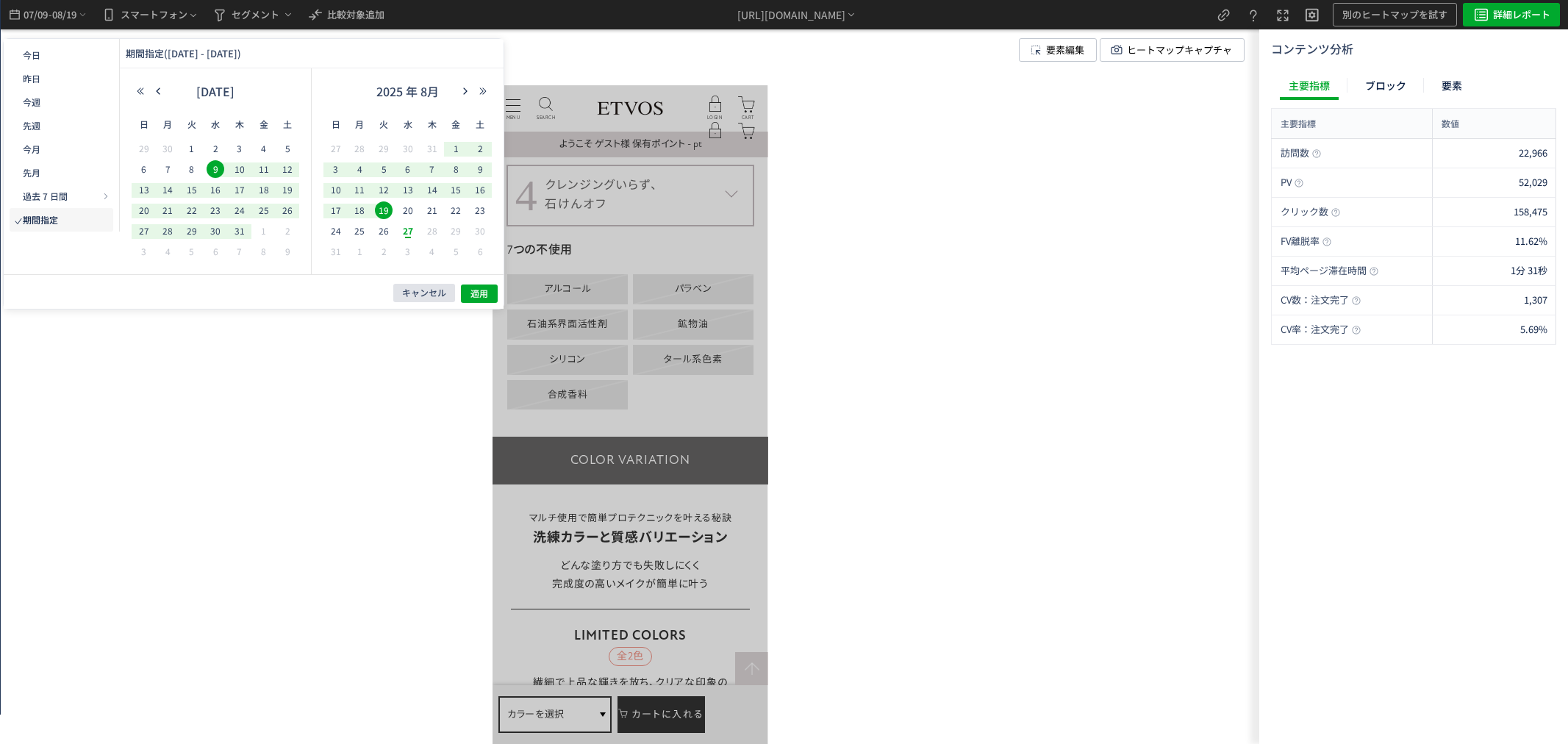
click at [0, 0] on span "キャンセル" at bounding box center [0, 0] width 0 height 0
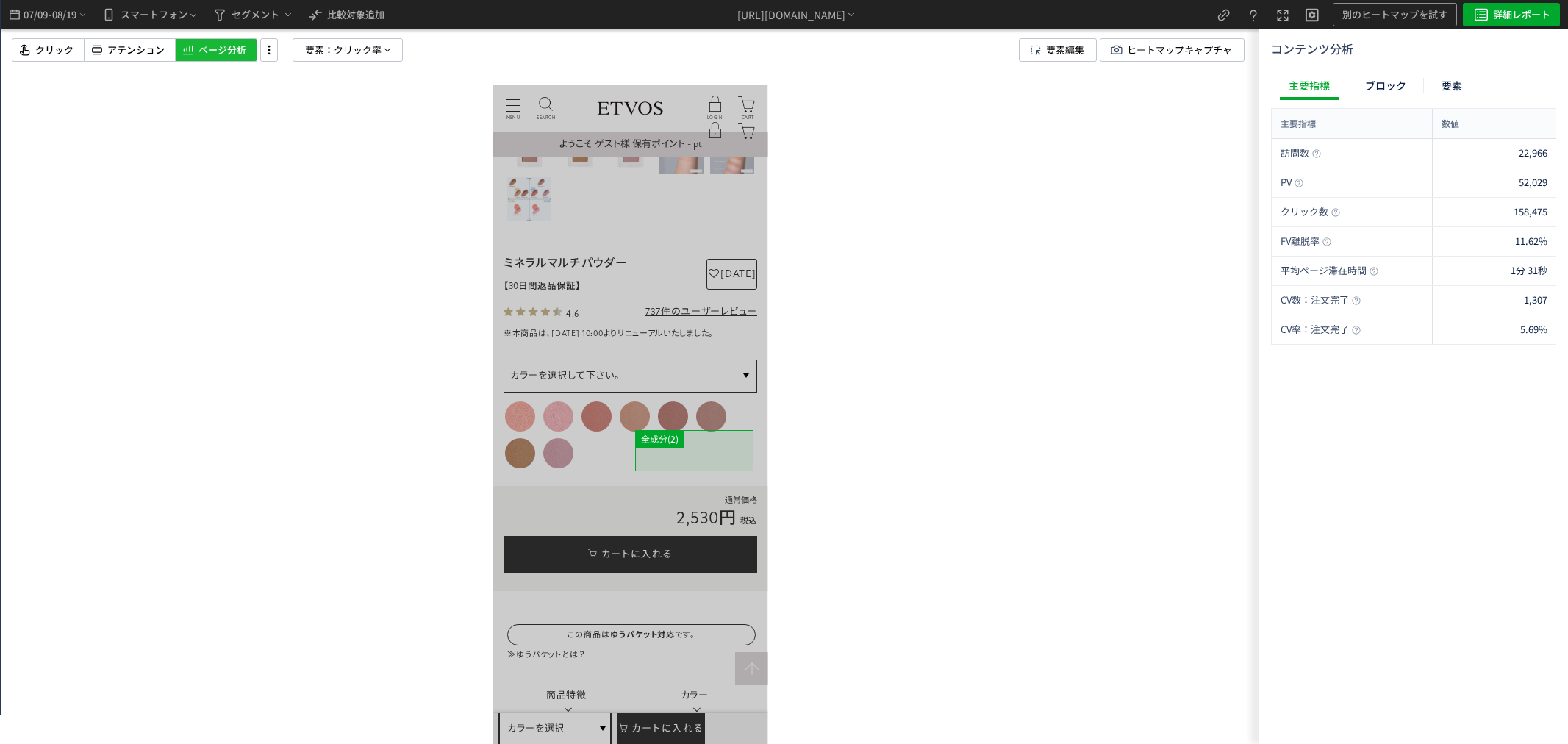
scroll to position [244, 0]
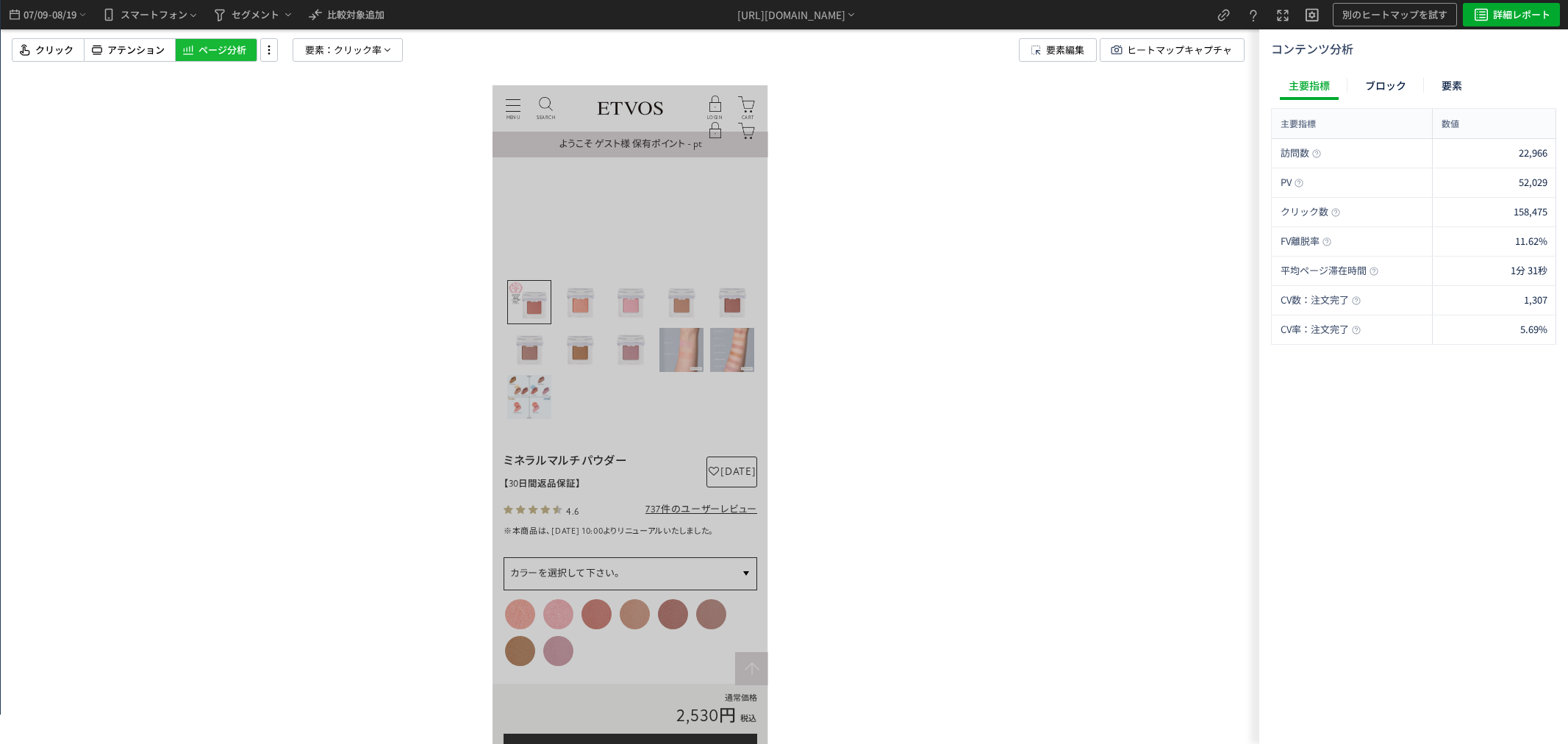
drag, startPoint x: 222, startPoint y: 230, endPoint x: 279, endPoint y: 221, distance: 57.7
click at [222, 230] on div at bounding box center [630, 372] width 1259 height 744
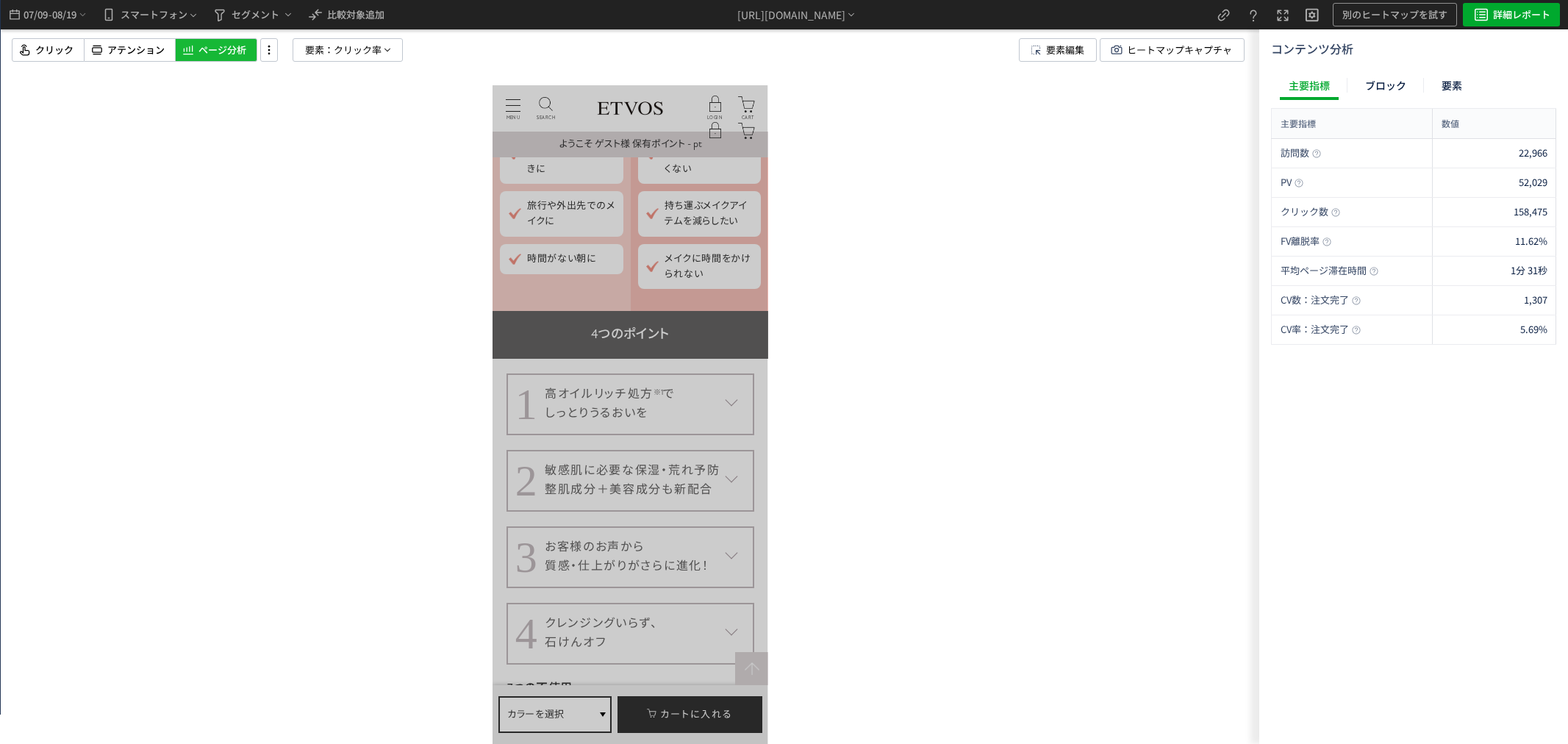
scroll to position [2857, 0]
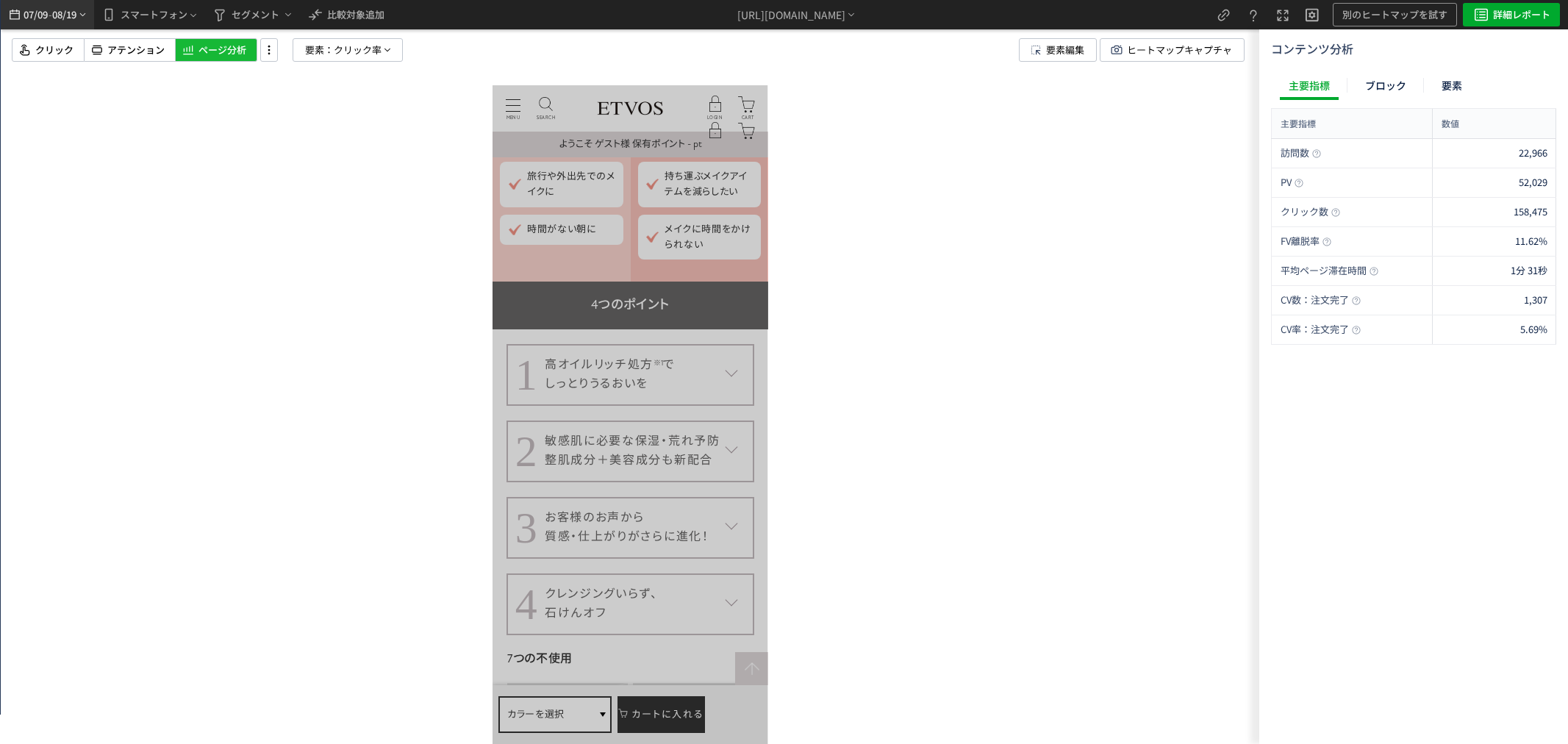
click at [86, 23] on div "07/09 - 08/19" at bounding box center [47, 15] width 81 height 30
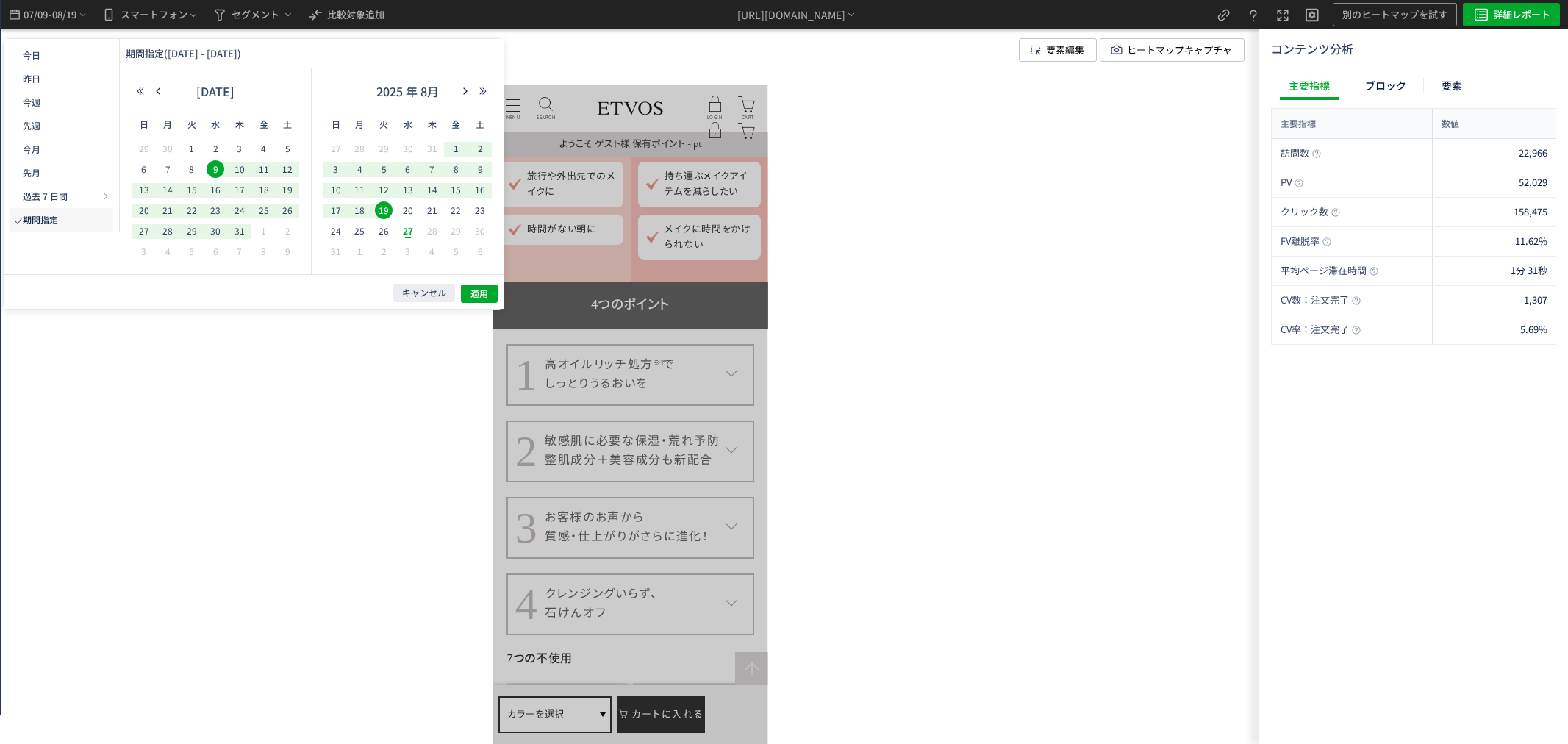
click at [410, 367] on span "9" at bounding box center [483, 440] width 147 height 147
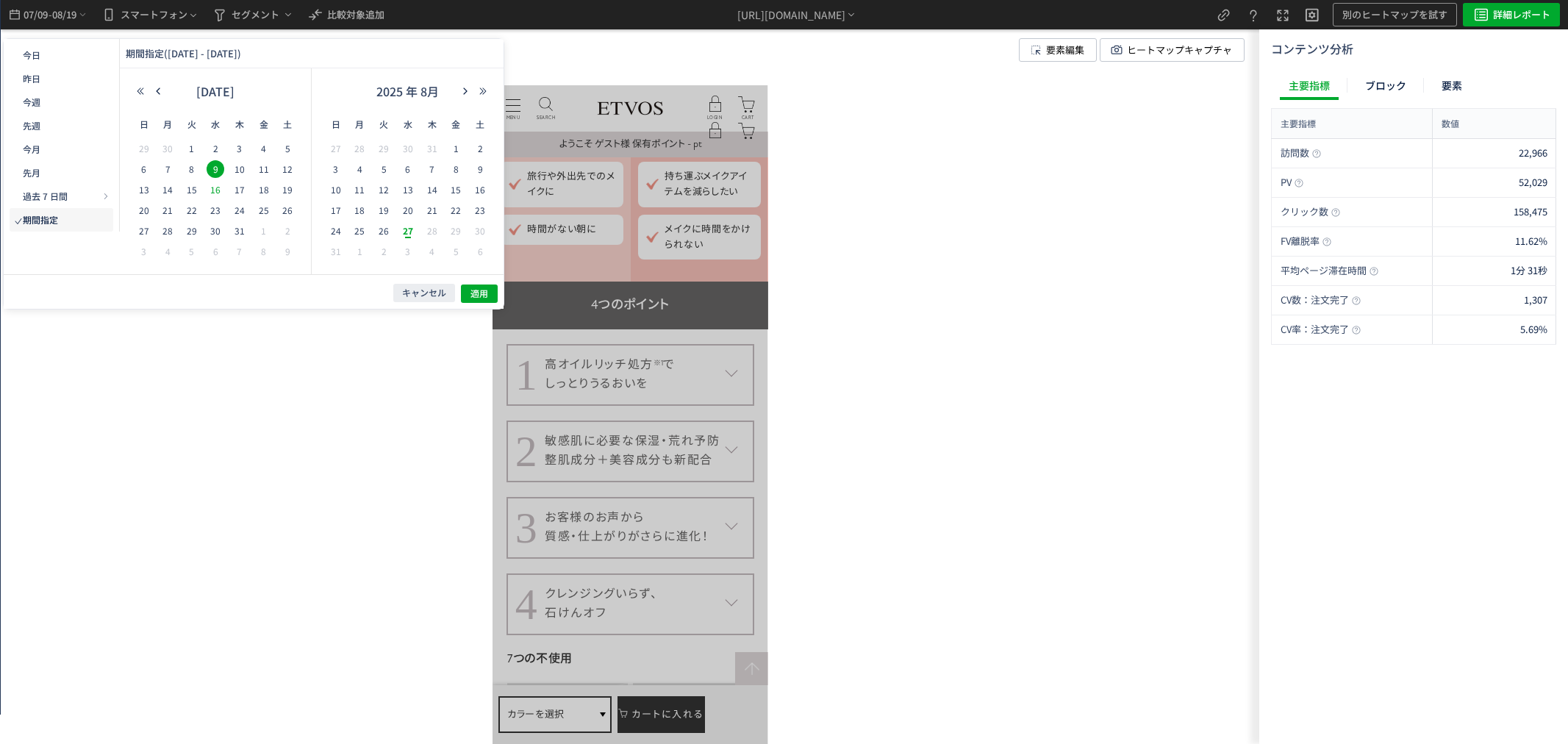
click at [0, 0] on span "16" at bounding box center [0, 0] width 0 height 0
click at [0, 0] on span "適用" at bounding box center [0, 0] width 0 height 0
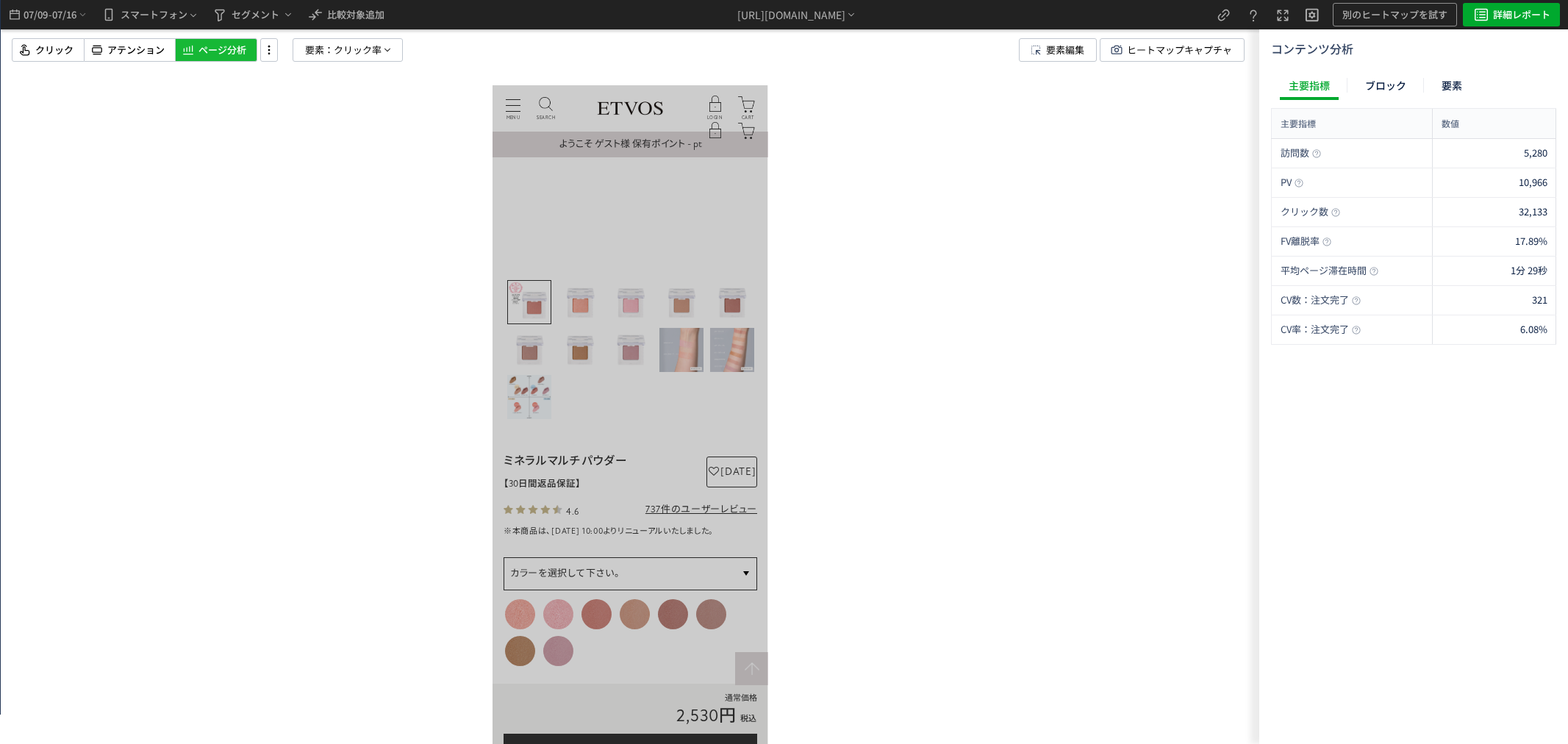
scroll to position [0, 0]
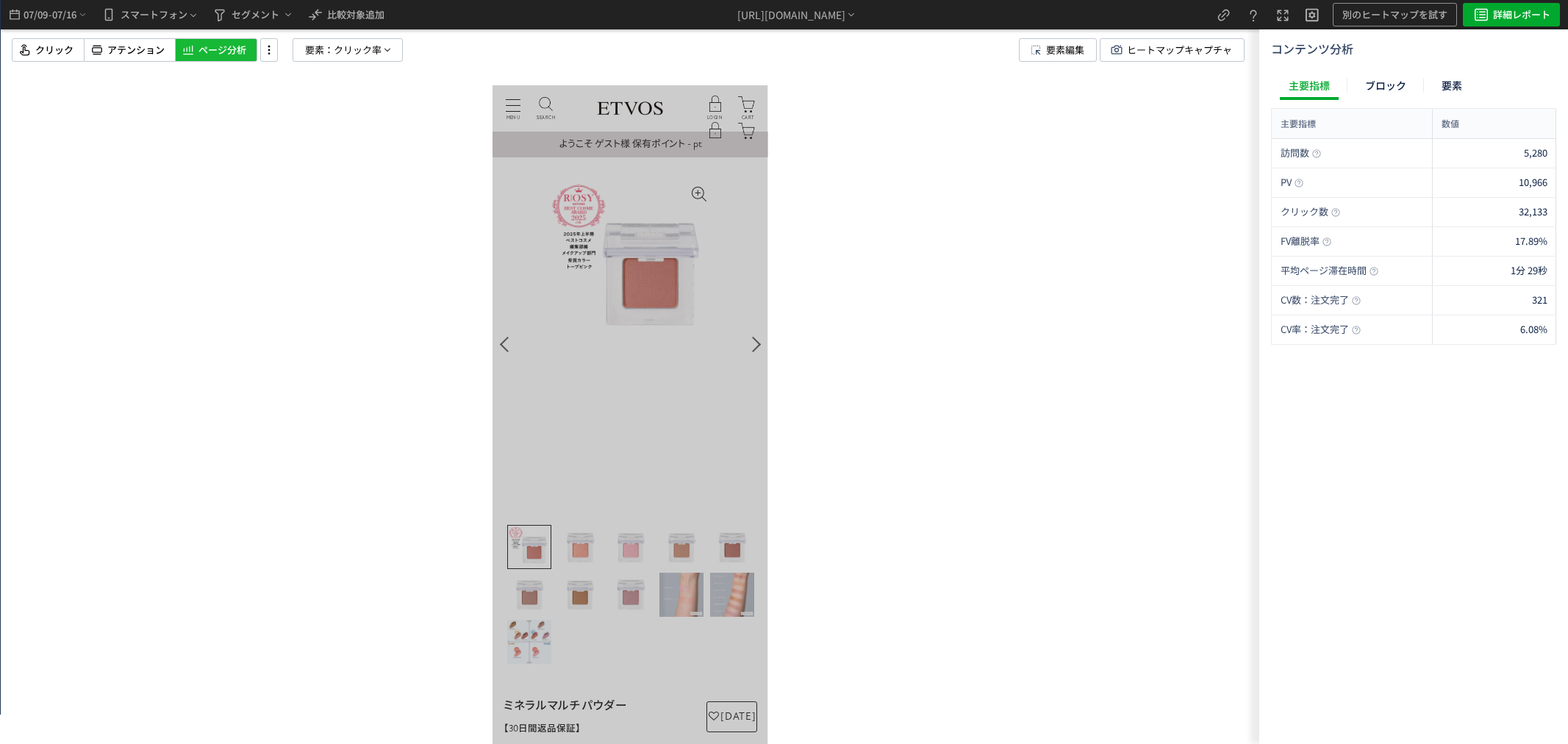
click at [79, 198] on div at bounding box center [630, 372] width 1259 height 744
click at [60, 21] on span "07/16" at bounding box center [64, 15] width 25 height 30
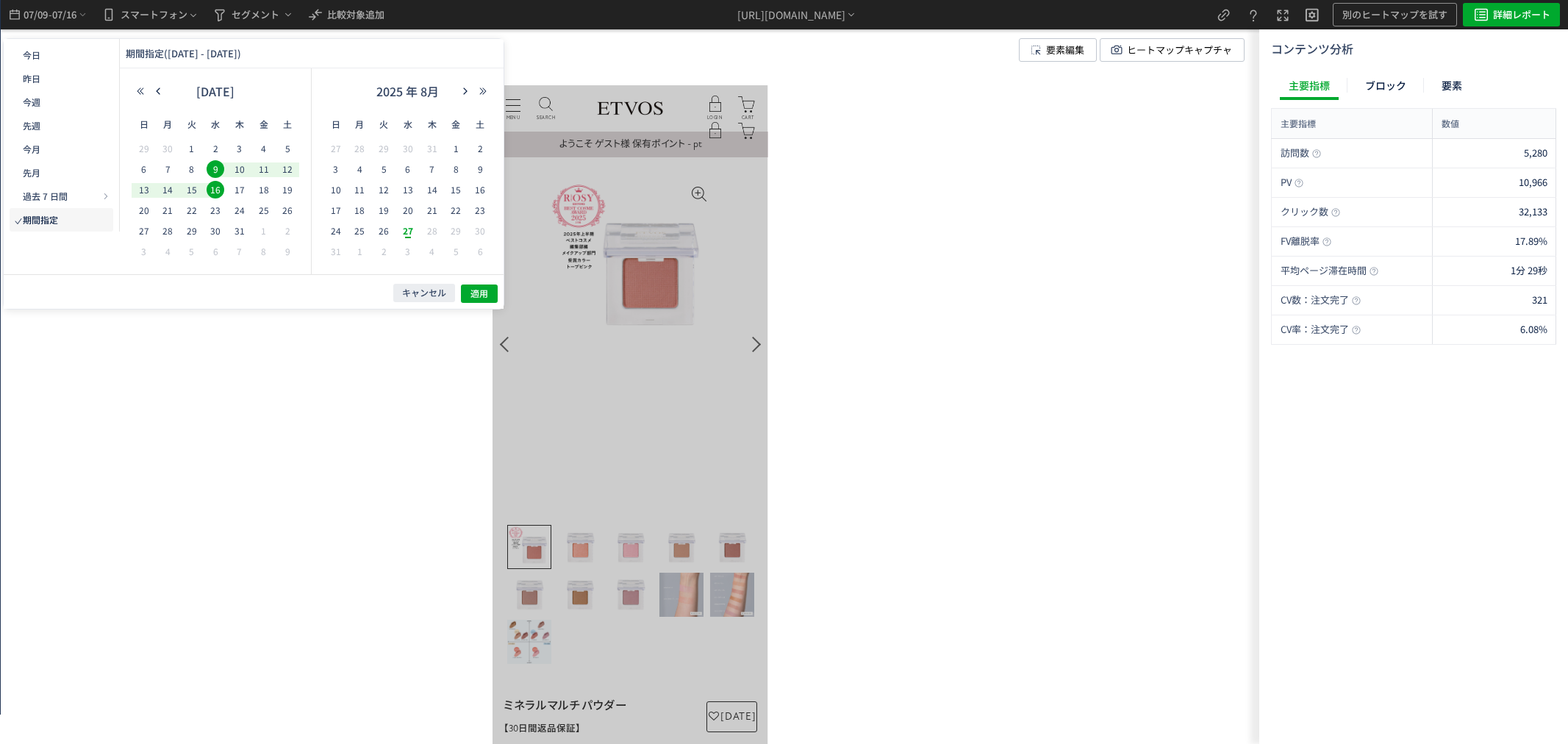
click at [410, 367] on span "9" at bounding box center [483, 440] width 147 height 147
click at [0, 0] on span "20" at bounding box center [0, 0] width 0 height 0
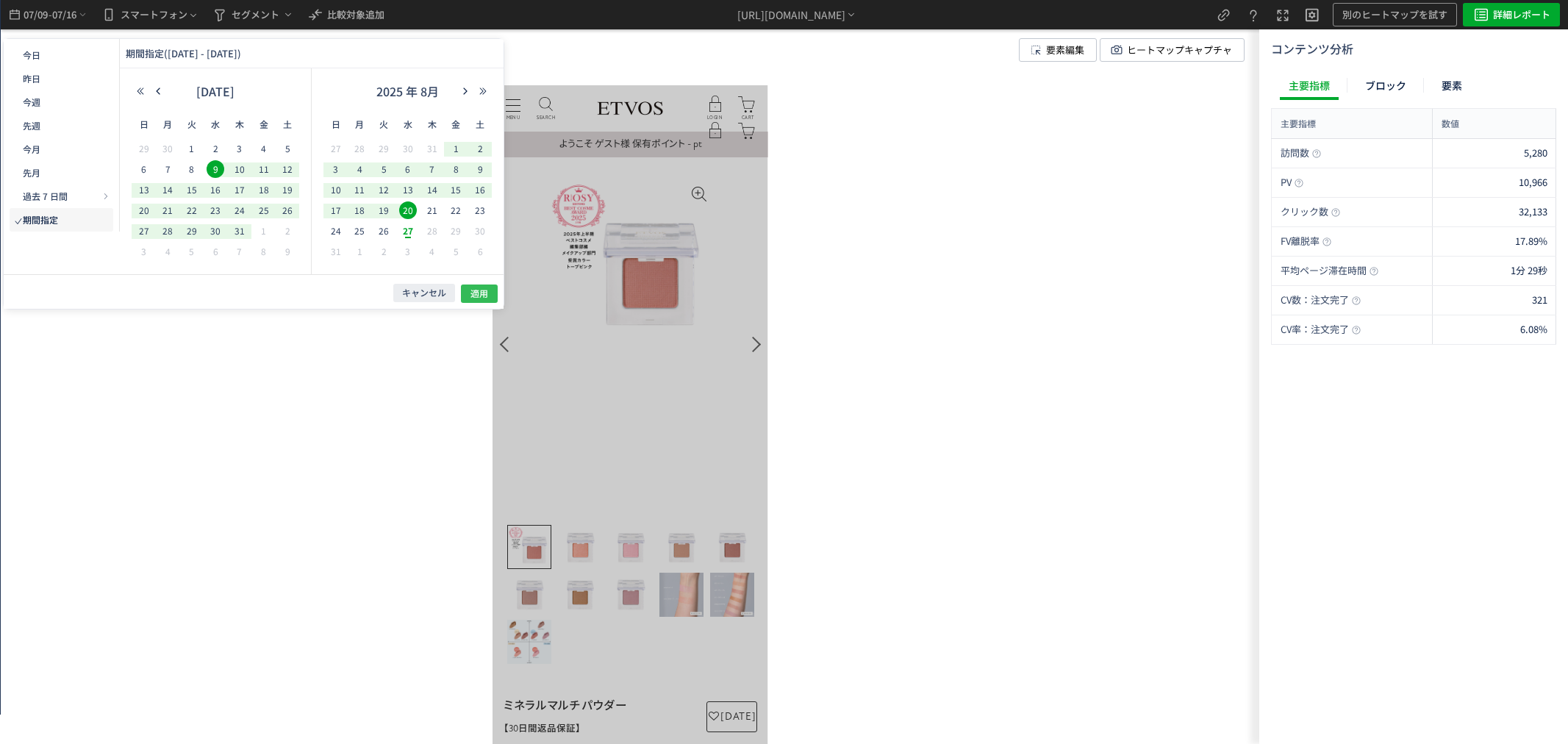
click at [0, 0] on span "適用" at bounding box center [0, 0] width 0 height 0
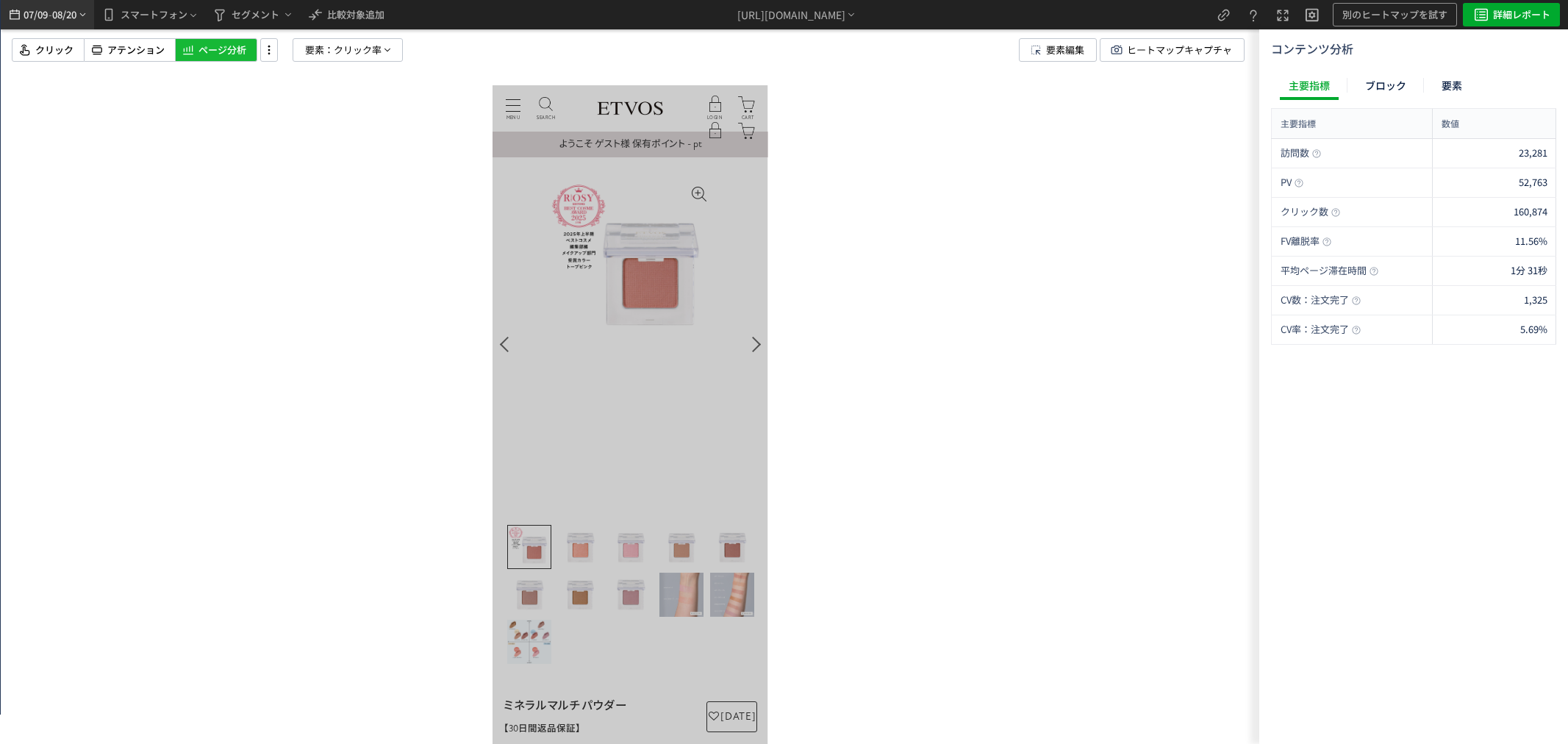
click at [72, 9] on span "08/20" at bounding box center [64, 15] width 25 height 30
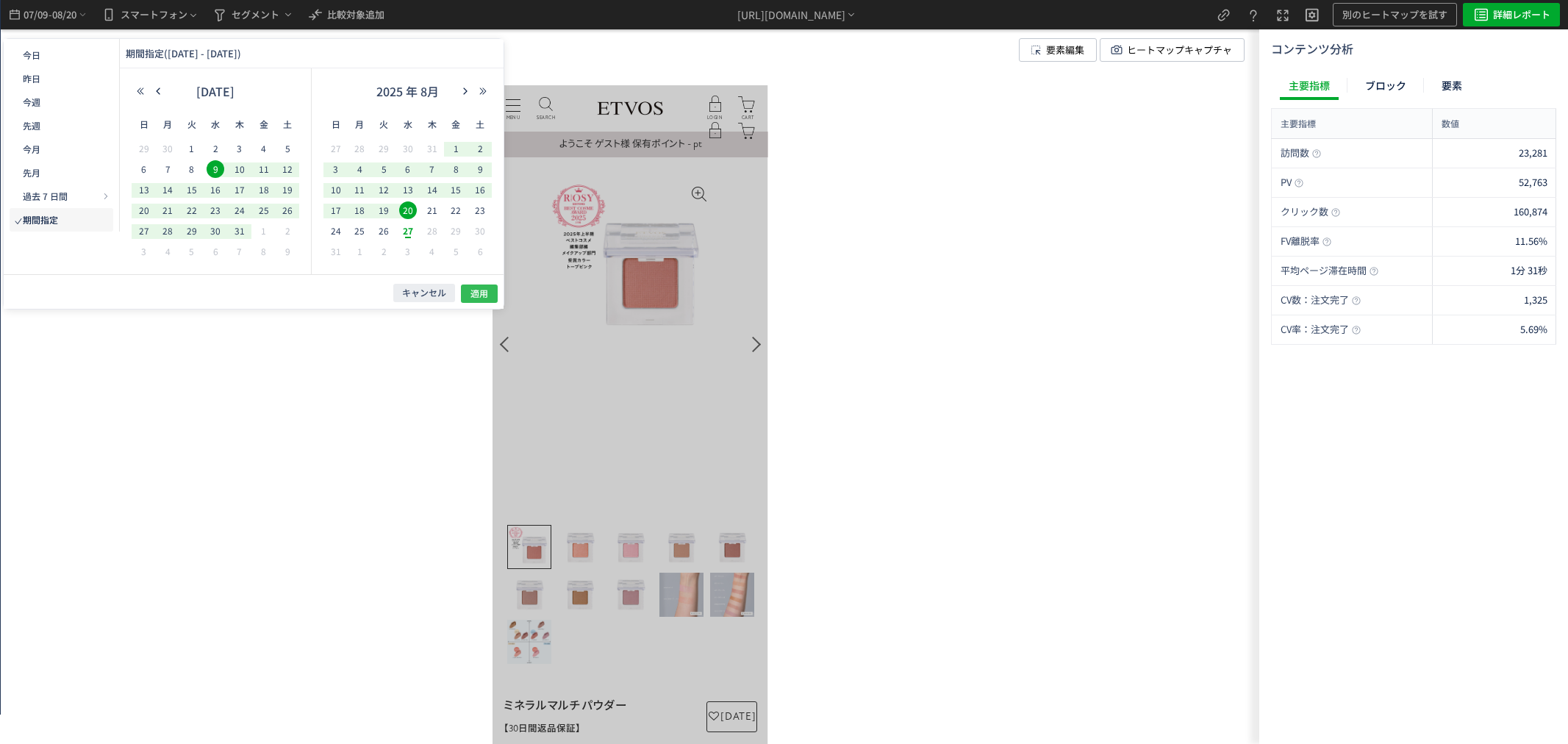
click at [0, 0] on span "適用" at bounding box center [0, 0] width 0 height 0
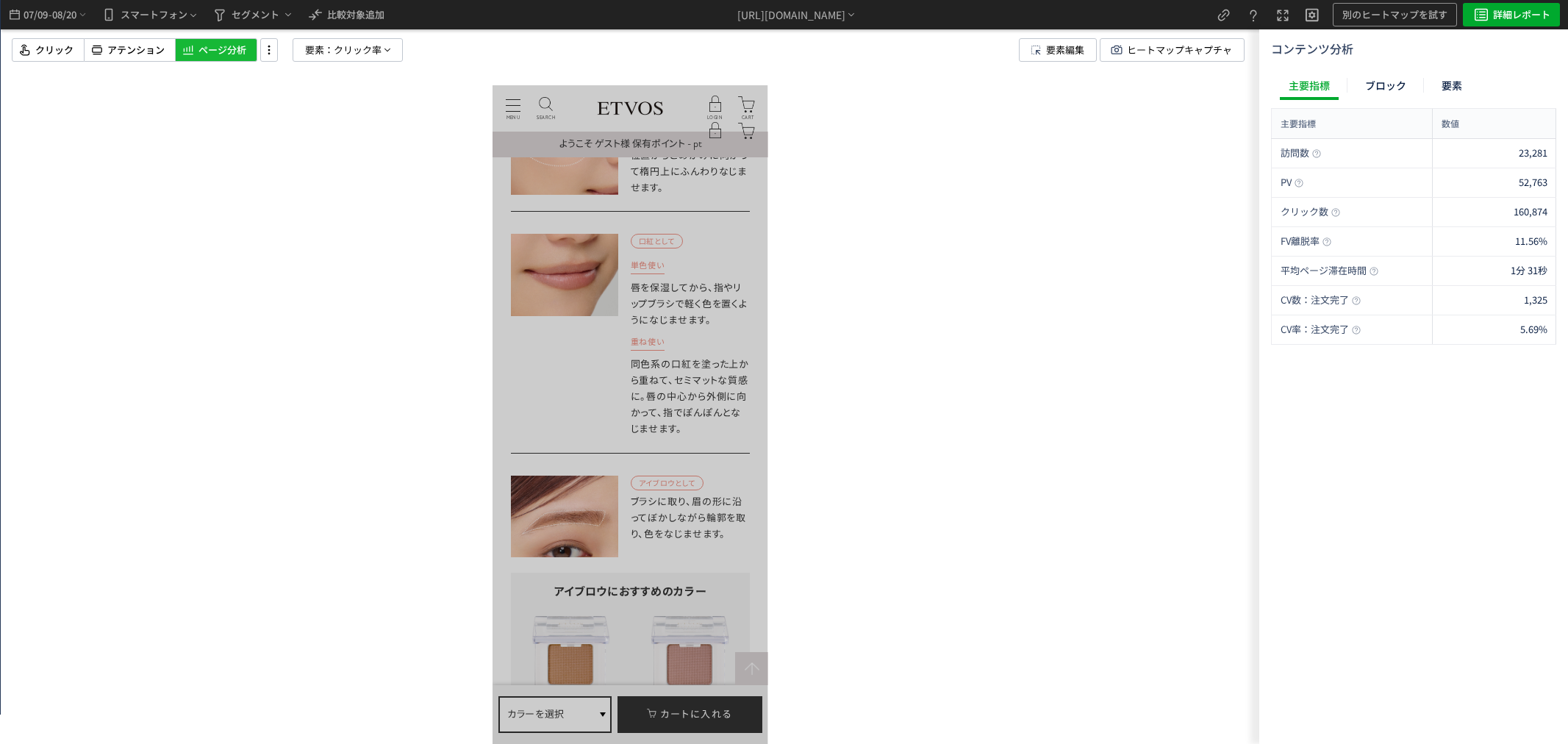
scroll to position [7512, 0]
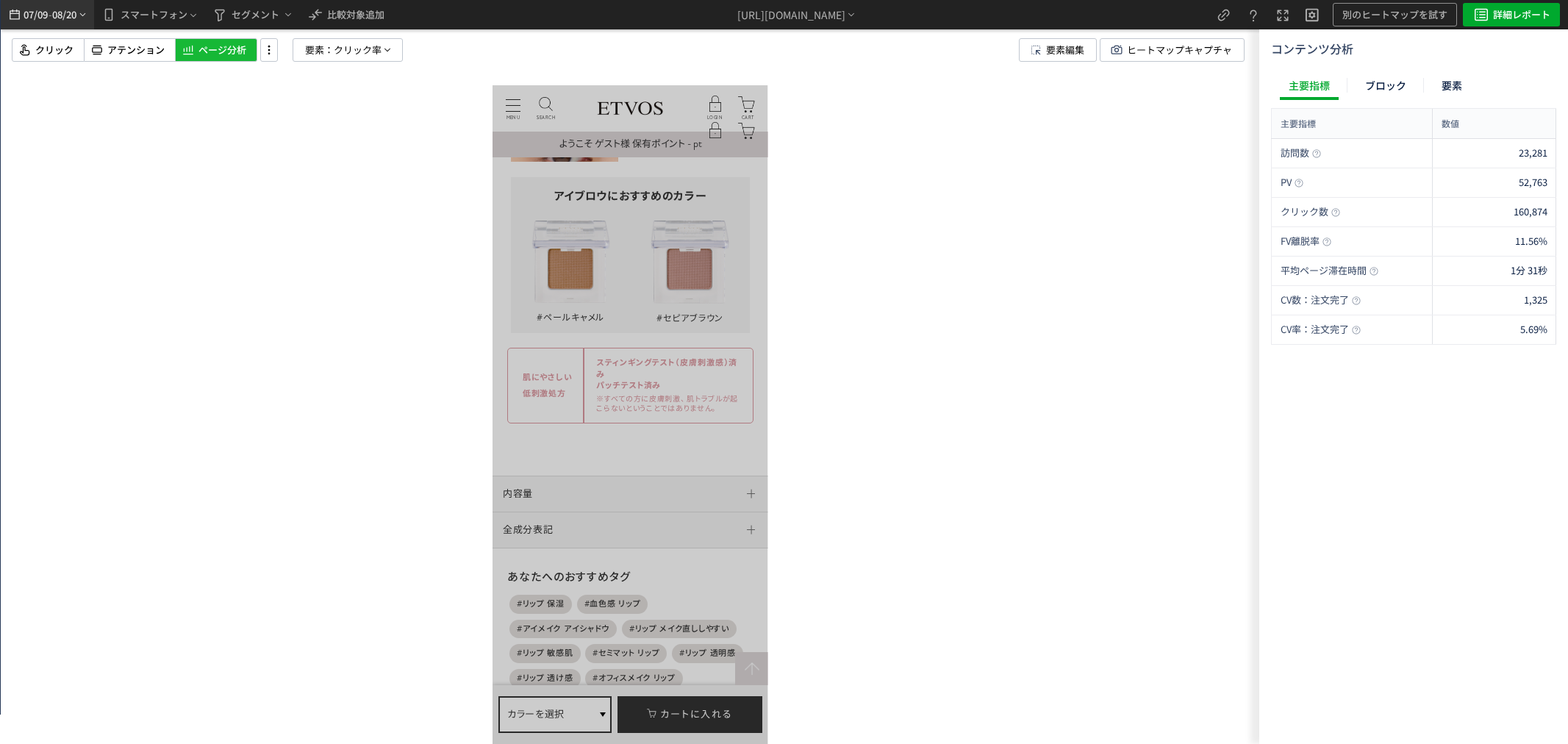
click at [48, 17] on span "07/09" at bounding box center [35, 15] width 25 height 30
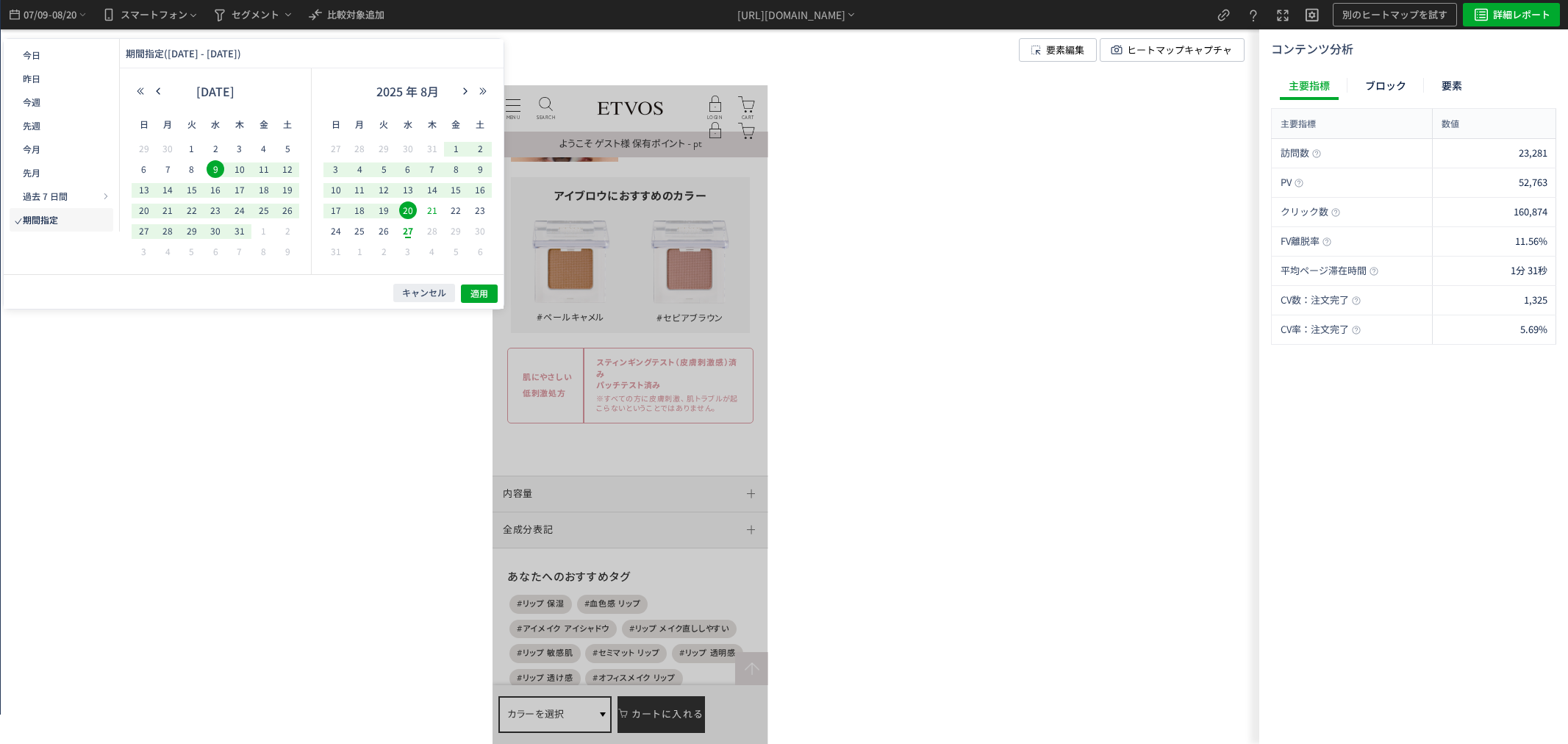
click at [0, 0] on span "21" at bounding box center [0, 0] width 0 height 0
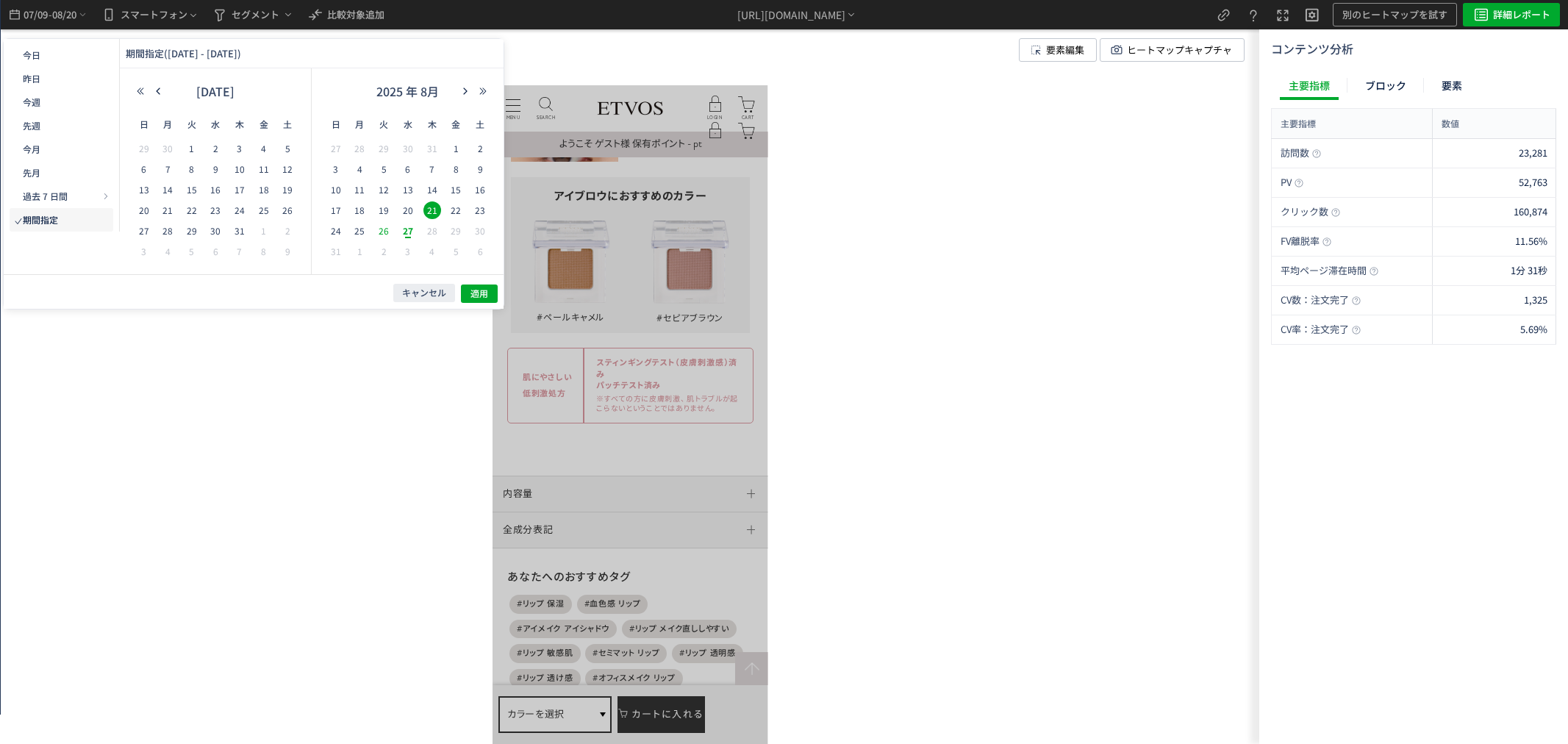
click at [389, 231] on span "26" at bounding box center [383, 230] width 17 height 17
click at [0, 0] on span "適用" at bounding box center [0, 0] width 0 height 0
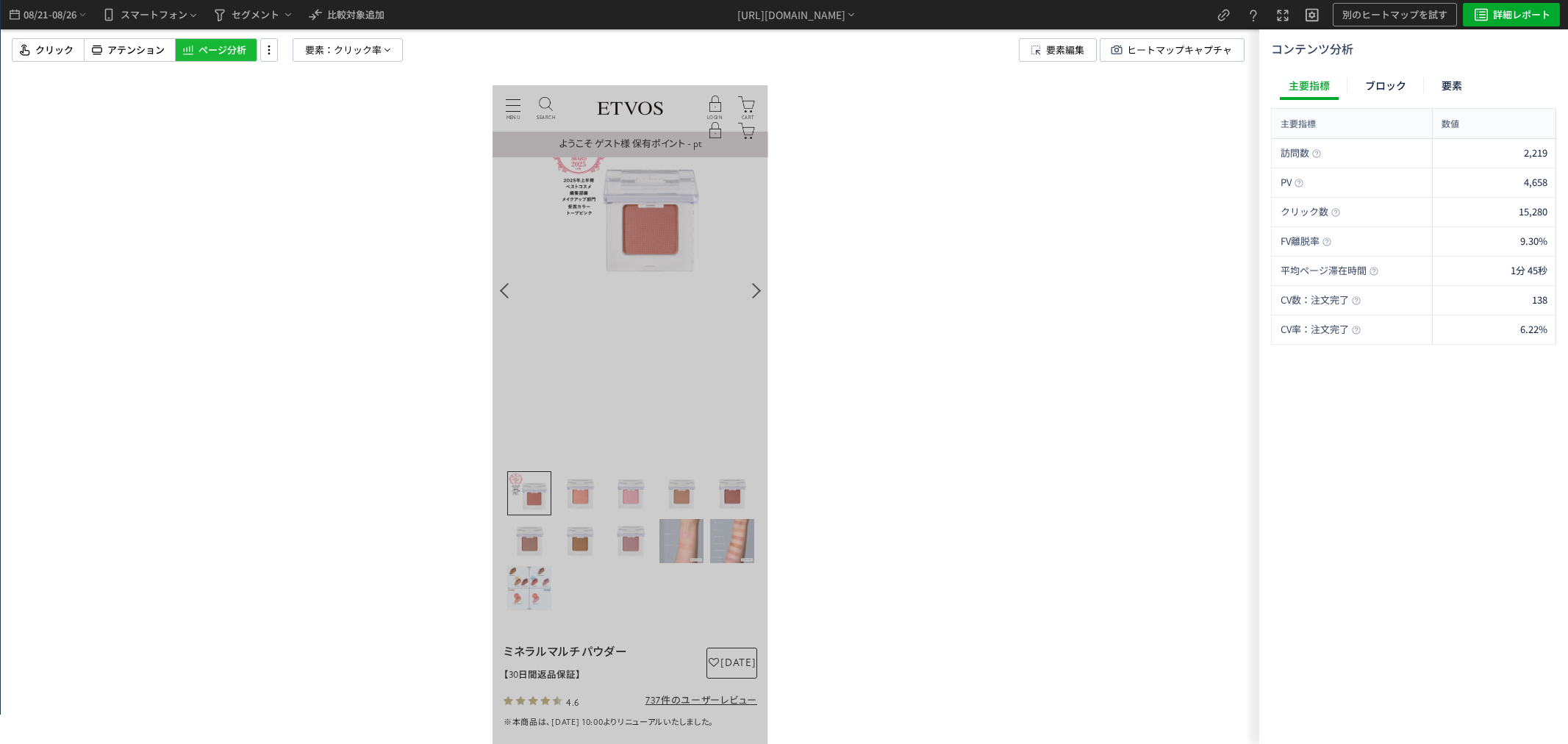
scroll to position [0, 0]
